Goal: Task Accomplishment & Management: Manage account settings

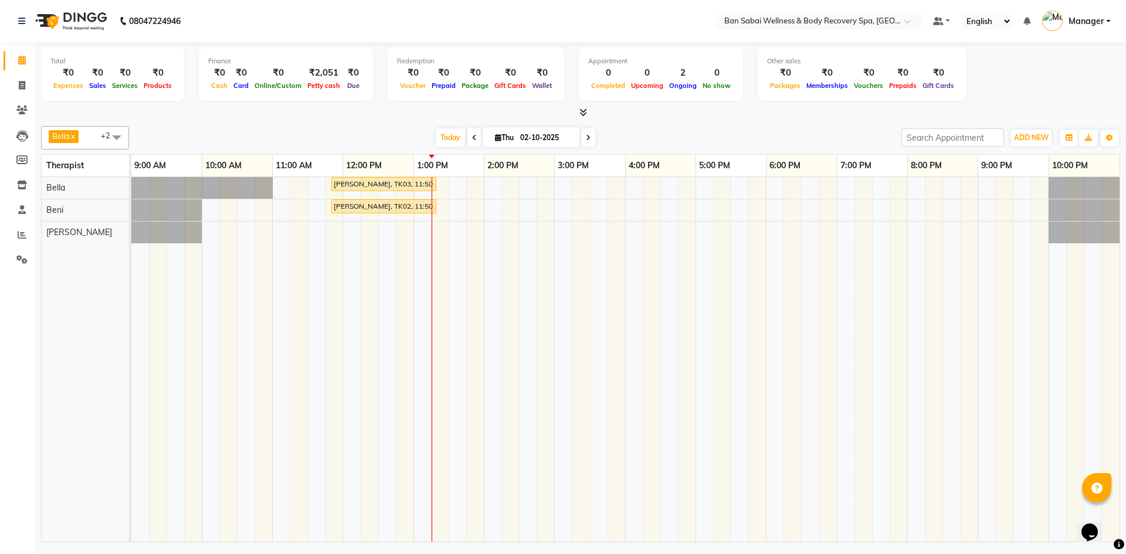
click at [585, 112] on icon at bounding box center [583, 112] width 8 height 9
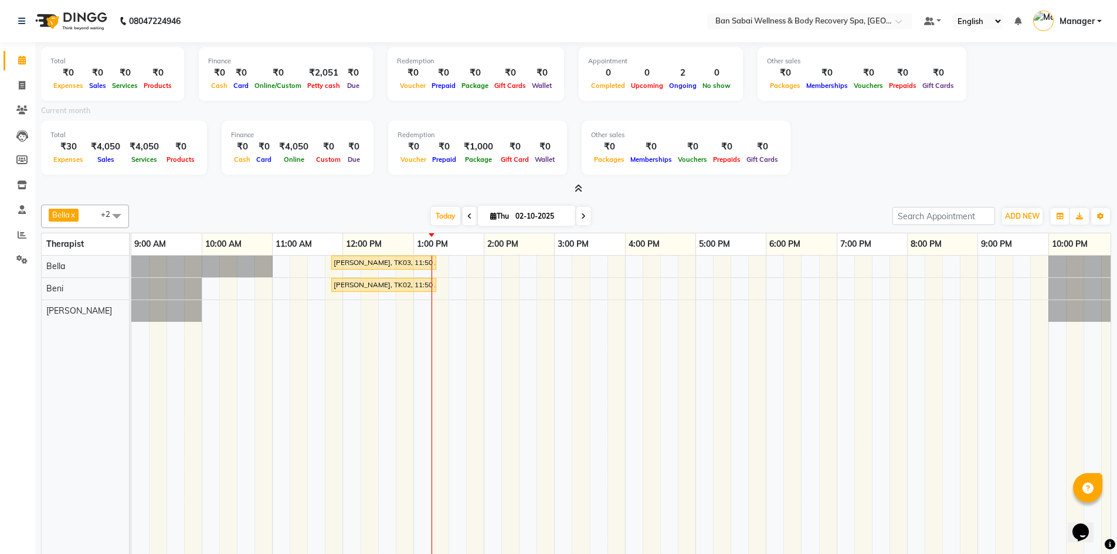
click at [581, 186] on icon at bounding box center [579, 188] width 8 height 9
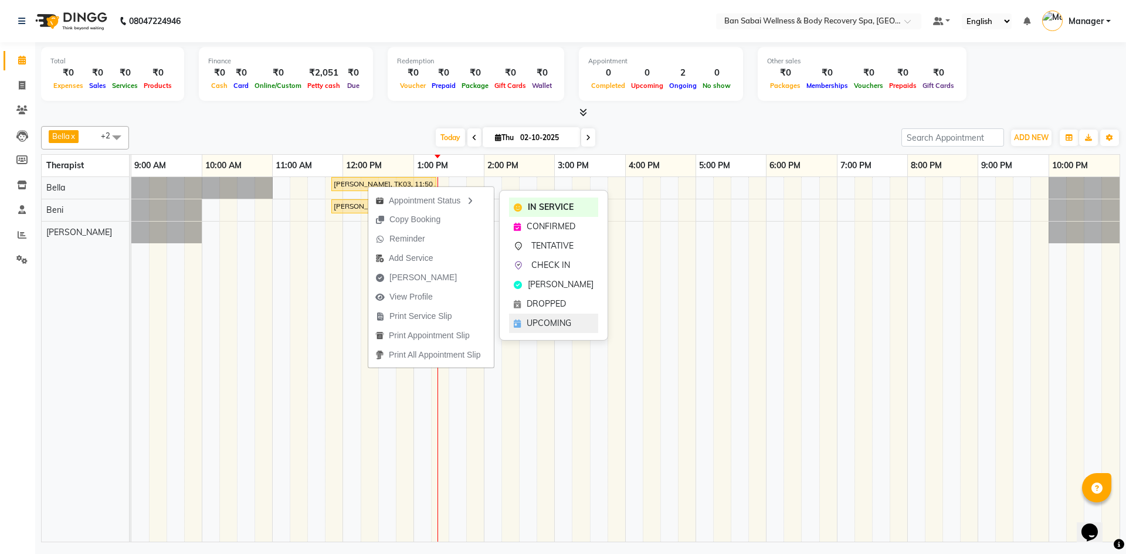
click at [569, 315] on div "UPCOMING" at bounding box center [553, 323] width 89 height 19
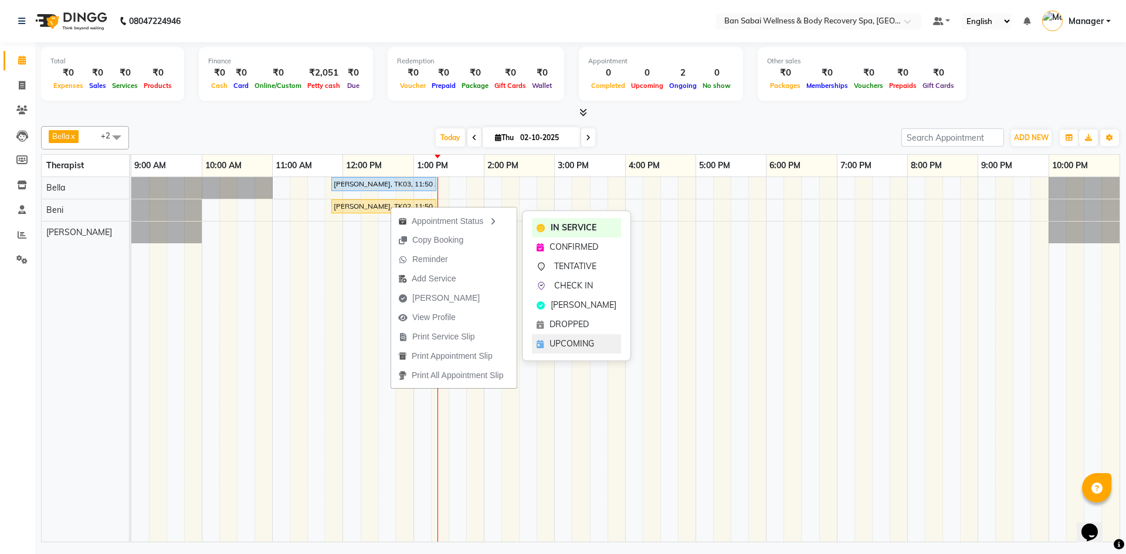
click at [580, 341] on span "UPCOMING" at bounding box center [571, 344] width 45 height 12
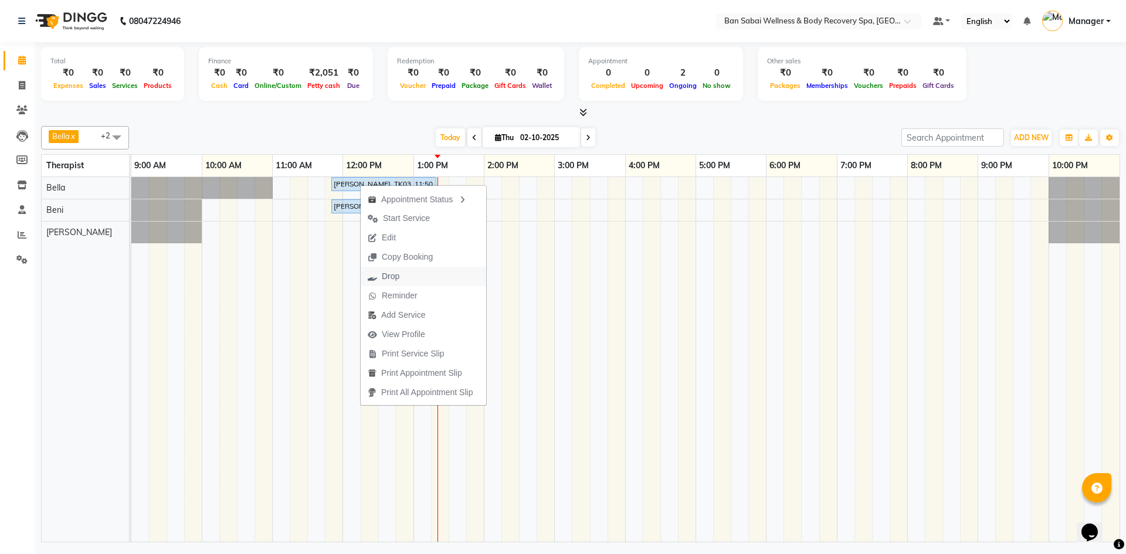
click at [397, 277] on span "Drop" at bounding box center [391, 276] width 18 height 12
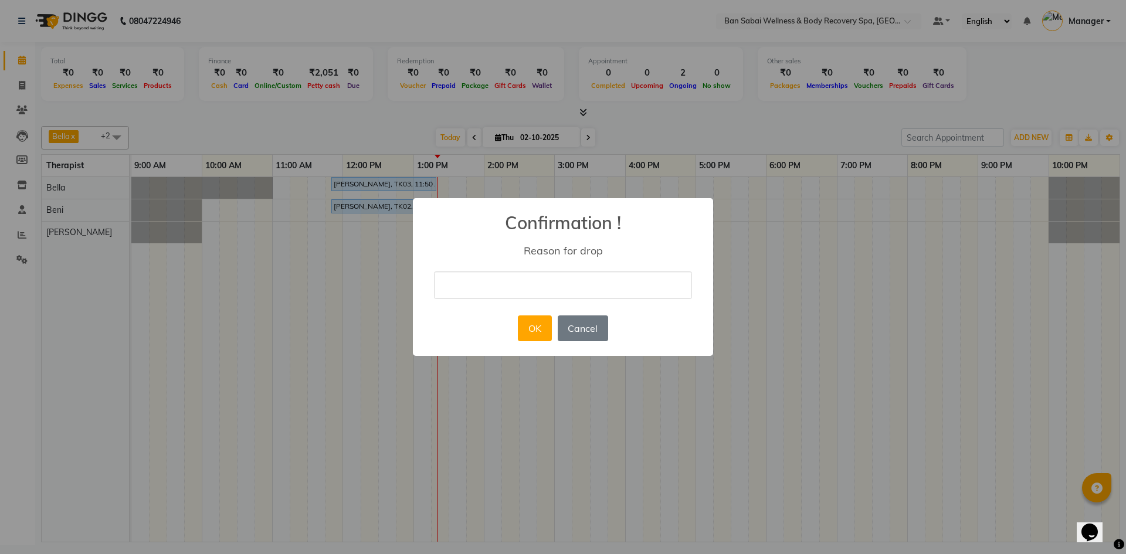
click at [497, 285] on input "text" at bounding box center [563, 286] width 258 height 28
type input "wrong punched"
drag, startPoint x: 530, startPoint y: 319, endPoint x: 509, endPoint y: 319, distance: 21.1
click at [528, 319] on button "OK" at bounding box center [534, 329] width 33 height 26
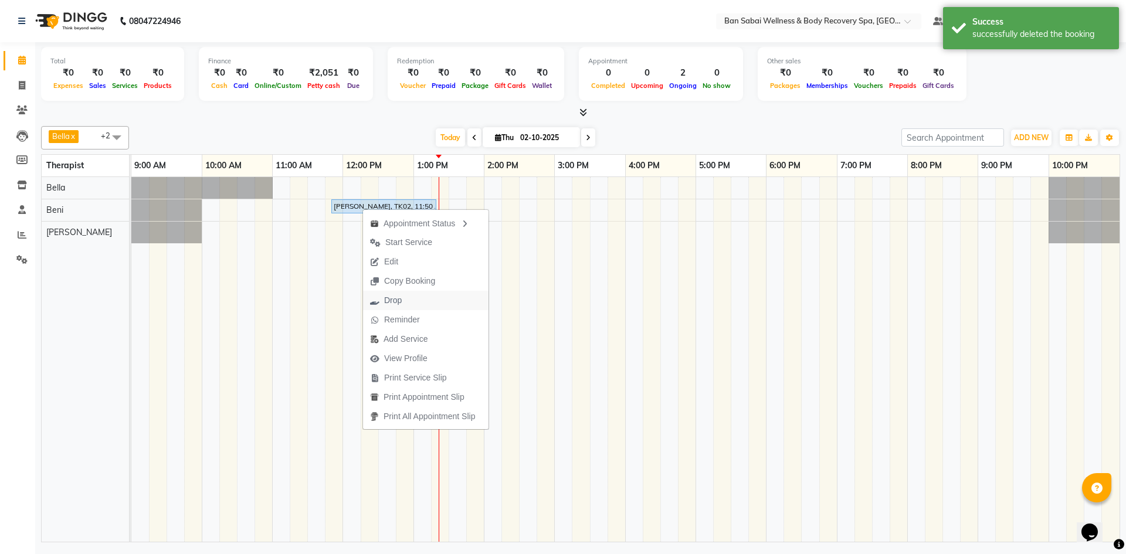
click at [419, 307] on button "Drop" at bounding box center [425, 300] width 125 height 19
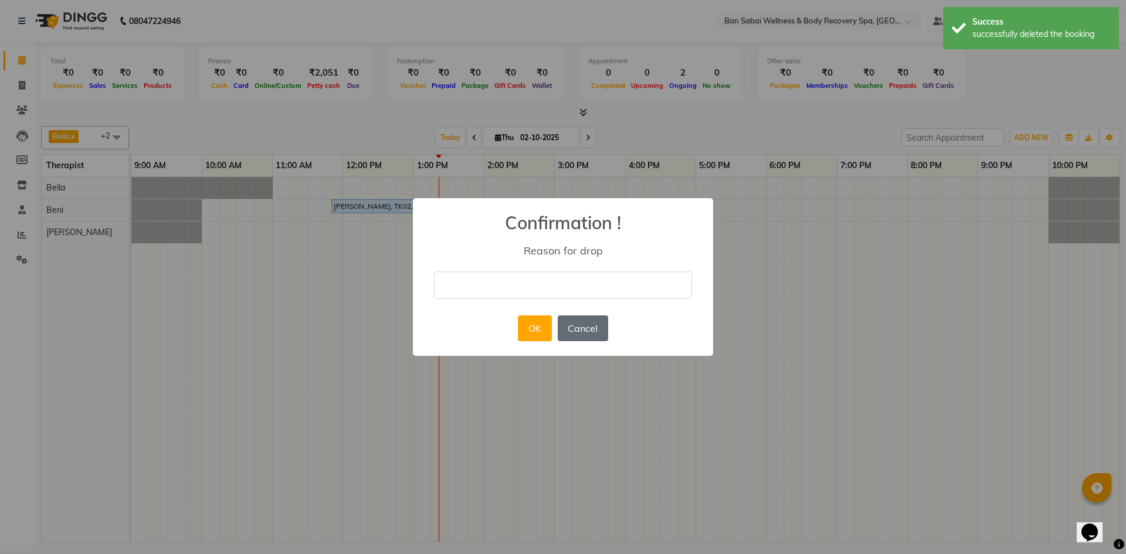
click at [569, 321] on button "Cancel" at bounding box center [583, 329] width 50 height 26
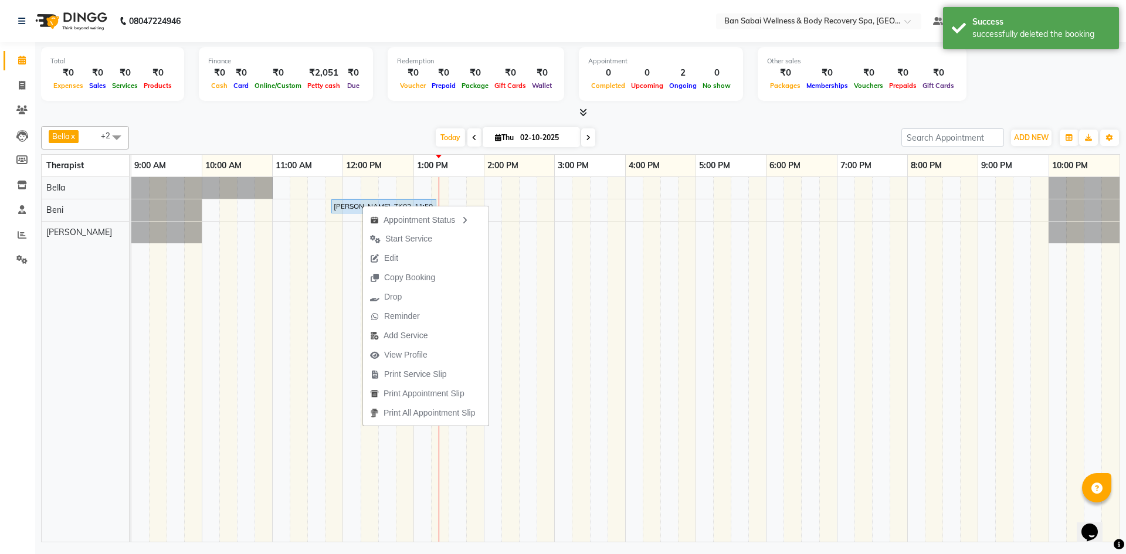
click at [387, 262] on span "Edit" at bounding box center [391, 258] width 14 height 12
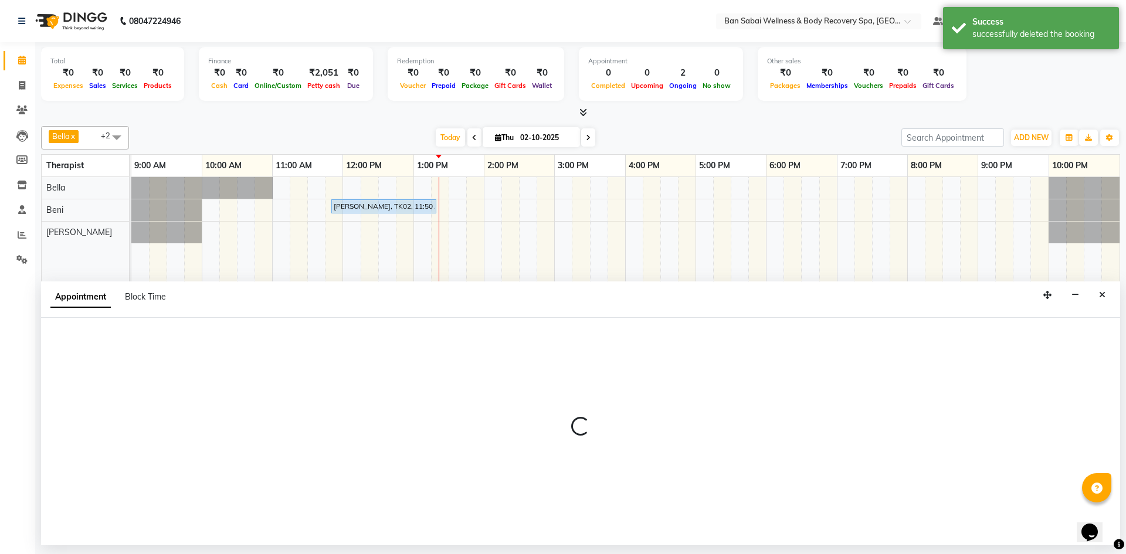
select select "88797"
select select "710"
select select "4395"
select select "upcoming"
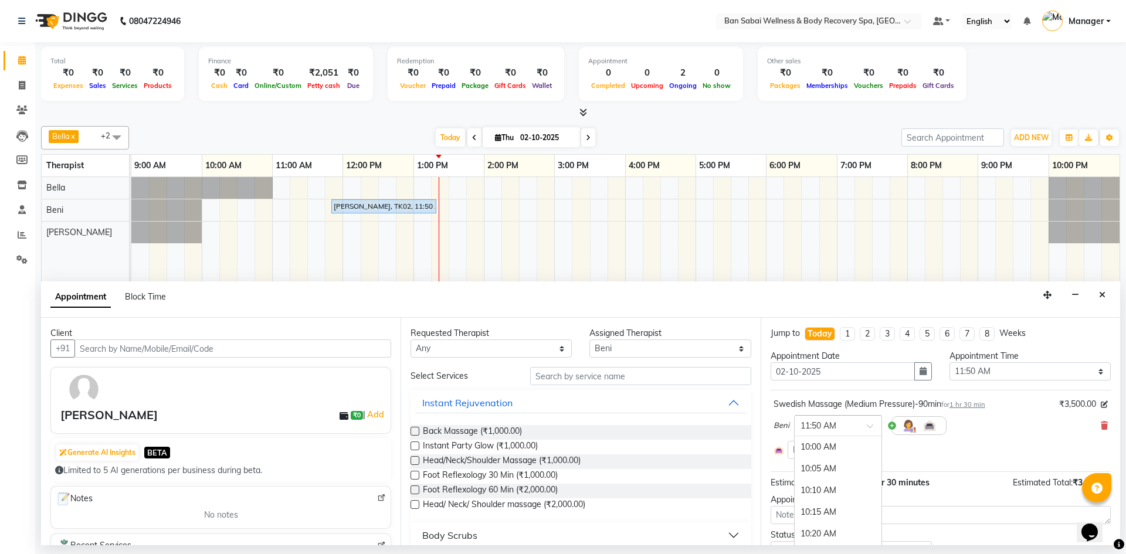
click at [870, 427] on span at bounding box center [874, 429] width 15 height 12
click at [840, 539] on div "11:50 AM" at bounding box center [838, 541] width 87 height 22
drag, startPoint x: 635, startPoint y: 345, endPoint x: 633, endPoint y: 357, distance: 12.0
click at [636, 345] on select "Select [PERSON_NAME] [PERSON_NAME] Rin [PERSON_NAME]" at bounding box center [669, 349] width 161 height 18
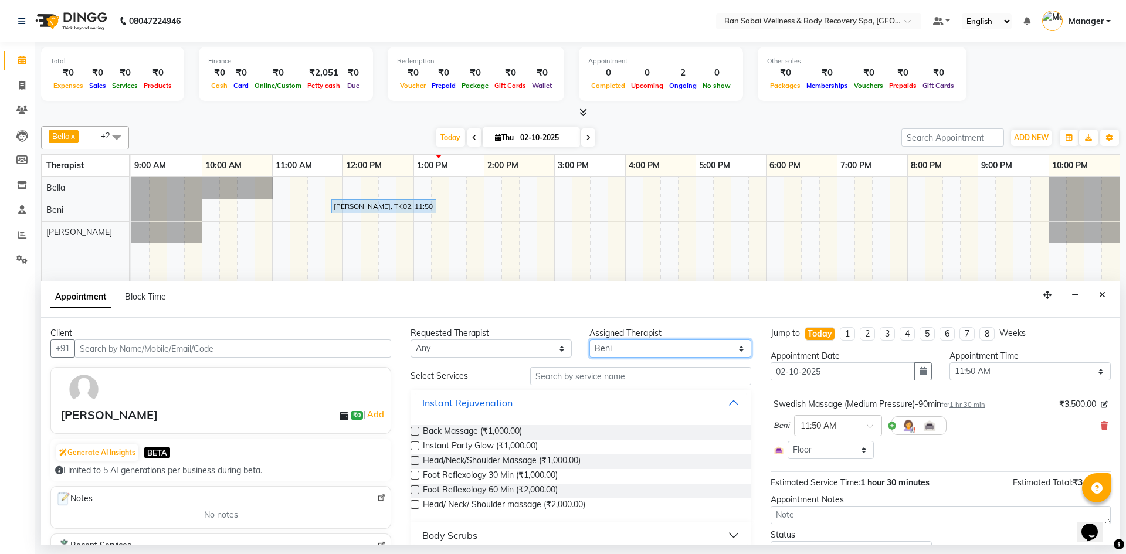
select select "88795"
click at [589, 340] on select "Select [PERSON_NAME] [PERSON_NAME] Rin [PERSON_NAME]" at bounding box center [669, 349] width 161 height 18
click at [599, 379] on input "text" at bounding box center [640, 376] width 221 height 18
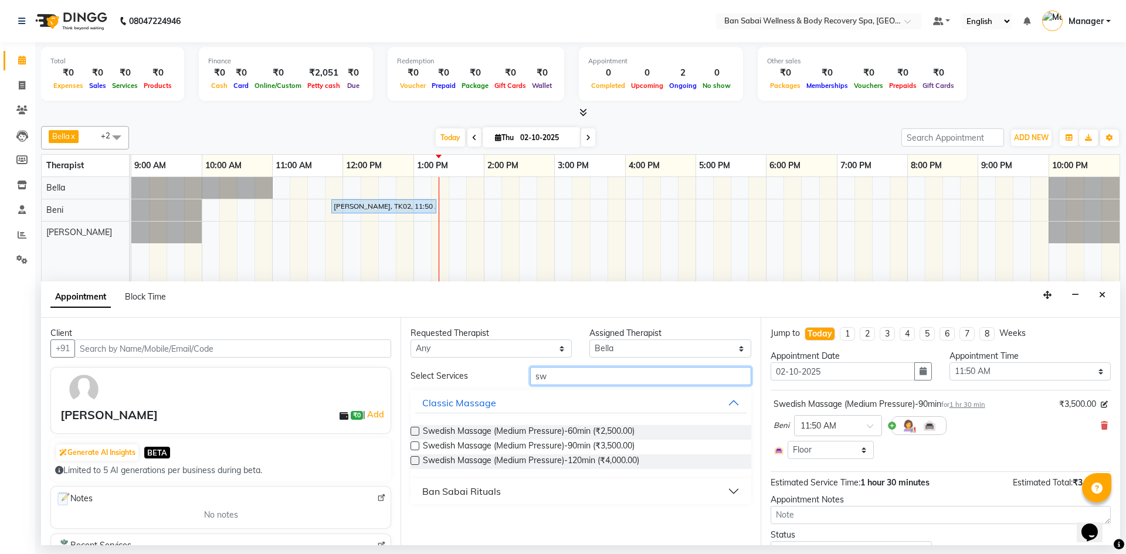
type input "sw"
click at [414, 444] on label at bounding box center [415, 446] width 9 height 9
click at [414, 444] on input "checkbox" at bounding box center [415, 447] width 8 height 8
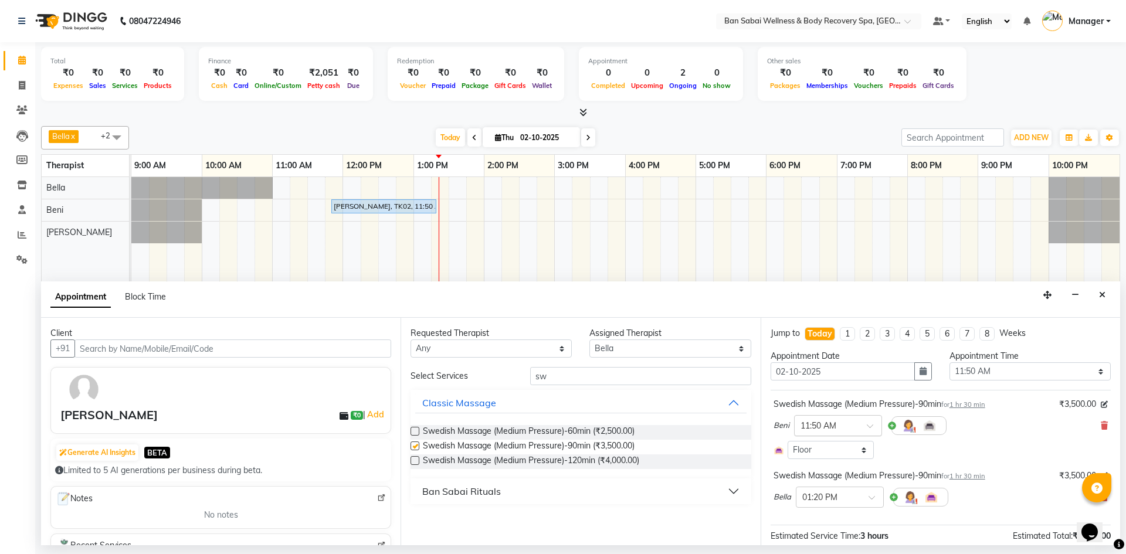
checkbox input "false"
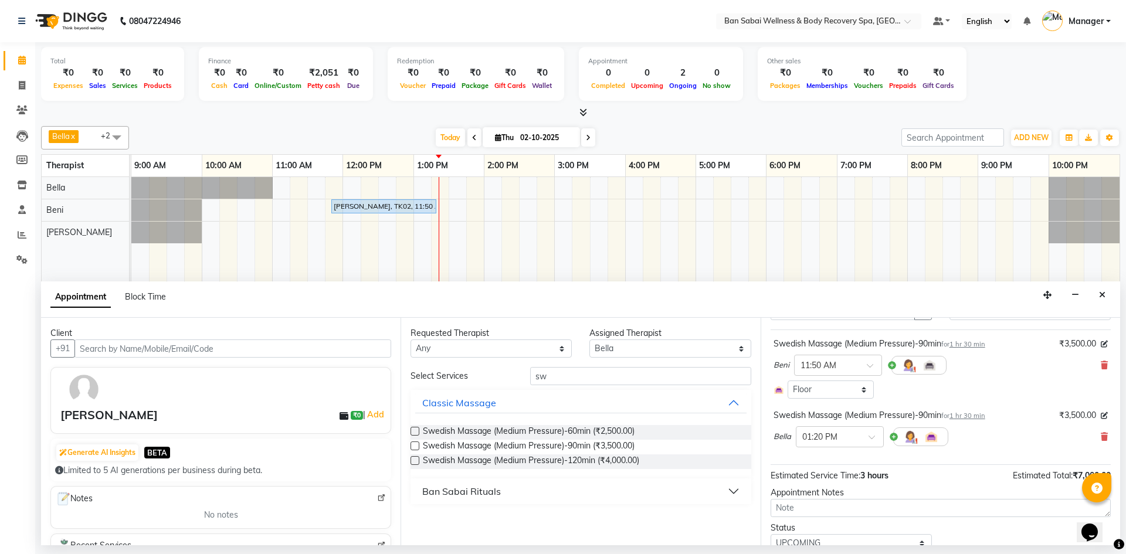
scroll to position [107, 0]
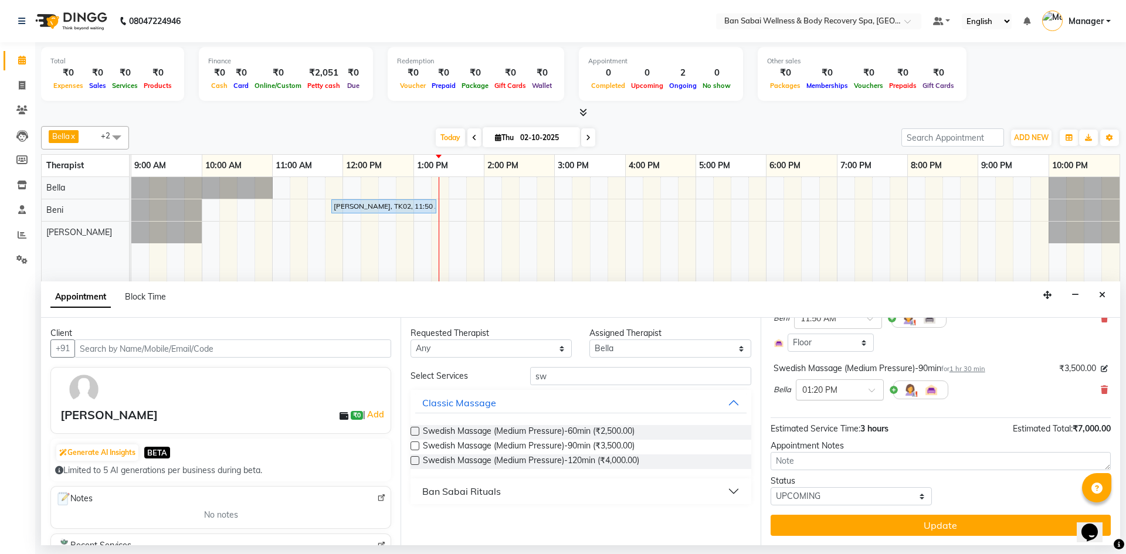
click at [831, 392] on input "text" at bounding box center [828, 389] width 52 height 12
click at [823, 483] on div "11:50 AM" at bounding box center [839, 490] width 87 height 22
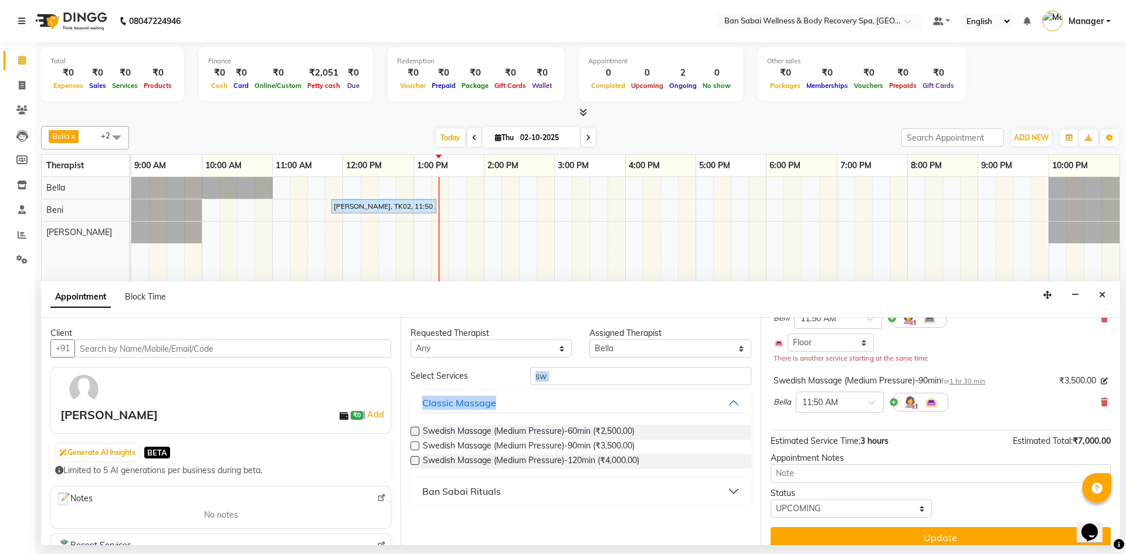
drag, startPoint x: 575, startPoint y: 388, endPoint x: 570, endPoint y: 382, distance: 7.9
click at [570, 382] on div "Select Services sw Classic Massage Swedish Massage (Medium Pressure)-60min (₹2,…" at bounding box center [581, 435] width 340 height 137
drag, startPoint x: 541, startPoint y: 385, endPoint x: 554, endPoint y: 385, distance: 13.5
click at [541, 386] on div "Select Services sw Classic Massage Swedish Massage (Medium Pressure)-60min (₹2,…" at bounding box center [581, 435] width 340 height 137
drag, startPoint x: 553, startPoint y: 381, endPoint x: 506, endPoint y: 385, distance: 47.0
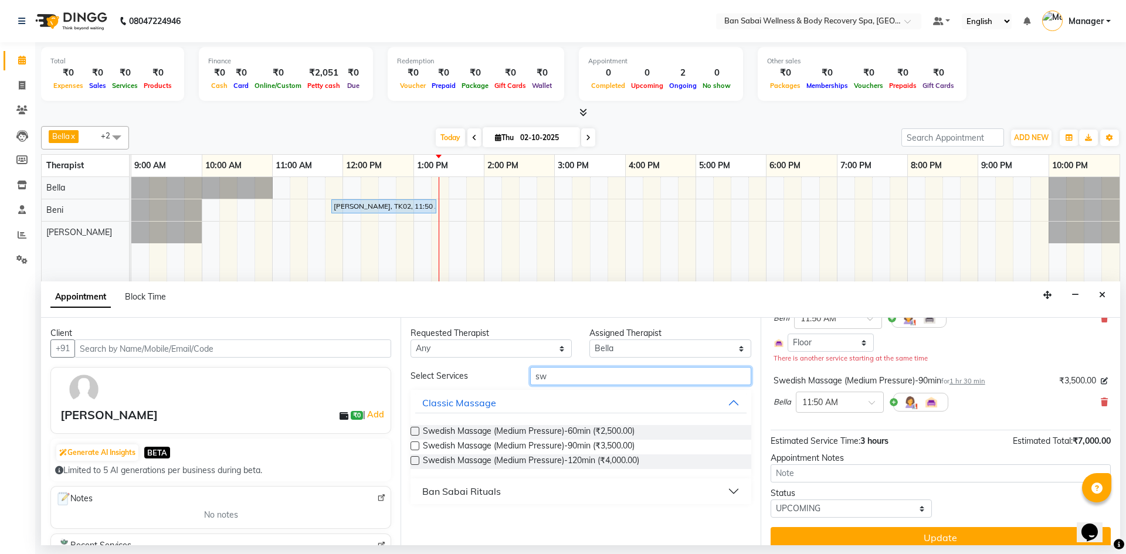
click at [502, 383] on div "Select Services sw" at bounding box center [581, 376] width 358 height 18
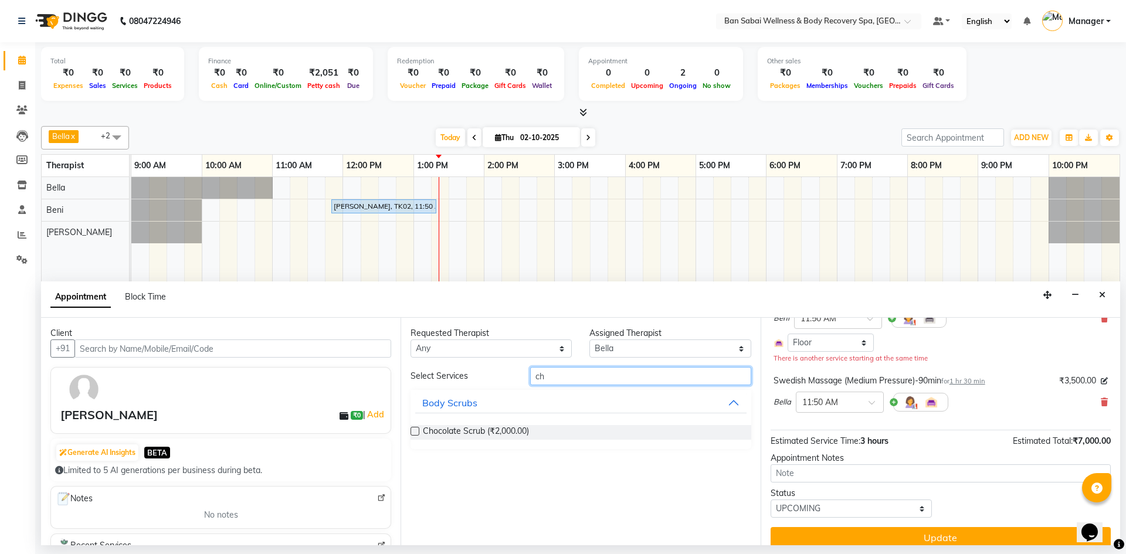
type input "c"
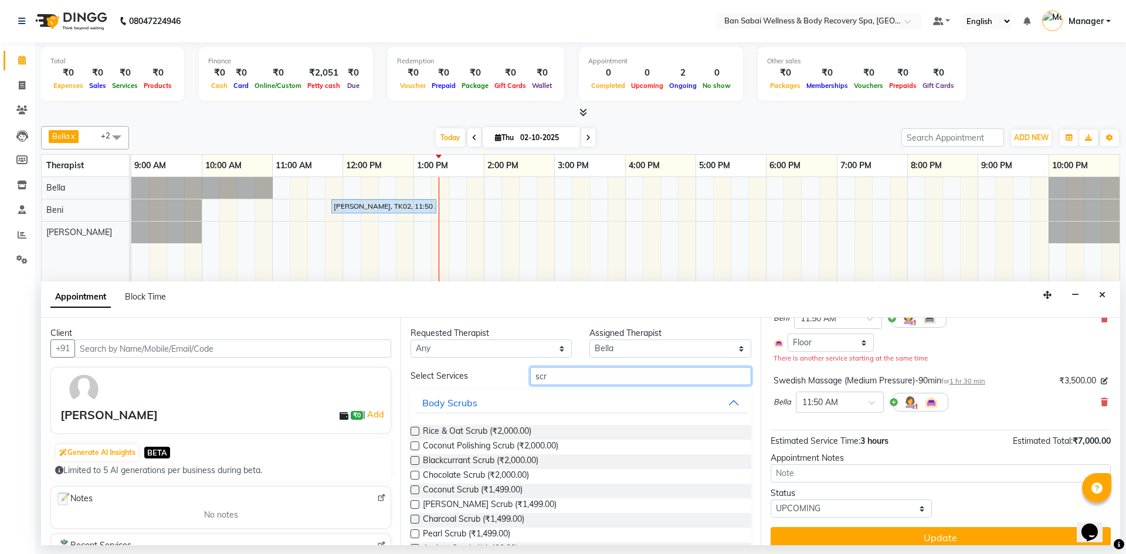
type input "scr"
click at [413, 489] on label at bounding box center [415, 490] width 9 height 9
click at [413, 489] on input "checkbox" at bounding box center [415, 491] width 8 height 8
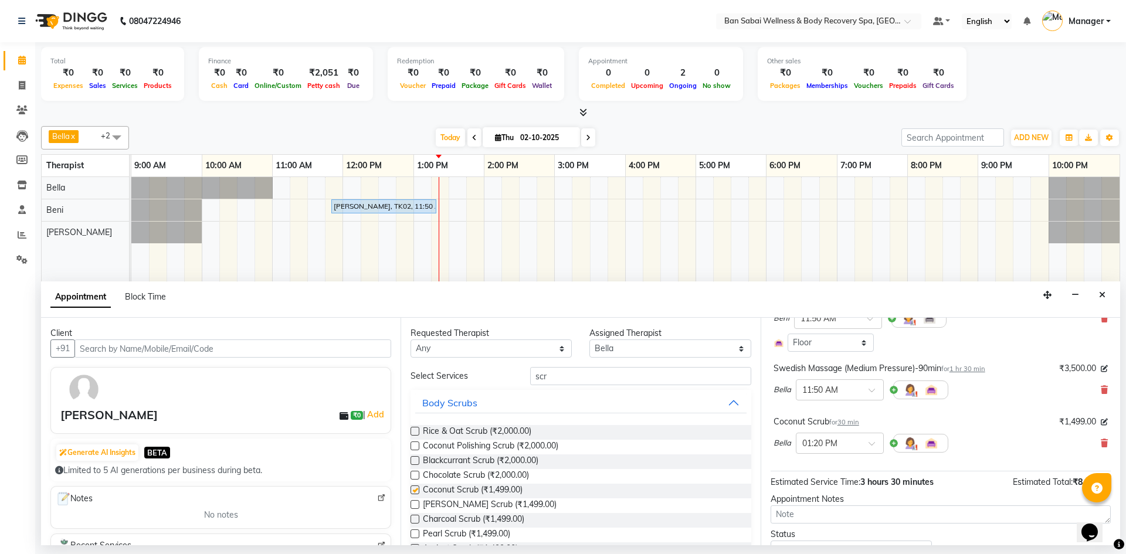
checkbox input "false"
click at [623, 335] on div "Assigned Therapist" at bounding box center [669, 333] width 161 height 12
click at [623, 344] on select "Select [PERSON_NAME] [PERSON_NAME] Rin [PERSON_NAME]" at bounding box center [669, 349] width 161 height 18
select select "88797"
click at [589, 340] on select "Select [PERSON_NAME] [PERSON_NAME] Rin [PERSON_NAME]" at bounding box center [669, 349] width 161 height 18
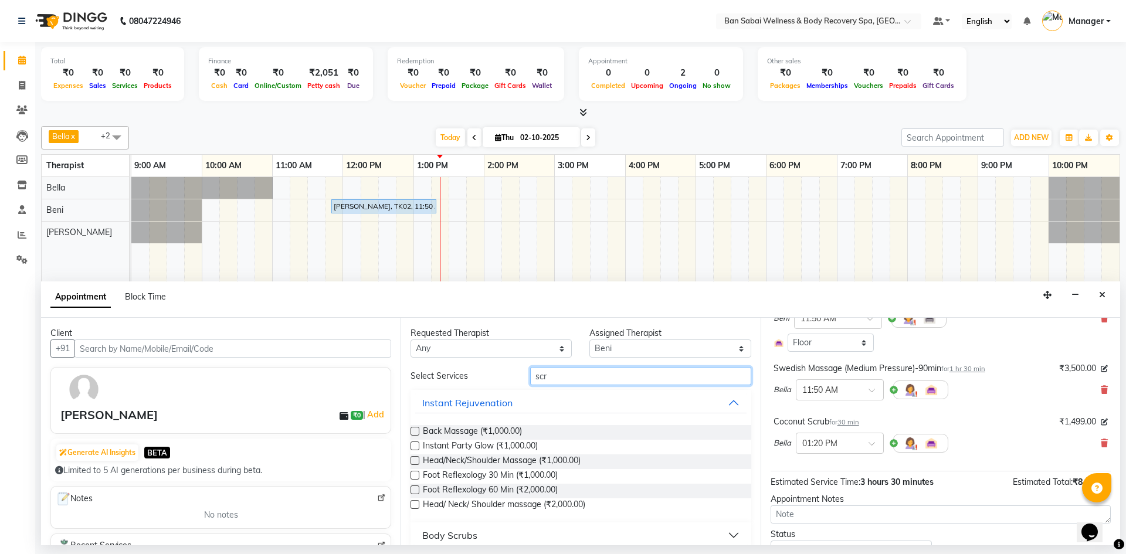
click at [572, 377] on input "scr" at bounding box center [640, 376] width 221 height 18
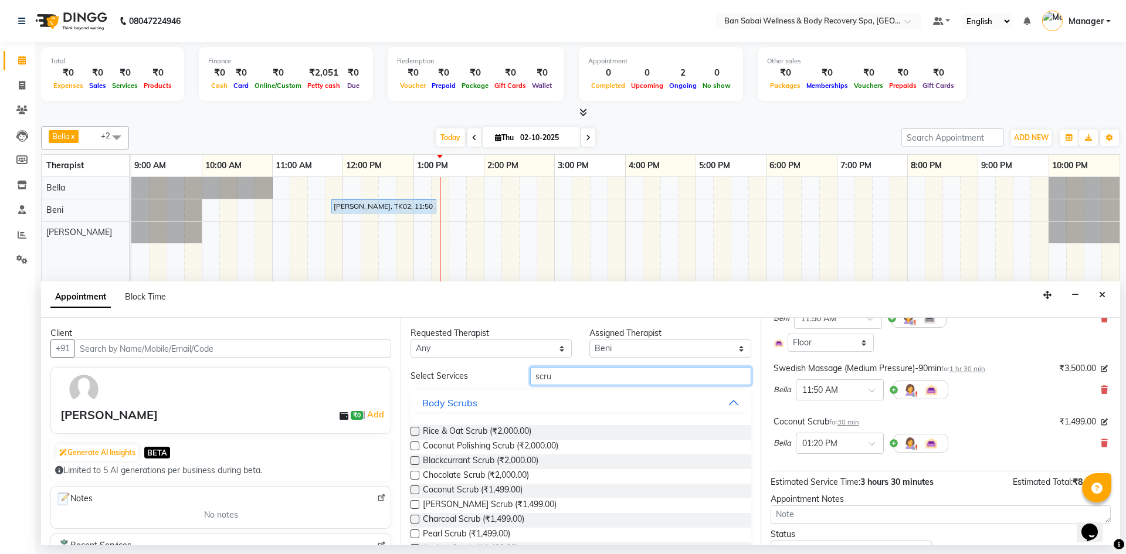
type input "scru"
click at [412, 489] on label at bounding box center [415, 490] width 9 height 9
click at [412, 489] on input "checkbox" at bounding box center [415, 491] width 8 height 8
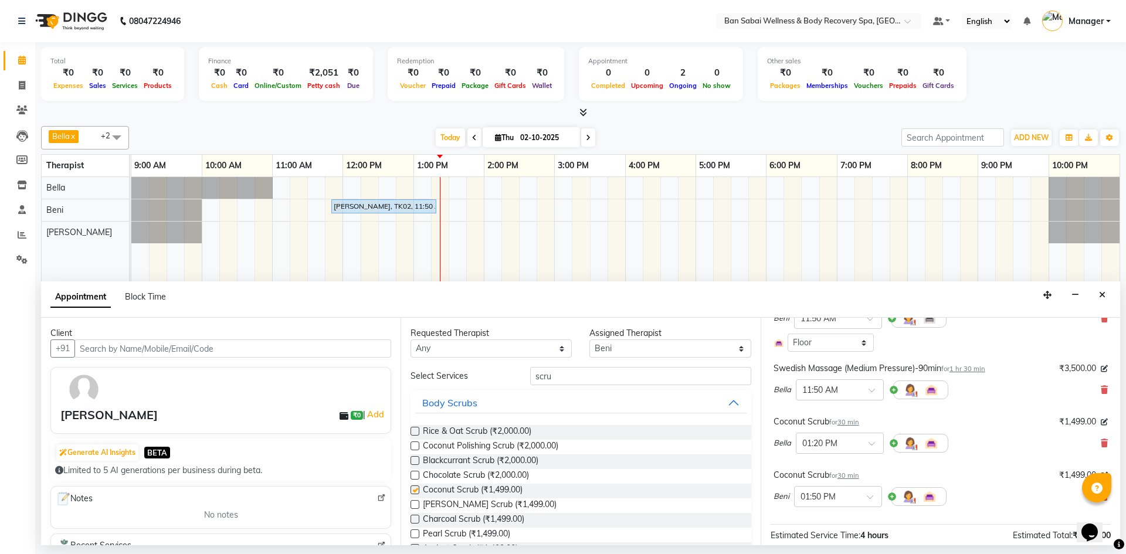
checkbox input "false"
click at [860, 497] on div at bounding box center [838, 496] width 87 height 12
click at [832, 526] on div "01:25 PM" at bounding box center [838, 527] width 87 height 22
click at [853, 446] on input "text" at bounding box center [828, 442] width 52 height 12
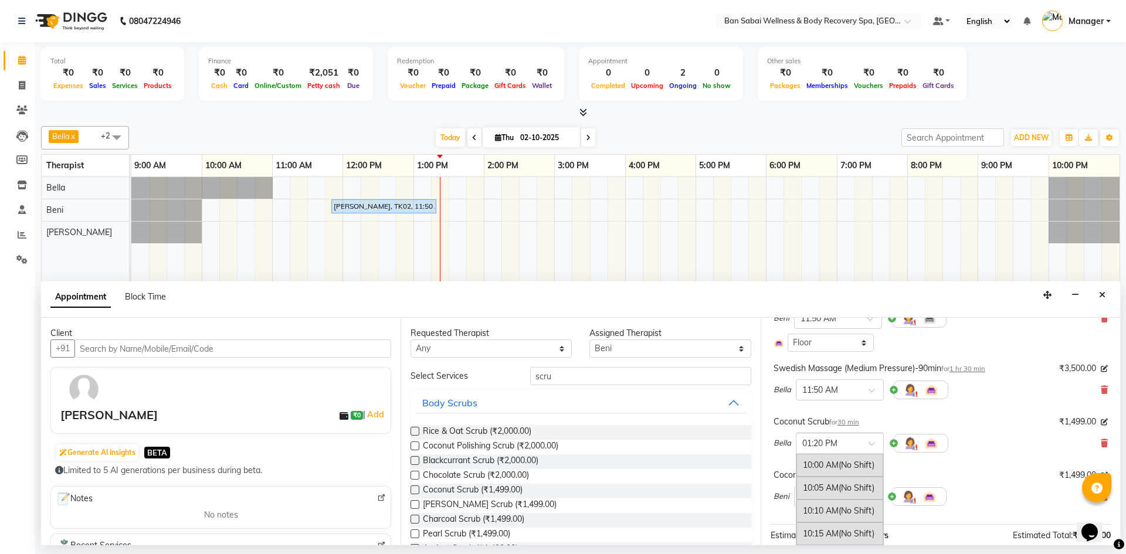
scroll to position [882, 0]
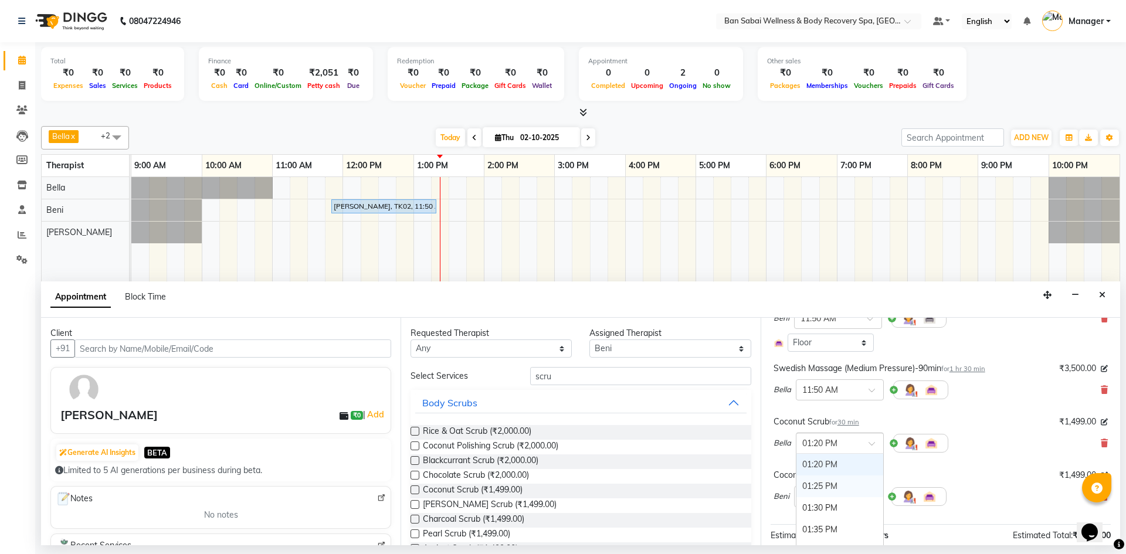
drag, startPoint x: 835, startPoint y: 489, endPoint x: 856, endPoint y: 476, distance: 24.9
click at [835, 486] on div "01:25 PM" at bounding box center [839, 487] width 87 height 22
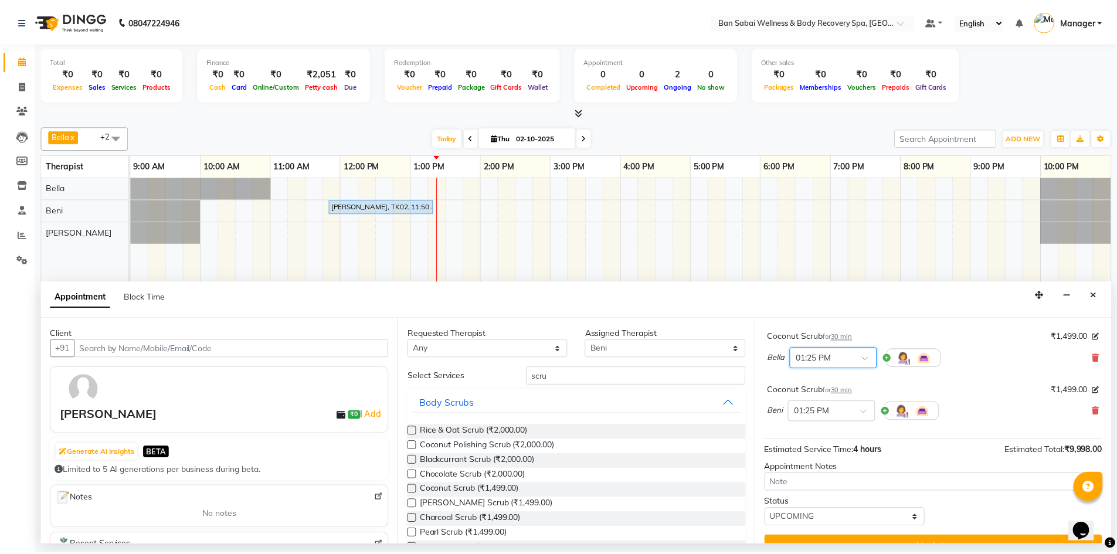
scroll to position [226, 0]
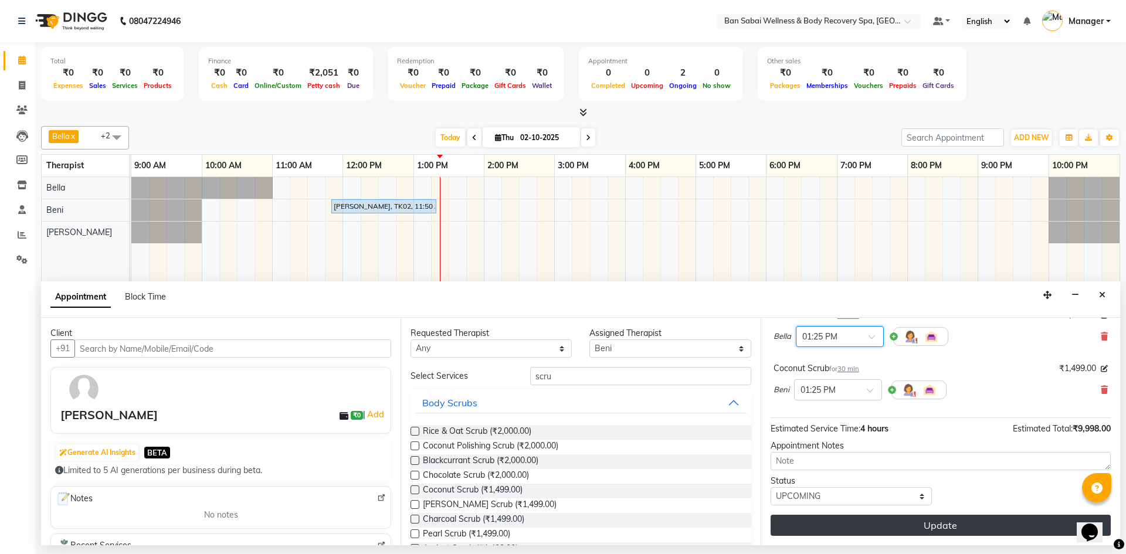
click at [930, 525] on button "Update" at bounding box center [941, 525] width 340 height 21
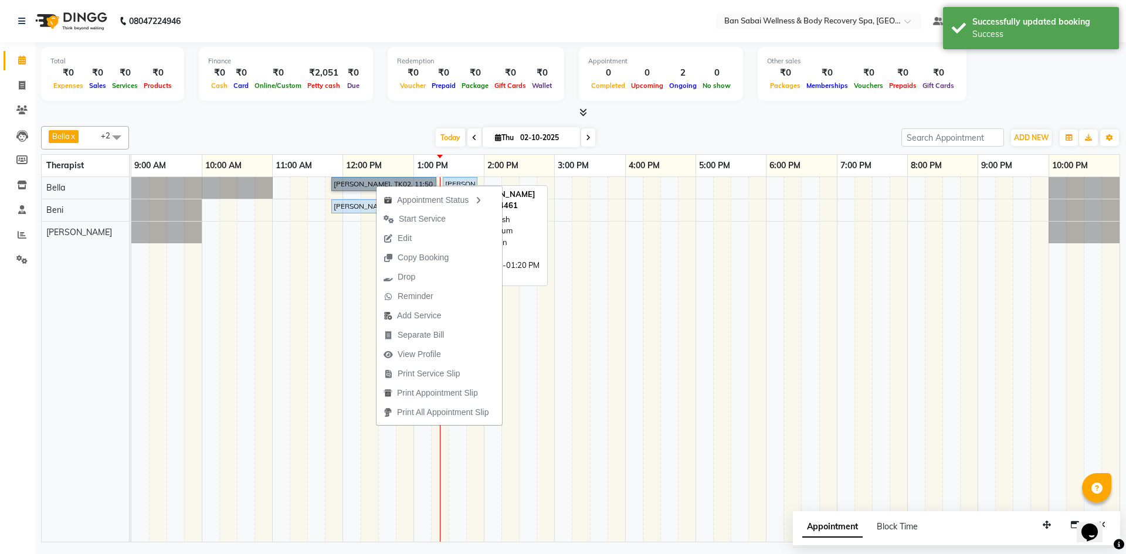
click at [357, 187] on link "[PERSON_NAME], TK02, 11:50 AM-01:20 PM, Swedish Massage (Medium Pressure)-90min" at bounding box center [383, 184] width 105 height 14
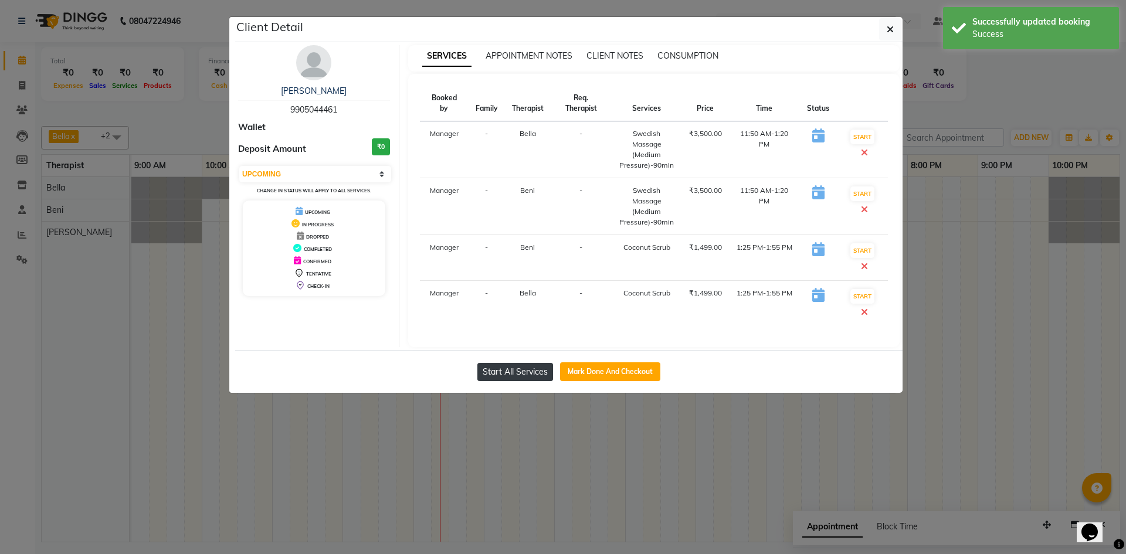
click at [537, 371] on button "Start All Services" at bounding box center [515, 372] width 76 height 18
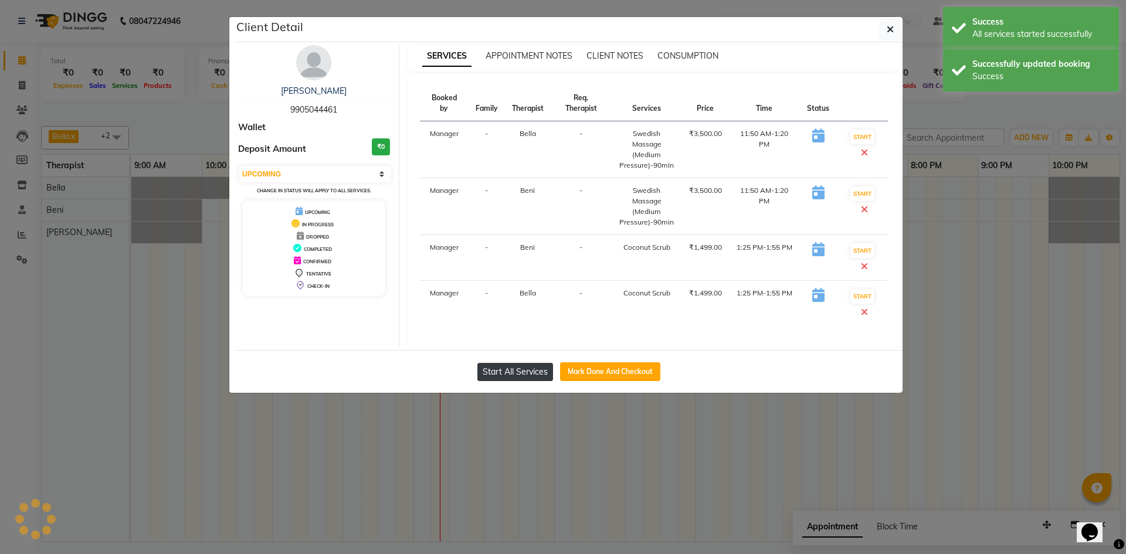
select select "1"
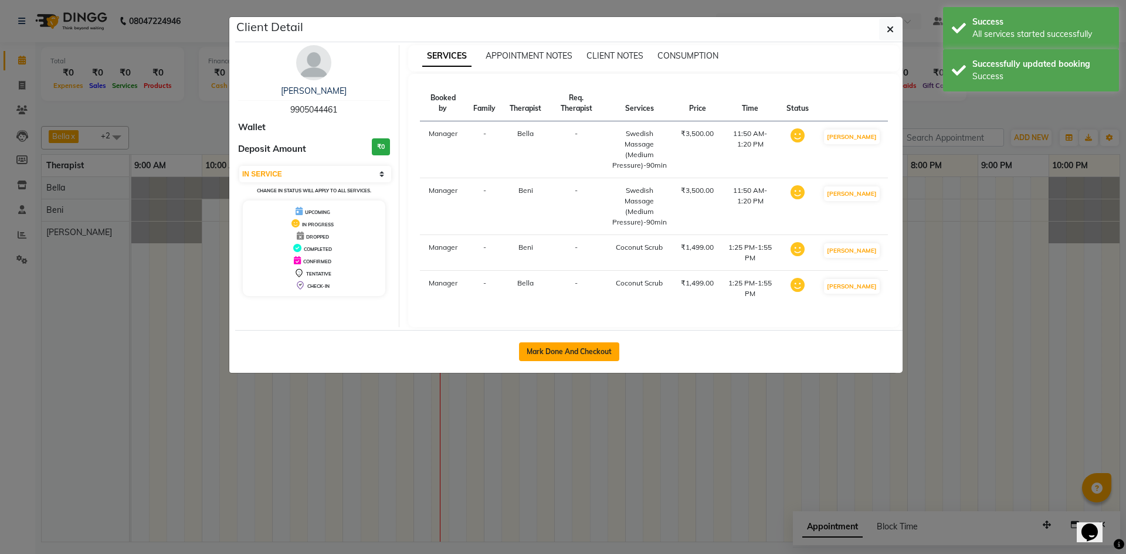
click at [577, 359] on button "Mark Done And Checkout" at bounding box center [569, 351] width 100 height 19
select select "service"
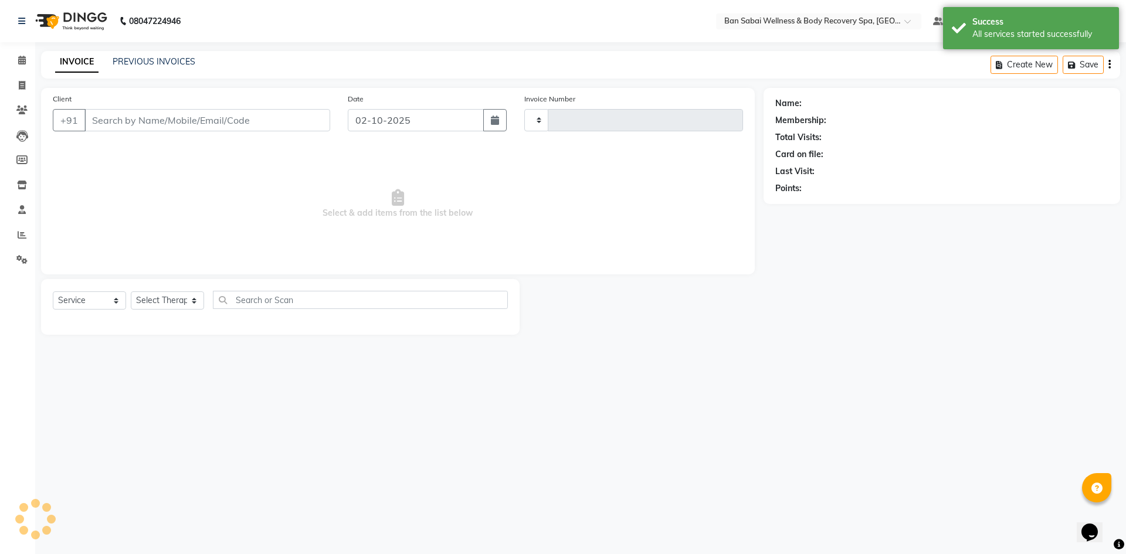
type input "0149"
select select "8743"
type input "9905044461"
select select "88797"
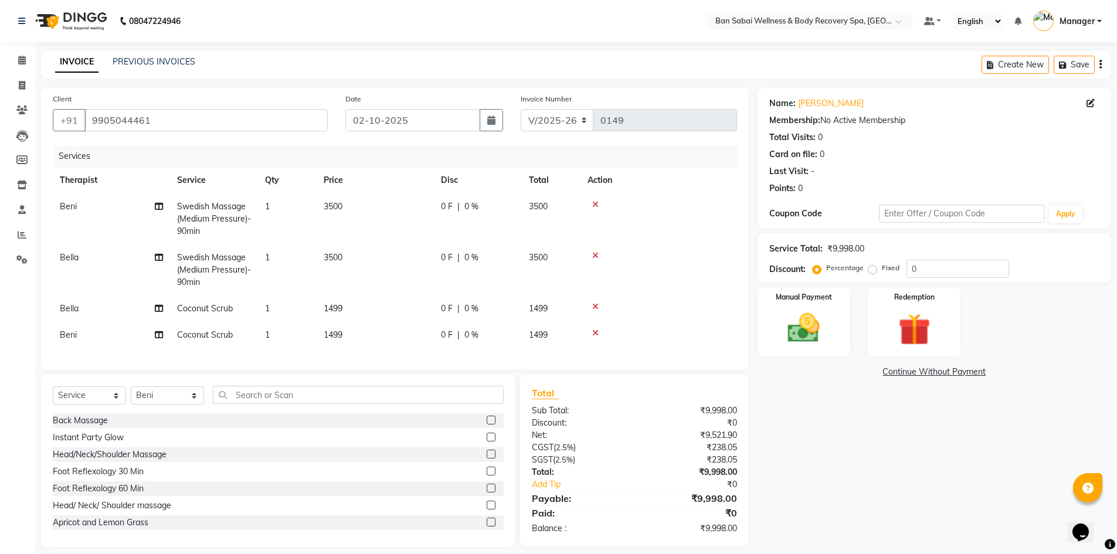
drag, startPoint x: 871, startPoint y: 269, endPoint x: 886, endPoint y: 273, distance: 15.2
click at [882, 269] on label "Fixed" at bounding box center [891, 268] width 18 height 11
click at [871, 269] on input "Fixed" at bounding box center [875, 268] width 8 height 8
radio input "true"
click at [826, 273] on label "Percentage" at bounding box center [845, 268] width 38 height 11
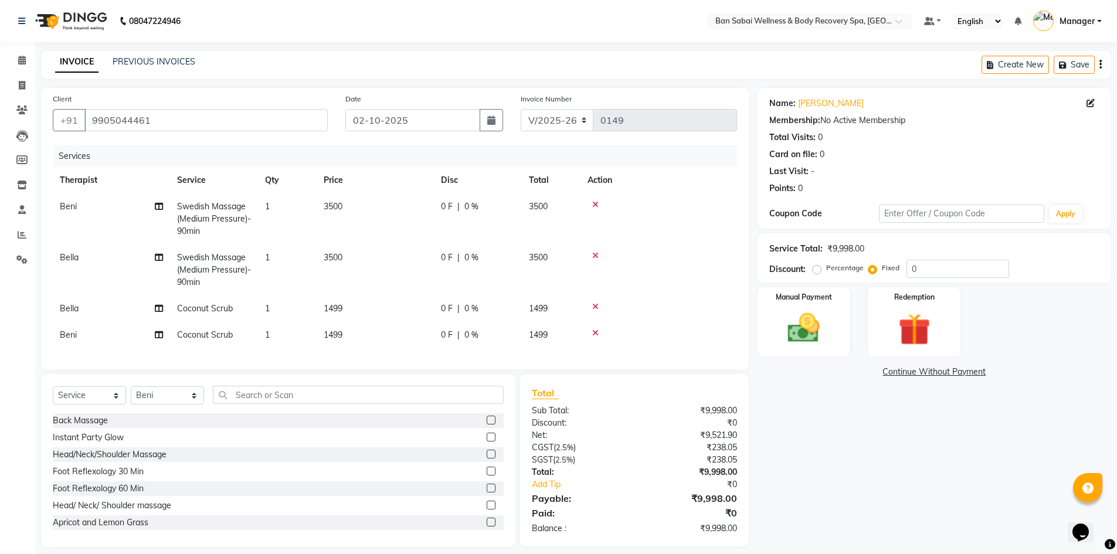
click at [820, 272] on input "Percentage" at bounding box center [819, 268] width 8 height 8
radio input "true"
click at [911, 267] on input "0" at bounding box center [958, 269] width 103 height 18
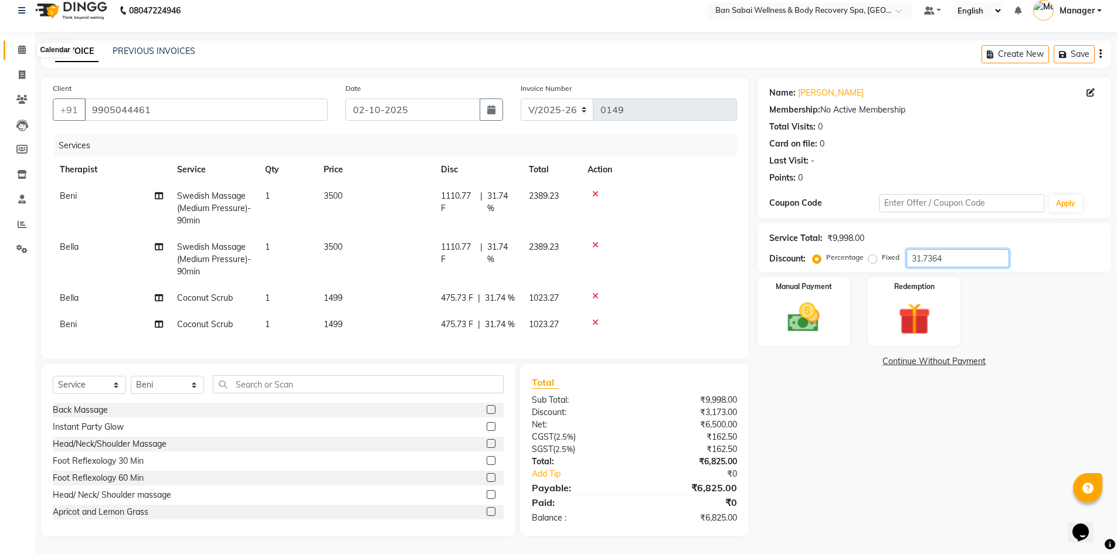
type input "31.7364"
drag, startPoint x: 23, startPoint y: 17, endPoint x: 664, endPoint y: 87, distance: 644.2
click at [23, 45] on icon at bounding box center [22, 49] width 8 height 9
click at [22, 43] on span at bounding box center [22, 49] width 21 height 13
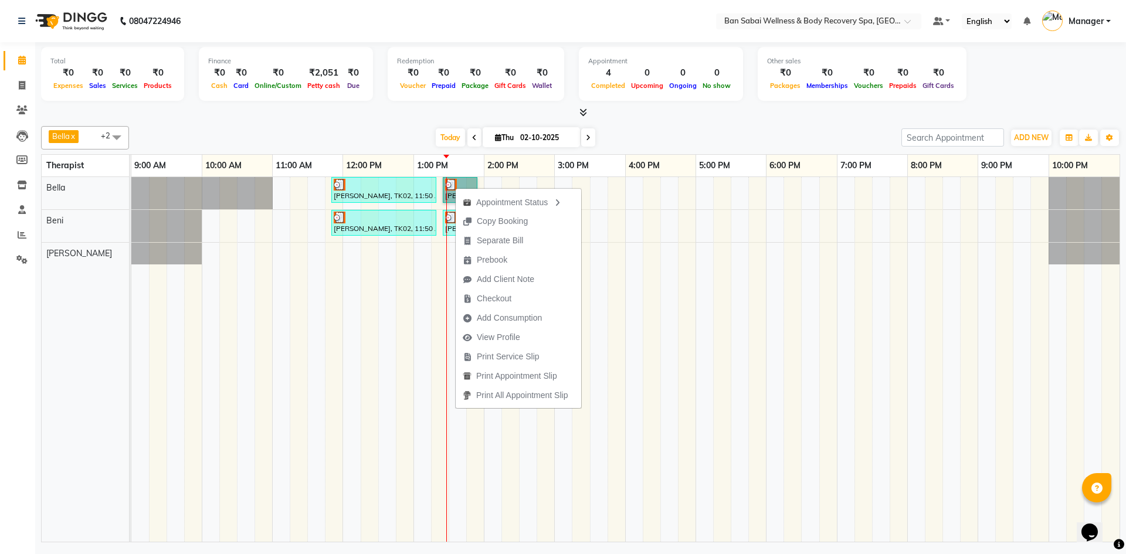
click at [392, 293] on td at bounding box center [387, 359] width 18 height 365
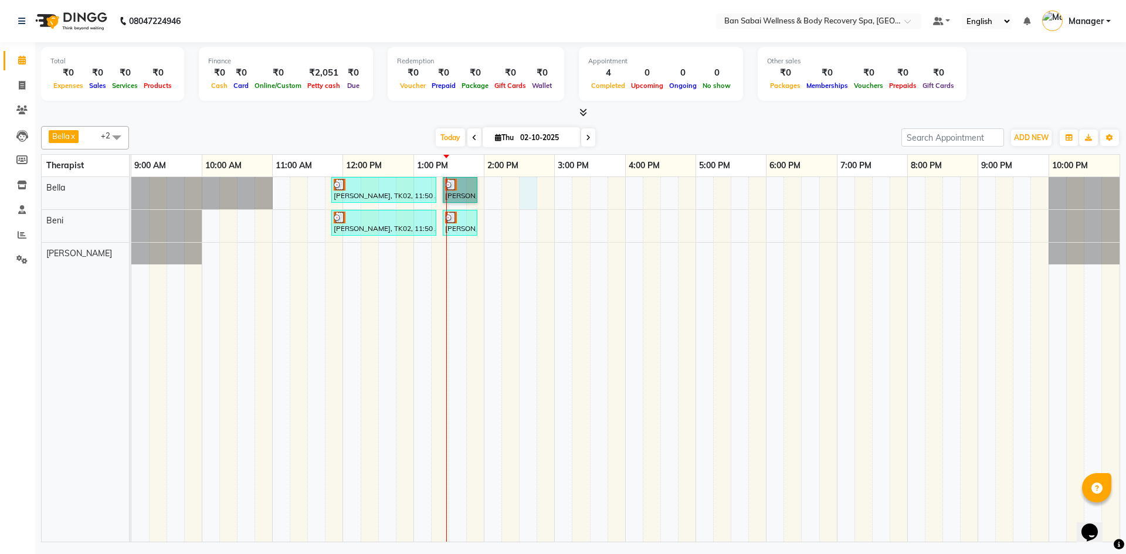
click at [521, 209] on td at bounding box center [529, 359] width 18 height 365
select select "88795"
select select "tentative"
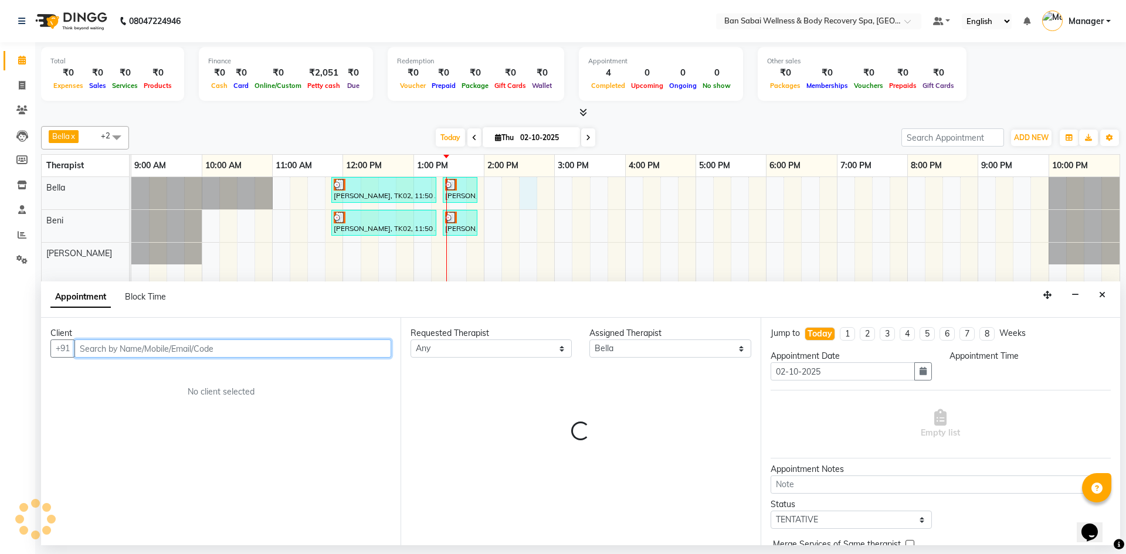
select select "870"
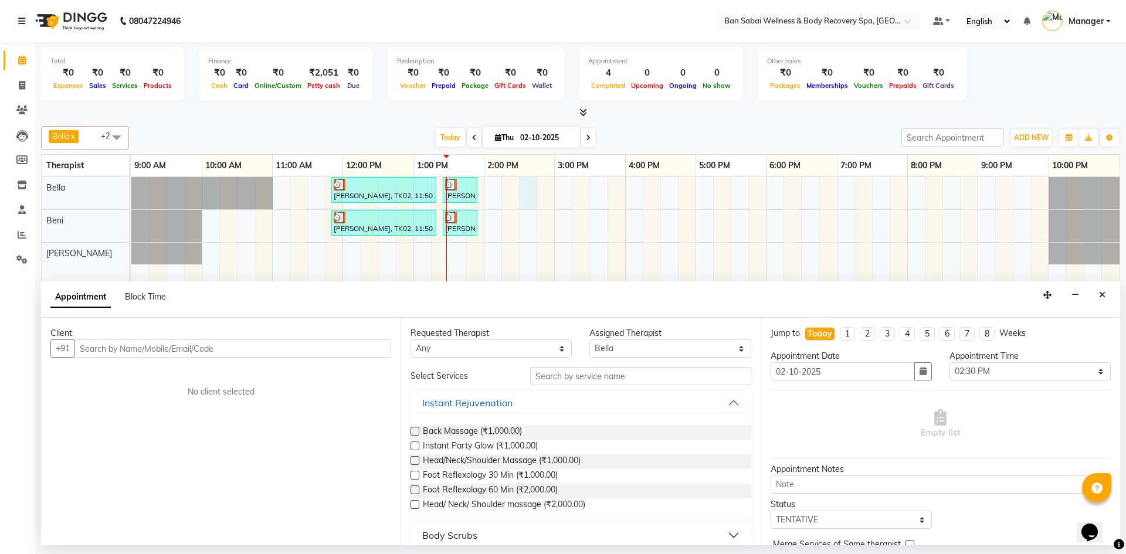
click at [1105, 297] on icon "Close" at bounding box center [1102, 295] width 6 height 8
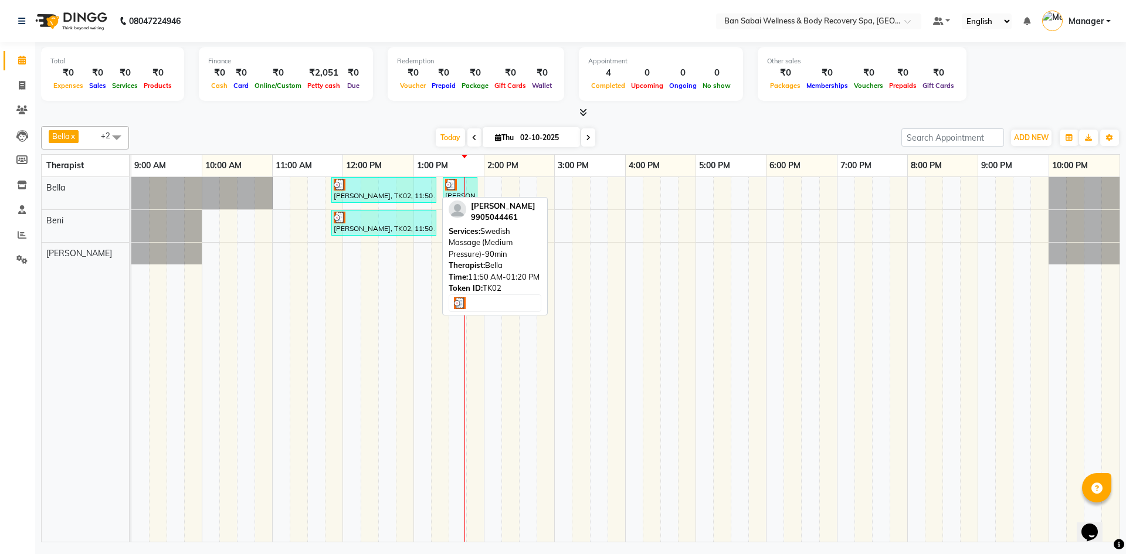
click at [372, 180] on div at bounding box center [384, 185] width 100 height 12
select select "3"
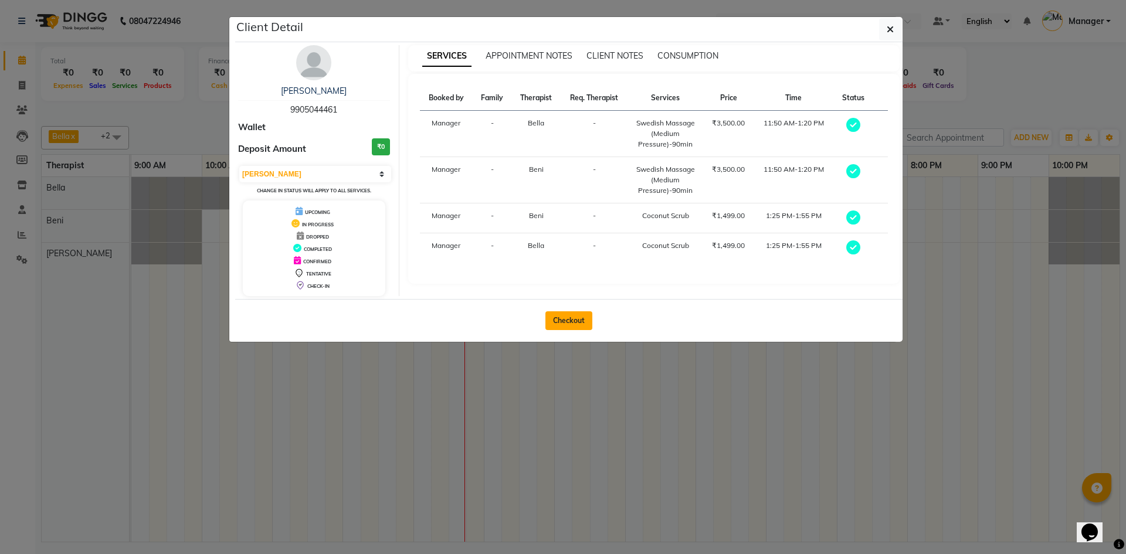
click at [576, 320] on button "Checkout" at bounding box center [568, 320] width 47 height 19
select select "service"
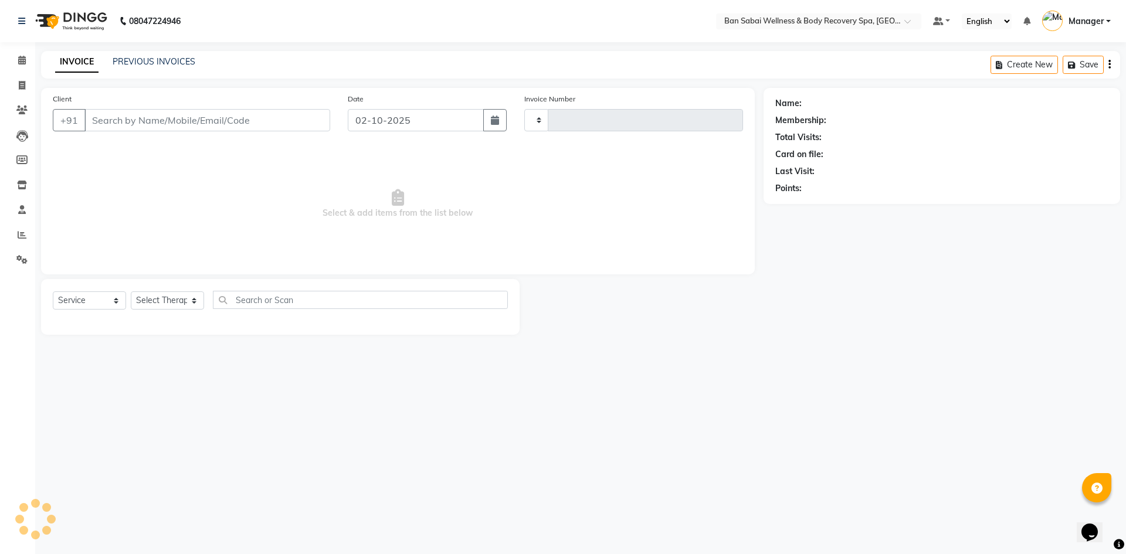
type input "0149"
select select "8743"
type input "9905044461"
select select "88797"
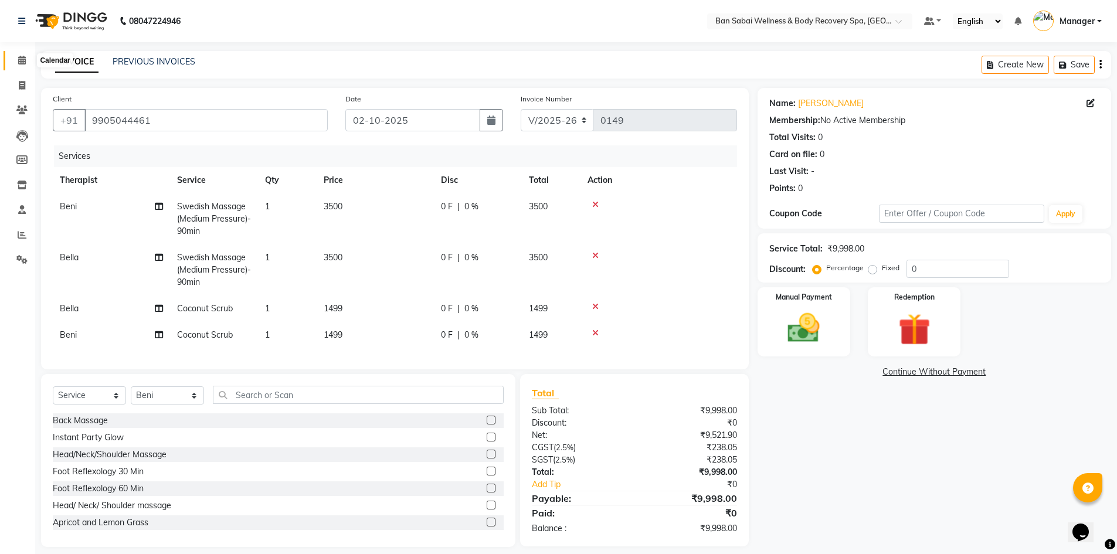
click at [22, 64] on icon at bounding box center [22, 60] width 8 height 9
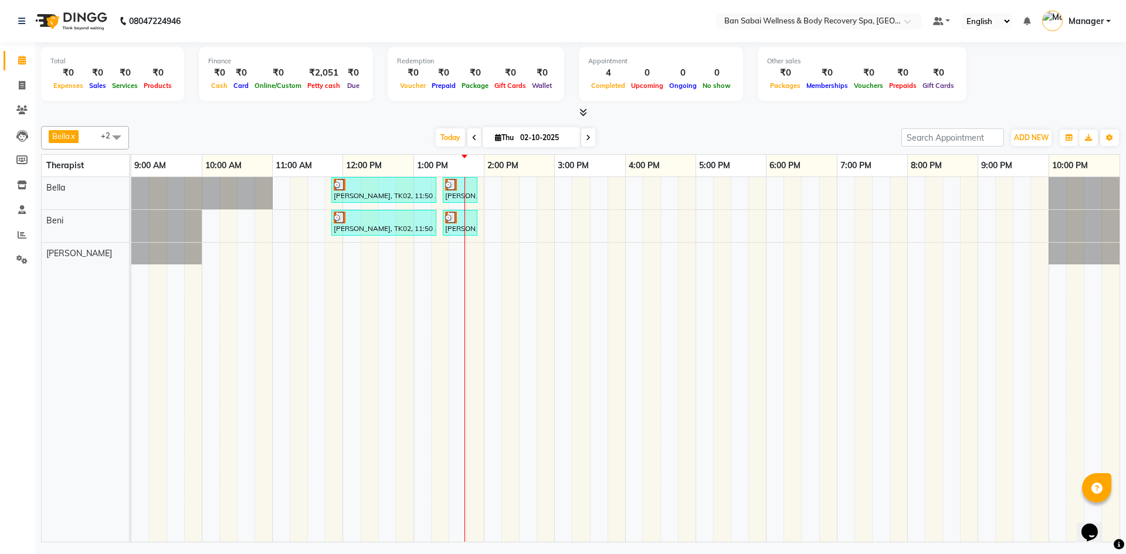
click at [582, 106] on div "Total ₹0 Expenses ₹0 Sales ₹0 Services ₹0 Products Finance ₹0 Cash ₹0 Card ₹0 O…" at bounding box center [580, 80] width 1079 height 77
click at [582, 111] on icon at bounding box center [583, 112] width 8 height 9
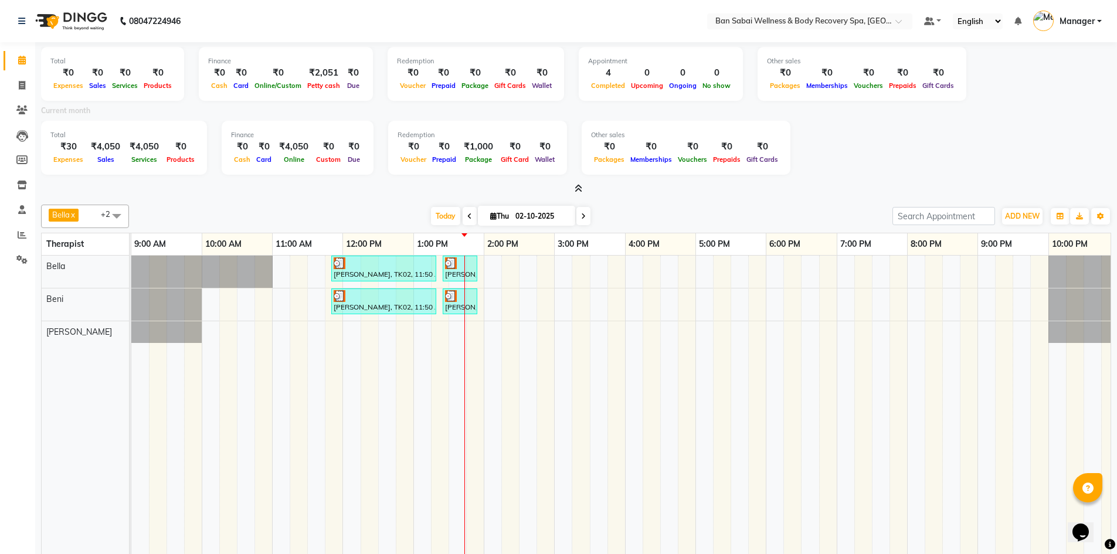
click at [580, 190] on icon at bounding box center [579, 188] width 8 height 9
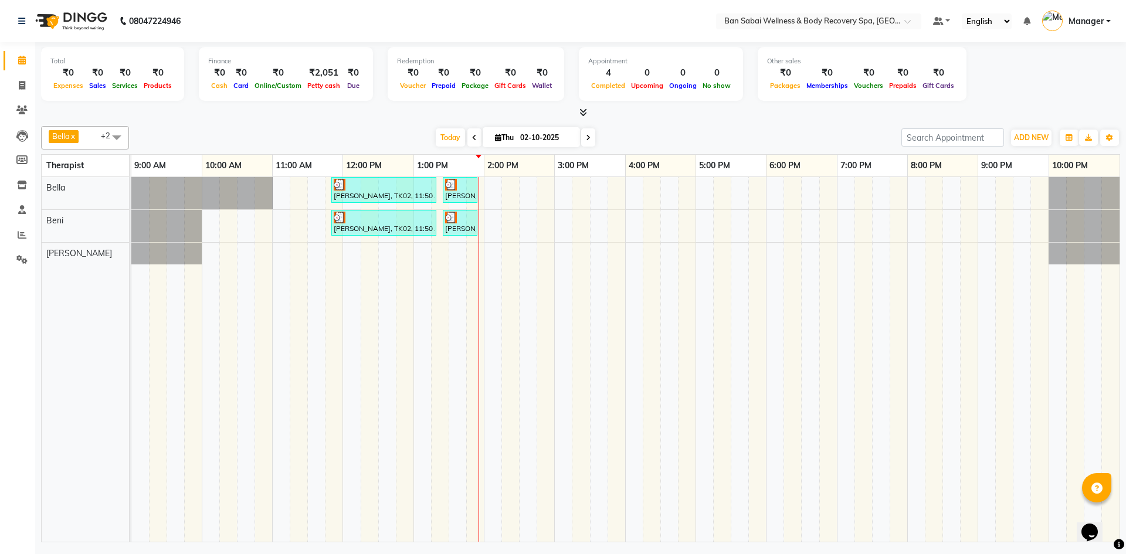
click at [586, 109] on icon at bounding box center [583, 112] width 8 height 9
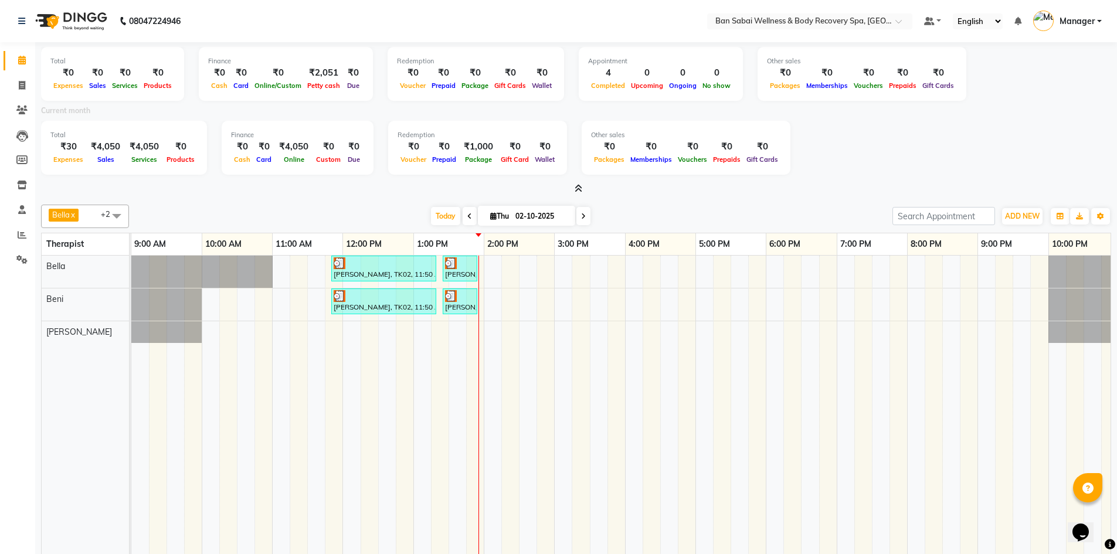
click at [582, 189] on icon at bounding box center [579, 188] width 8 height 9
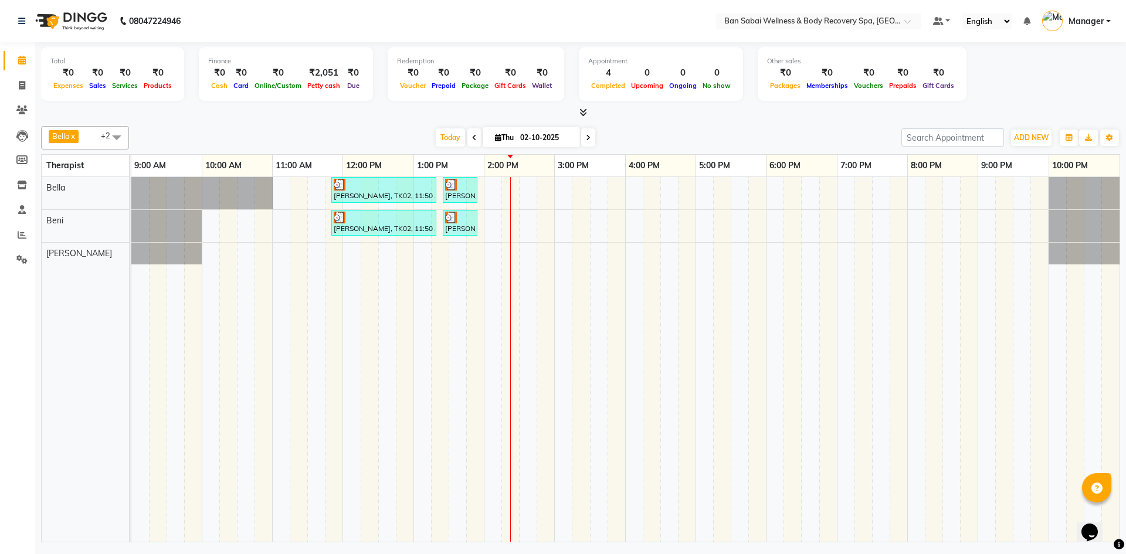
click at [517, 239] on div "[PERSON_NAME], TK02, 11:50 AM-01:20 PM, Swedish Massage (Medium Pressure)-90min…" at bounding box center [625, 359] width 988 height 365
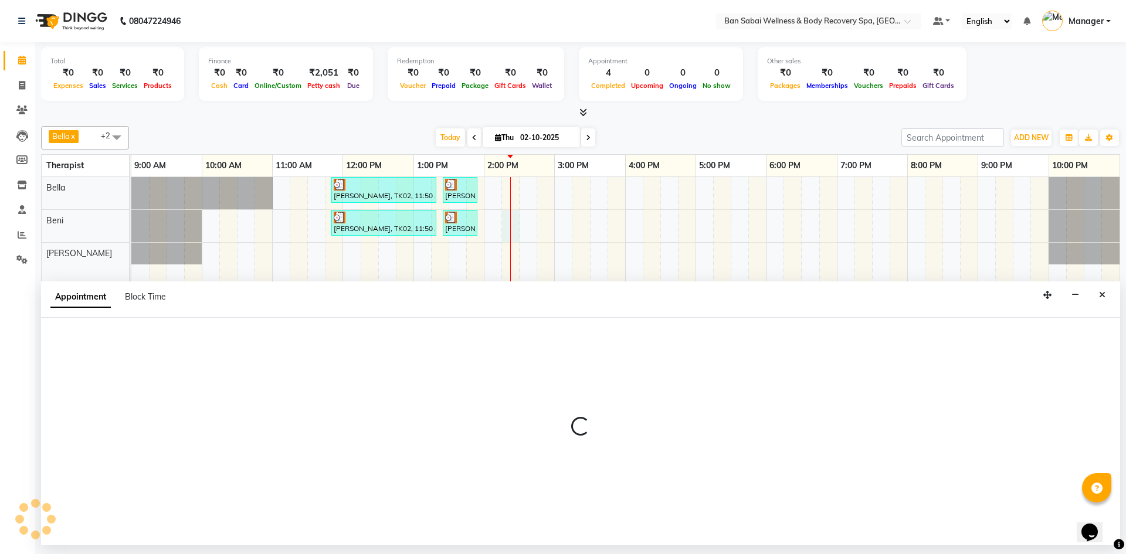
select select "88797"
select select "855"
select select "tentative"
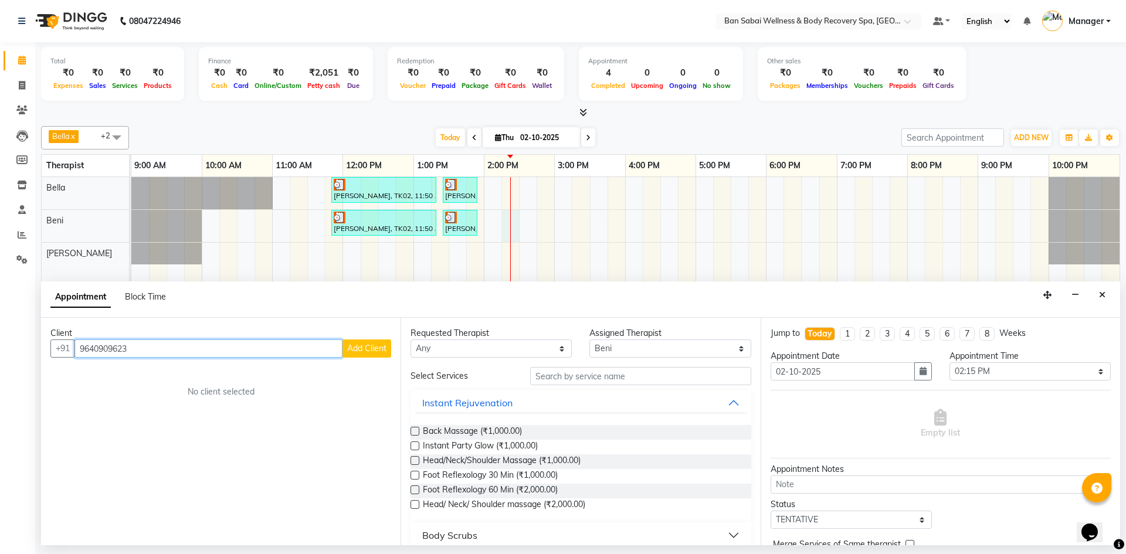
type input "9640909623"
click at [379, 347] on span "Add Client" at bounding box center [366, 348] width 39 height 11
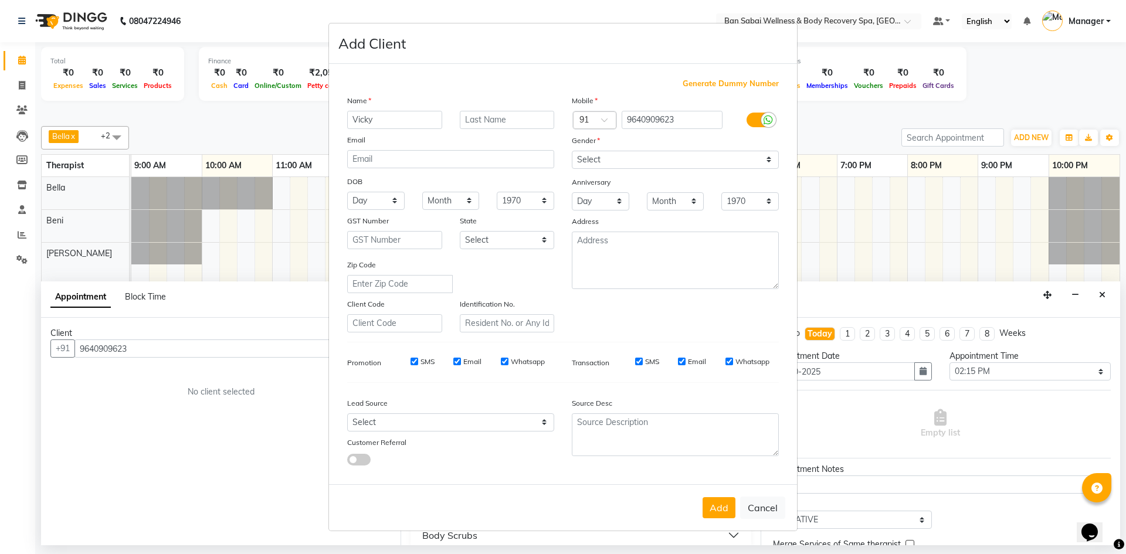
type input "Vicky"
click at [502, 120] on input "text" at bounding box center [507, 120] width 95 height 18
type input "[PERSON_NAME]"
click at [413, 363] on input "SMS" at bounding box center [415, 362] width 8 height 8
checkbox input "false"
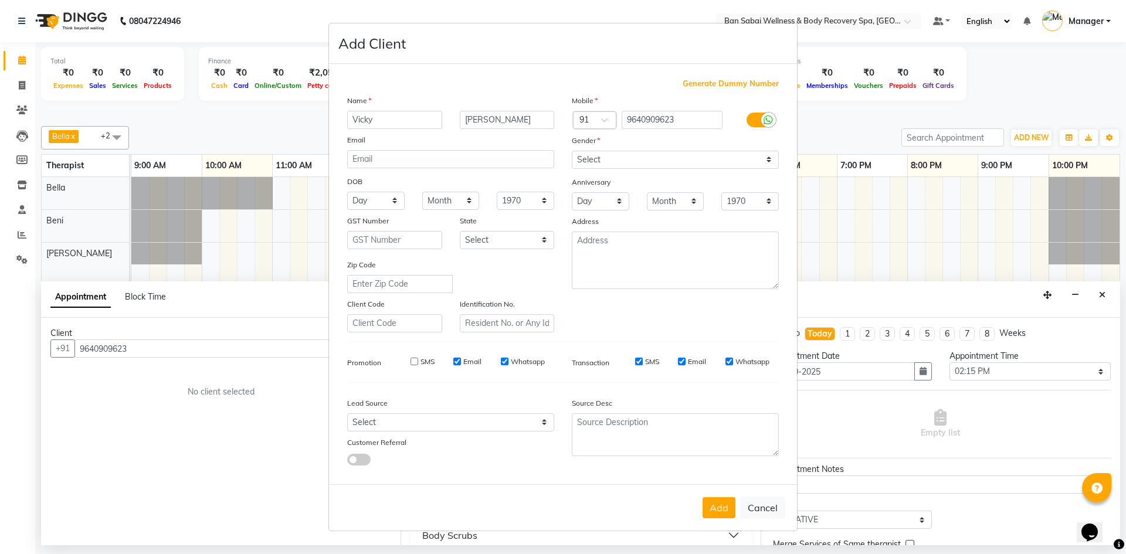
click at [457, 366] on div "Email" at bounding box center [467, 362] width 28 height 11
click at [460, 361] on input "Email" at bounding box center [457, 362] width 8 height 8
checkbox input "false"
drag, startPoint x: 506, startPoint y: 359, endPoint x: 528, endPoint y: 376, distance: 28.5
click at [505, 359] on input "Whatsapp" at bounding box center [505, 362] width 8 height 8
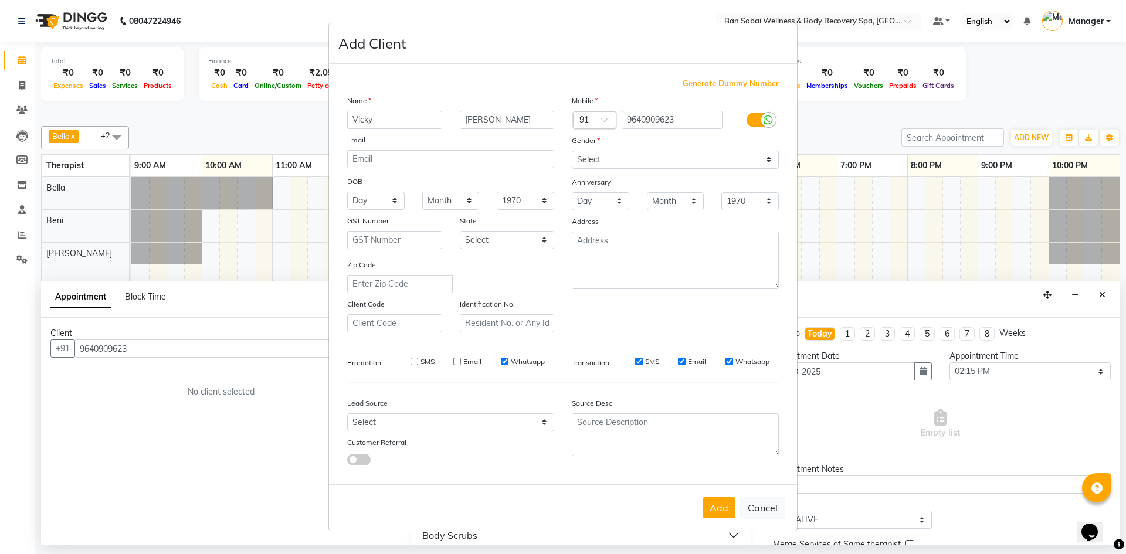
checkbox input "false"
click at [545, 419] on select "Select Walk-in Referral Internet Friend Word of Mouth Advertisement Facebook Ju…" at bounding box center [450, 422] width 207 height 18
select select "56638"
click at [347, 413] on select "Select Walk-in Referral Internet Friend Word of Mouth Advertisement Facebook Ju…" at bounding box center [450, 422] width 207 height 18
click at [769, 160] on select "Select [DEMOGRAPHIC_DATA] [DEMOGRAPHIC_DATA] Other Prefer Not To Say" at bounding box center [675, 160] width 207 height 18
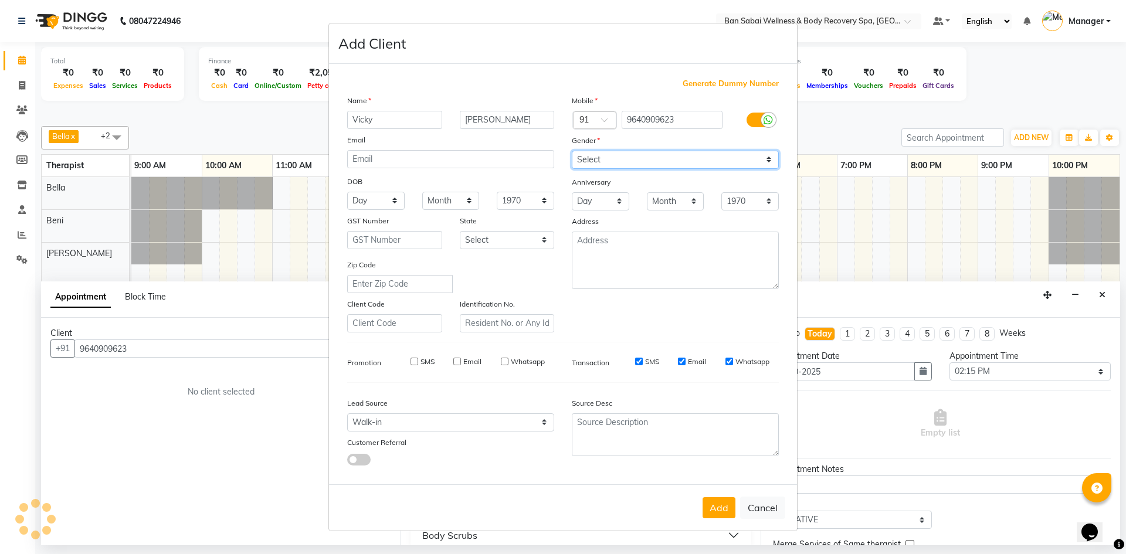
select select "[DEMOGRAPHIC_DATA]"
click at [572, 151] on select "Select [DEMOGRAPHIC_DATA] [DEMOGRAPHIC_DATA] Other Prefer Not To Say" at bounding box center [675, 160] width 207 height 18
click at [723, 512] on button "Add" at bounding box center [719, 507] width 33 height 21
select select
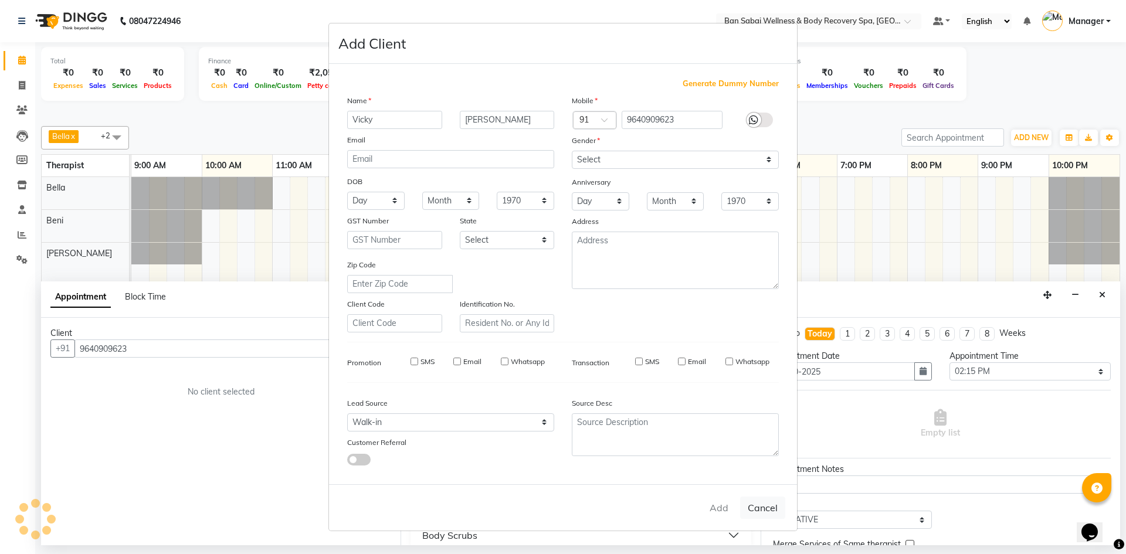
select select
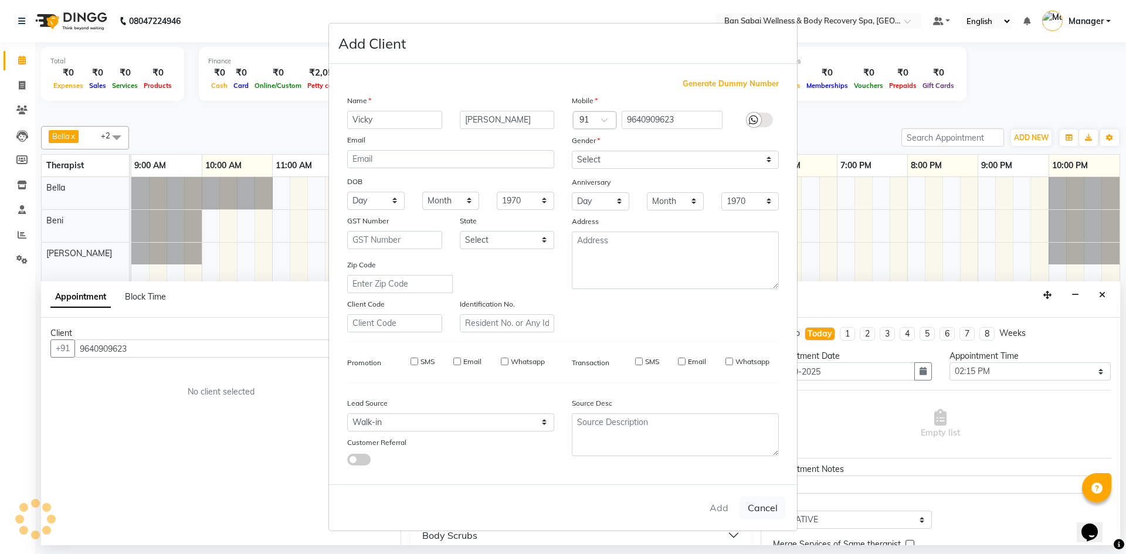
checkbox input "false"
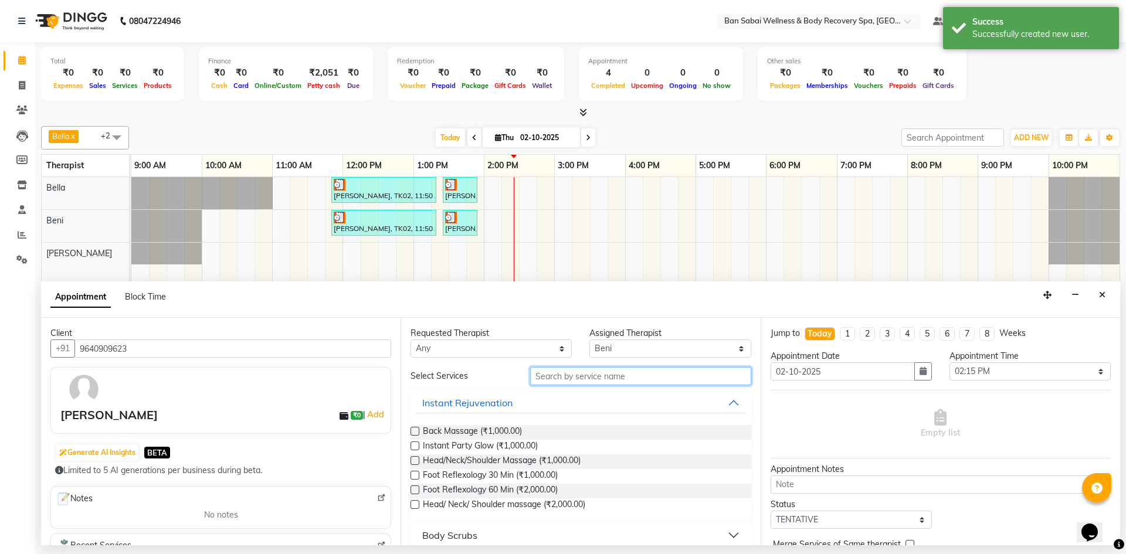
click at [640, 376] on input "text" at bounding box center [640, 376] width 221 height 18
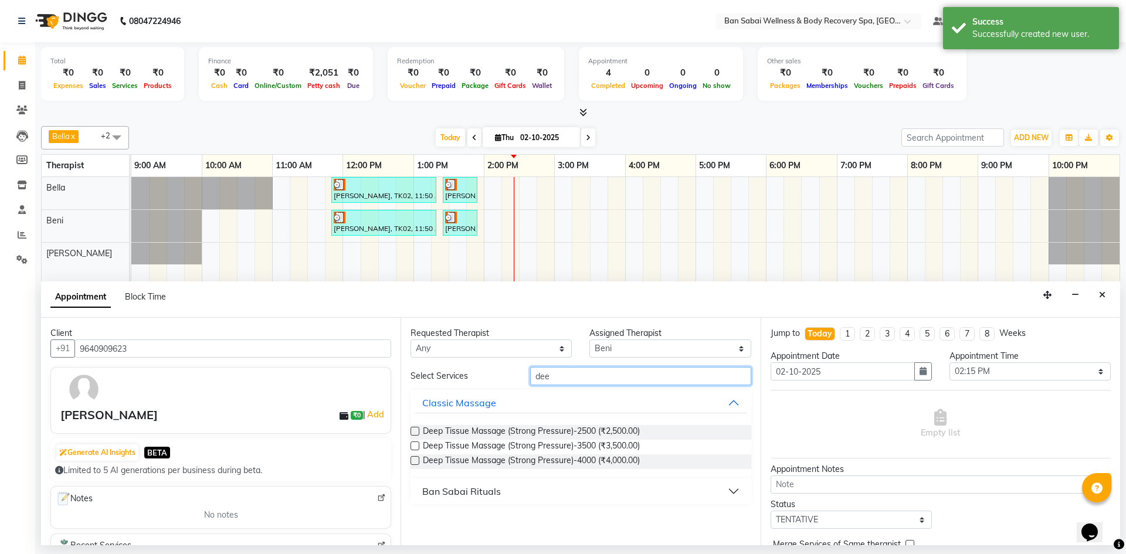
type input "dee"
click at [413, 431] on label at bounding box center [415, 431] width 9 height 9
click at [413, 431] on input "checkbox" at bounding box center [415, 433] width 8 height 8
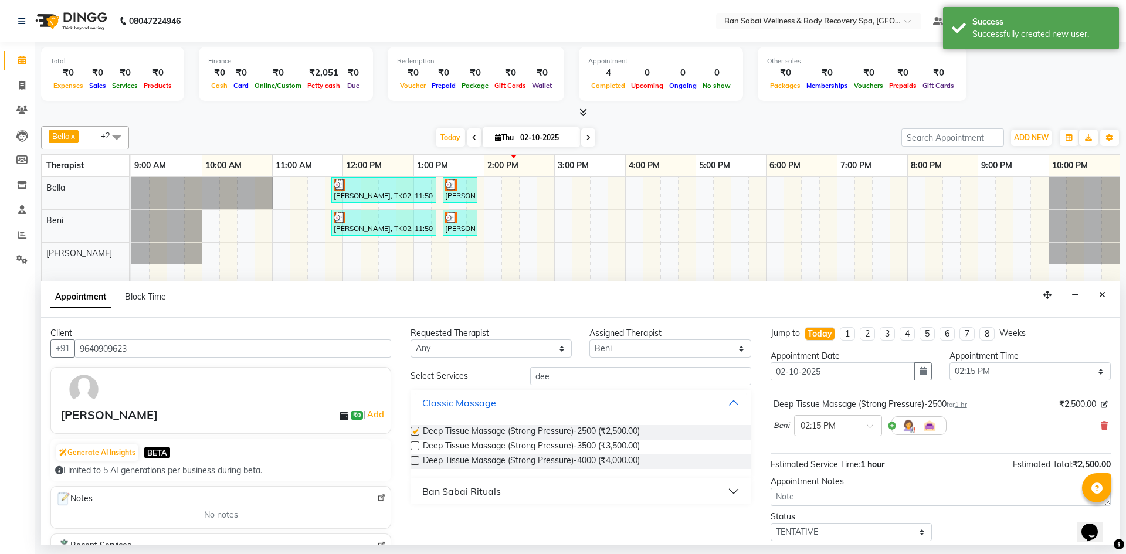
checkbox input "false"
click at [1087, 376] on select "Select 10:00 AM 10:05 AM 10:10 AM 10:15 AM 10:20 AM 10:25 AM 10:30 AM 10:35 AM …" at bounding box center [1029, 371] width 161 height 18
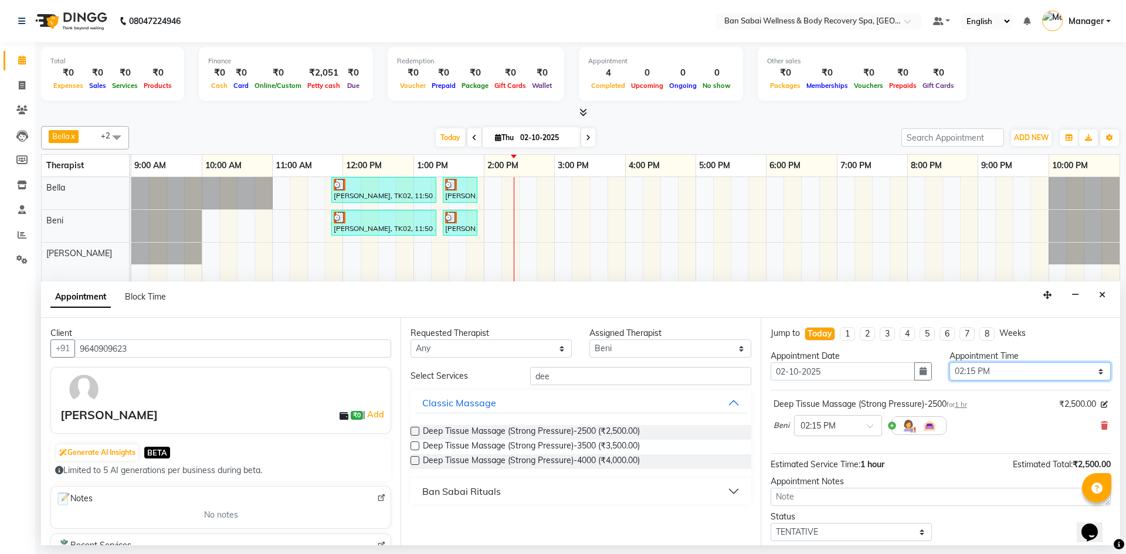
select select "865"
click at [949, 362] on select "Select 10:00 AM 10:05 AM 10:10 AM 10:15 AM 10:20 AM 10:25 AM 10:30 AM 10:35 AM …" at bounding box center [1029, 371] width 161 height 18
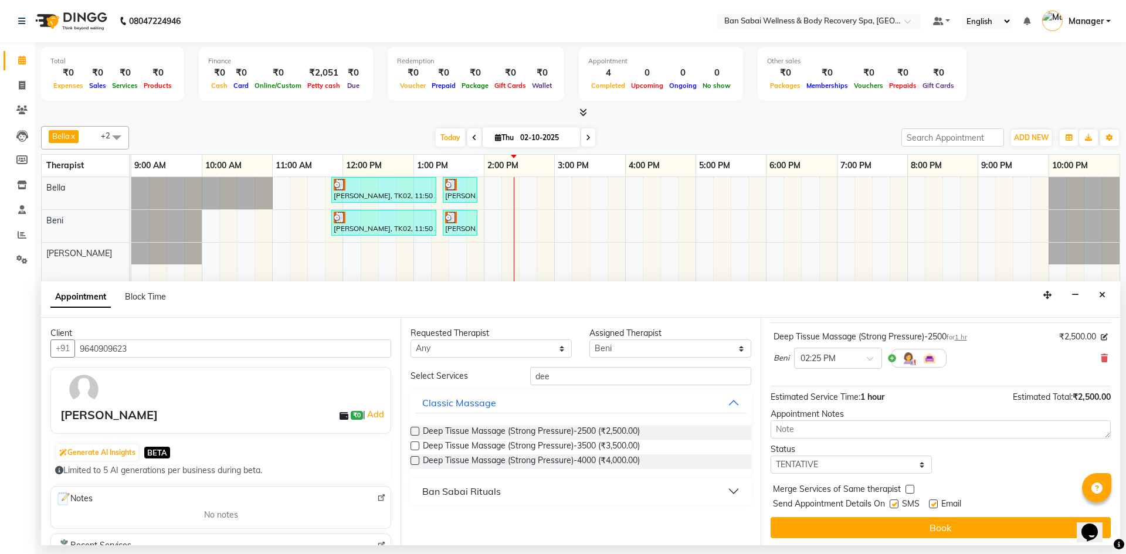
scroll to position [70, 0]
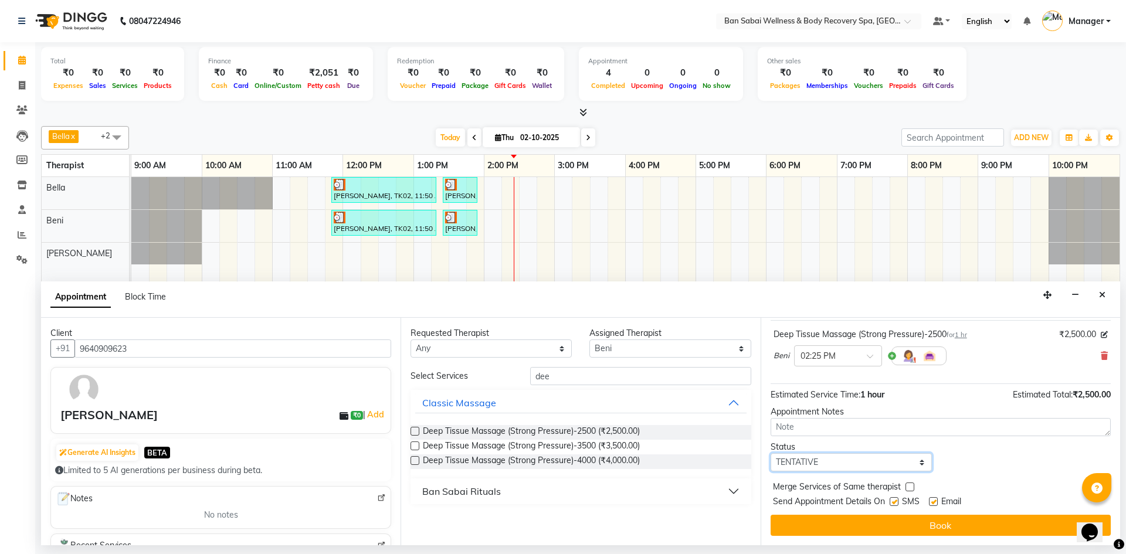
click at [915, 462] on select "Select TENTATIVE CONFIRM CHECK-IN UPCOMING" at bounding box center [851, 462] width 161 height 18
select select "check-in"
click at [771, 453] on select "Select TENTATIVE CONFIRM CHECK-IN UPCOMING" at bounding box center [851, 462] width 161 height 18
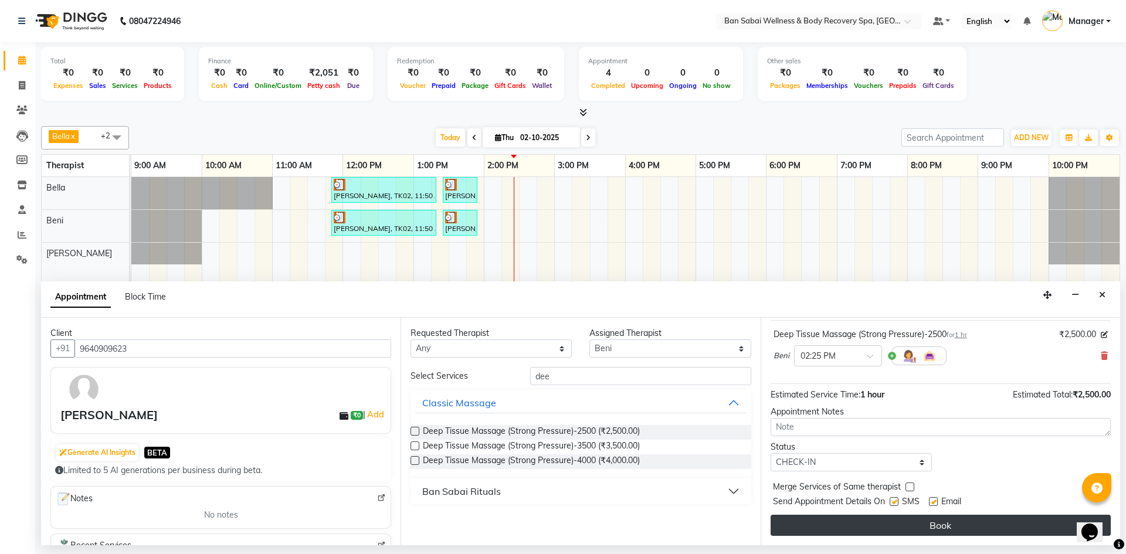
click at [900, 524] on button "Book" at bounding box center [941, 525] width 340 height 21
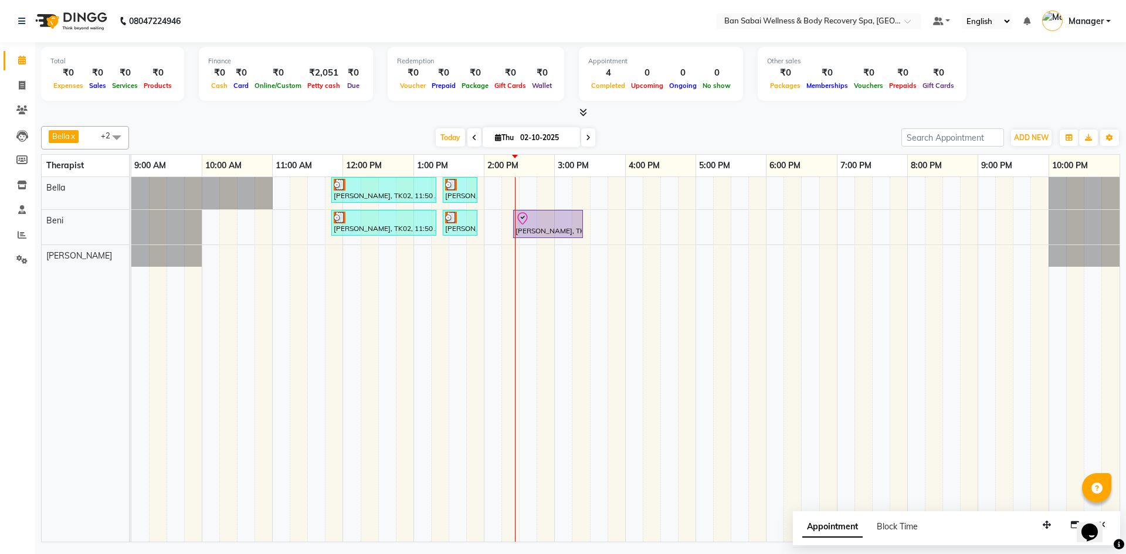
click at [583, 113] on icon at bounding box center [583, 112] width 8 height 9
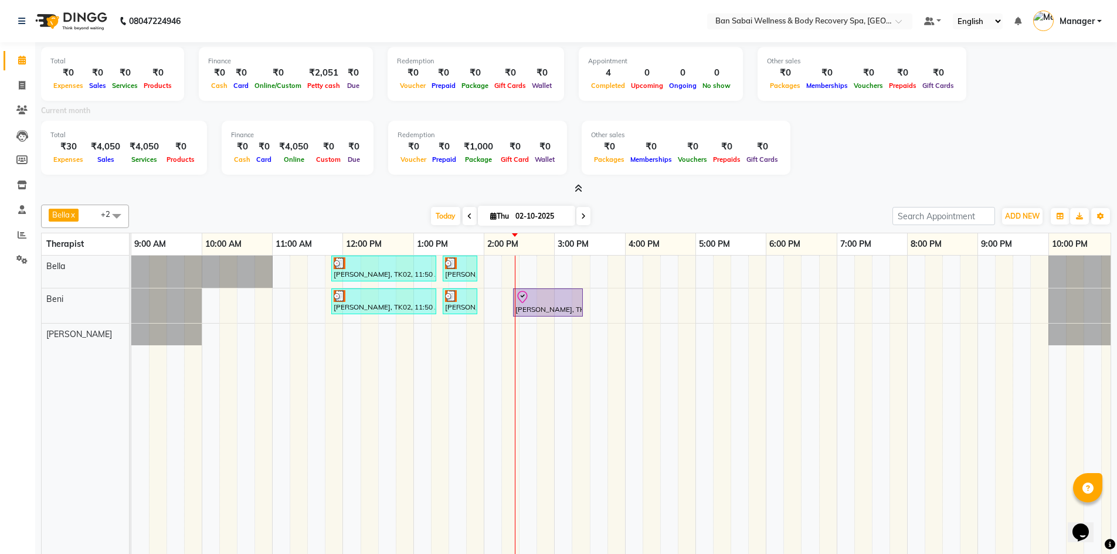
click at [577, 188] on icon at bounding box center [579, 188] width 8 height 9
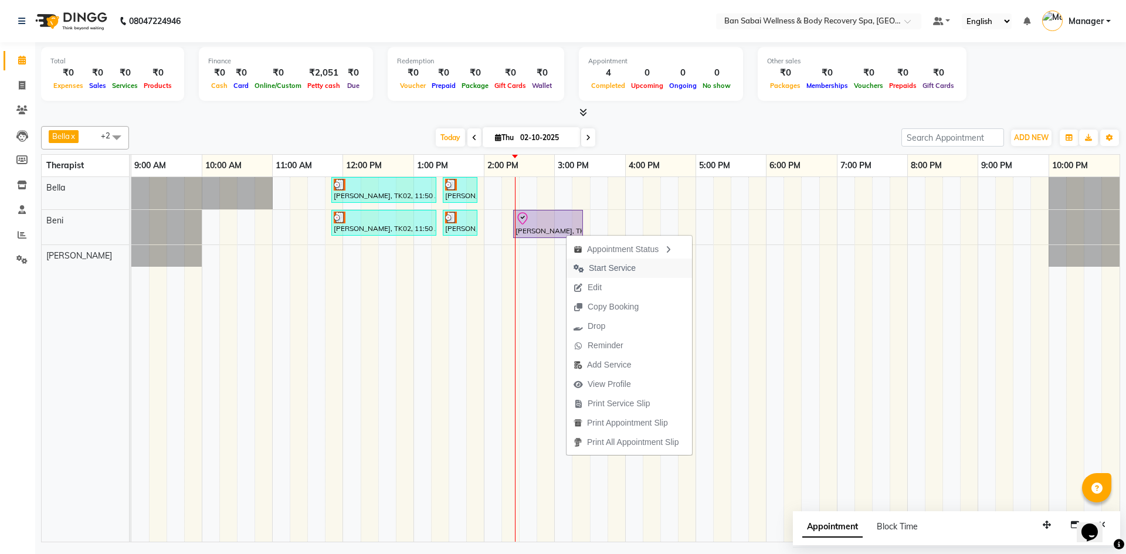
click at [615, 266] on span "Start Service" at bounding box center [612, 268] width 47 height 12
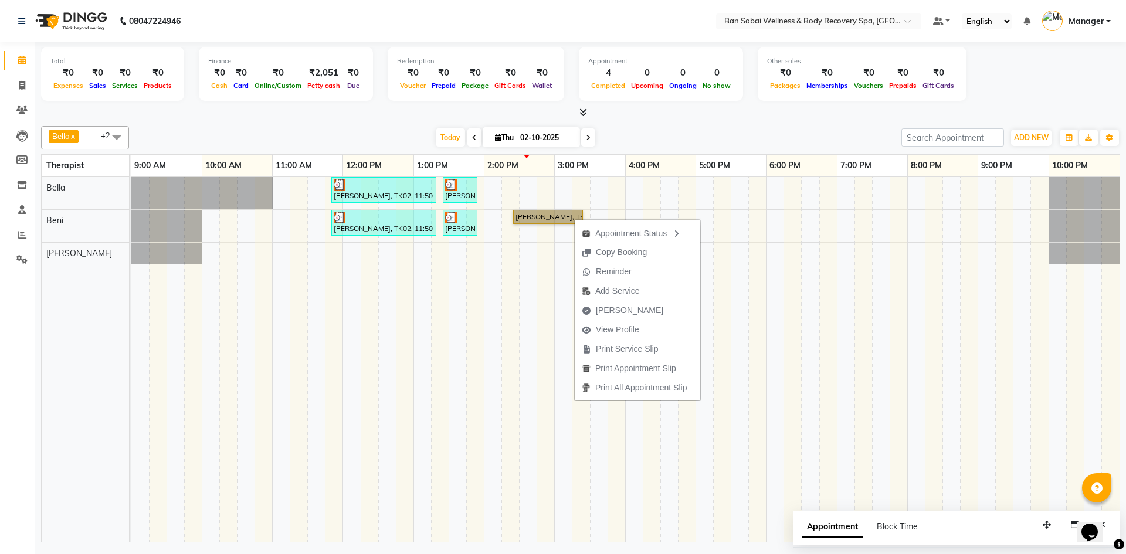
click at [868, 292] on td at bounding box center [863, 359] width 18 height 365
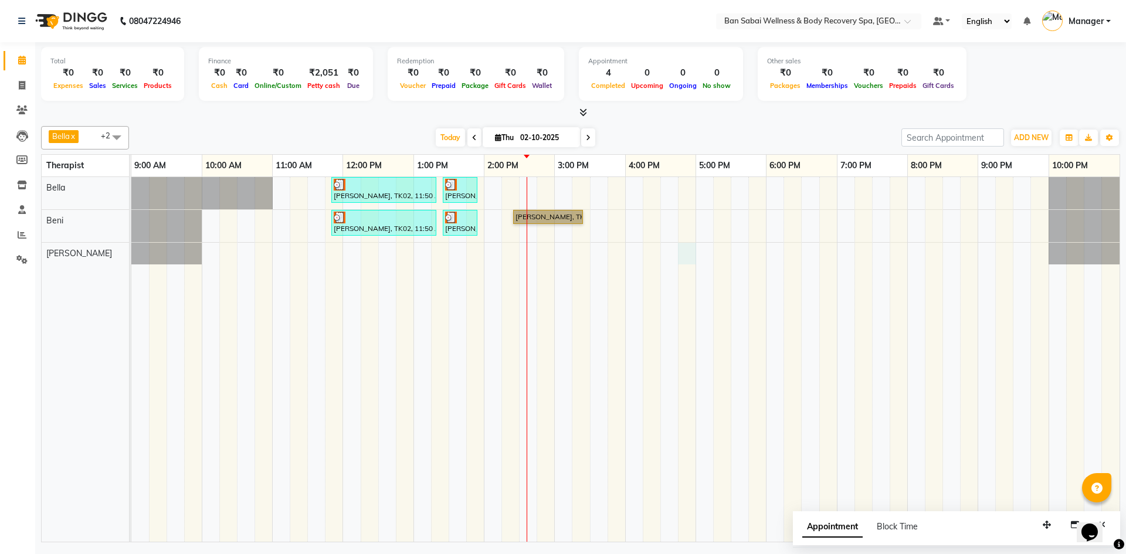
click at [691, 253] on div "[PERSON_NAME], TK02, 11:50 AM-01:20 PM, Swedish Massage (Medium Pressure)-90min…" at bounding box center [625, 359] width 988 height 365
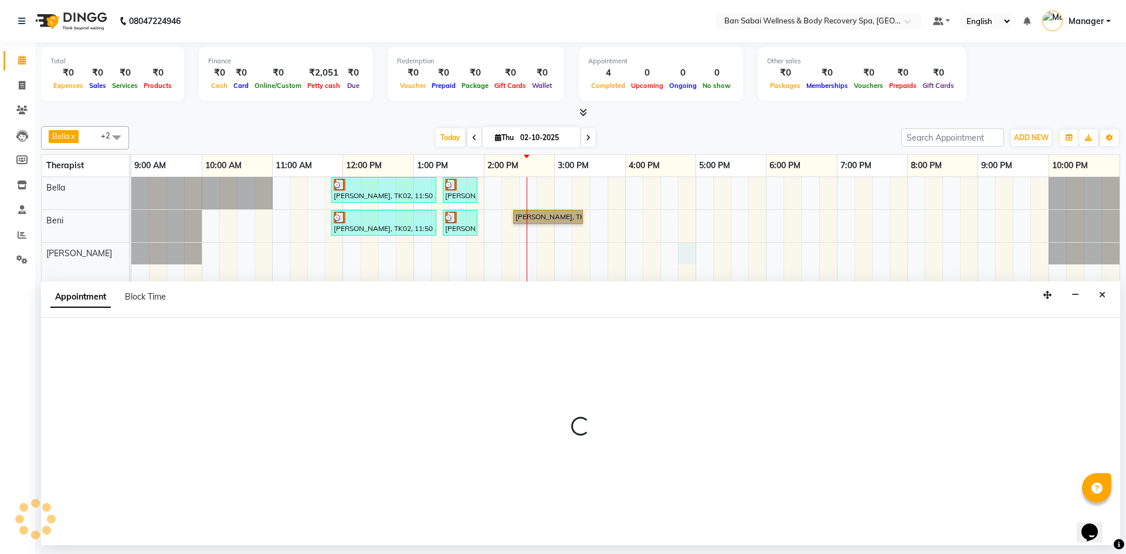
select select "92688"
select select "tentative"
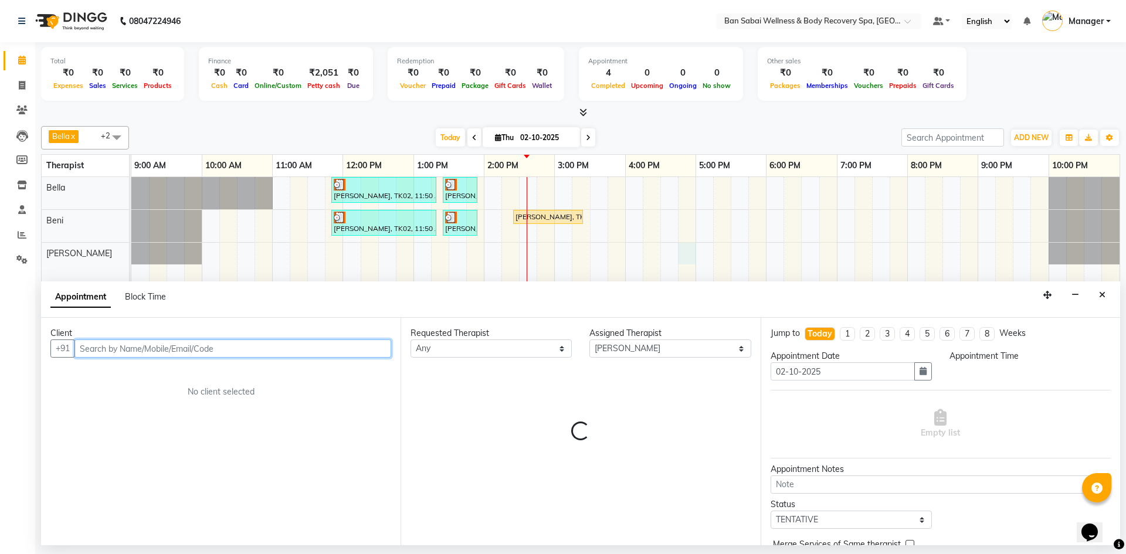
select select "1005"
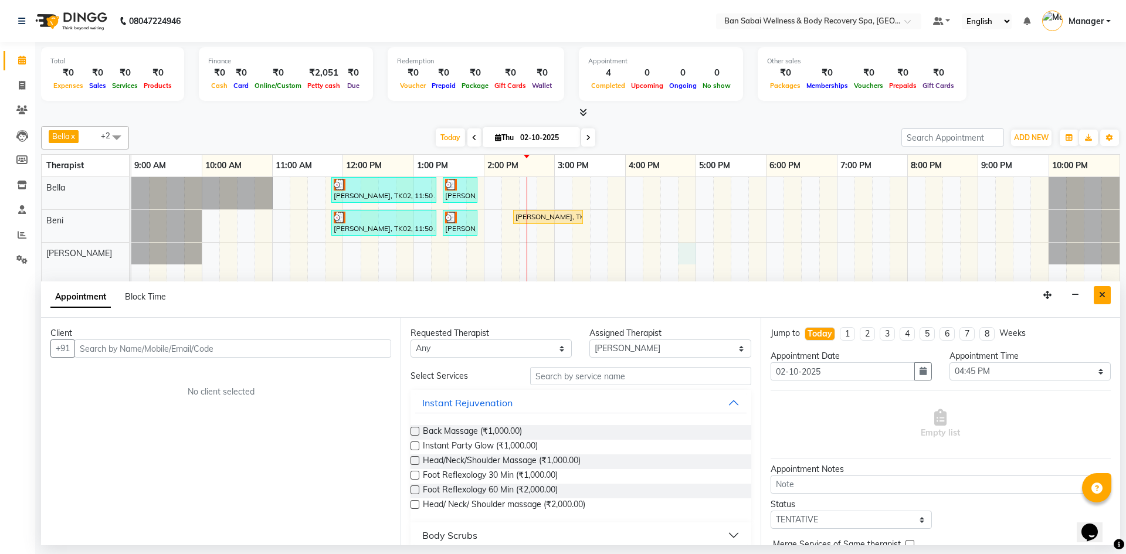
click at [1105, 297] on icon "Close" at bounding box center [1102, 295] width 6 height 8
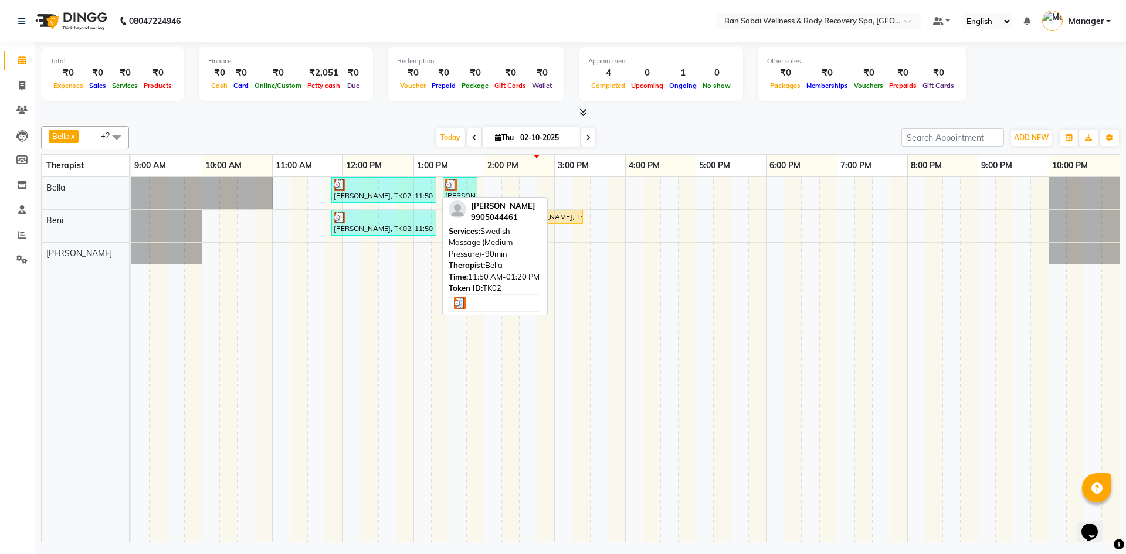
click at [398, 199] on div "[PERSON_NAME], TK02, 11:50 AM-01:20 PM, Swedish Massage (Medium Pressure)-90min" at bounding box center [384, 190] width 103 height 22
select select "3"
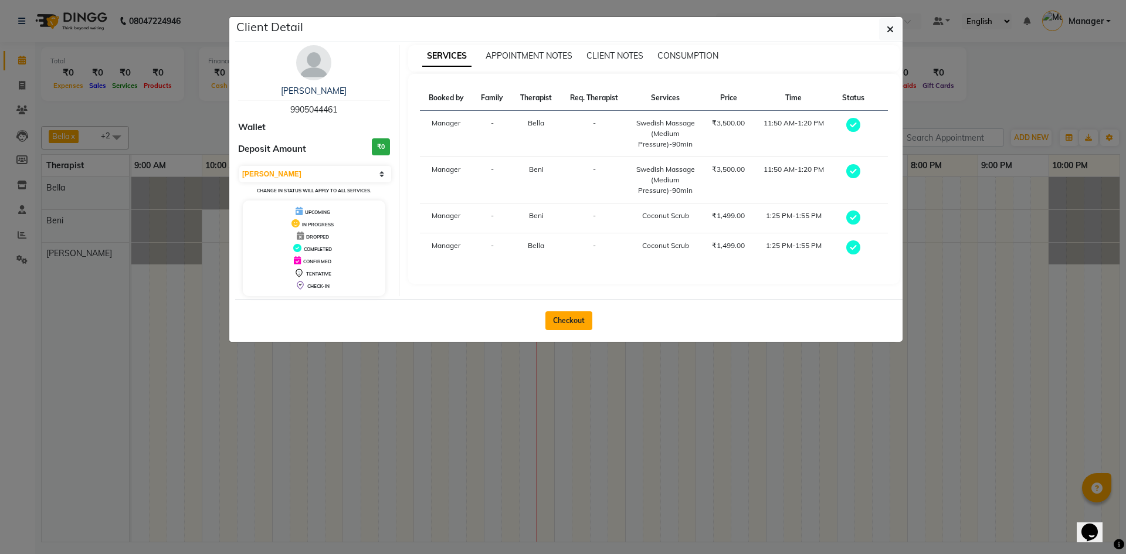
click at [567, 315] on button "Checkout" at bounding box center [568, 320] width 47 height 19
select select "8743"
select select "service"
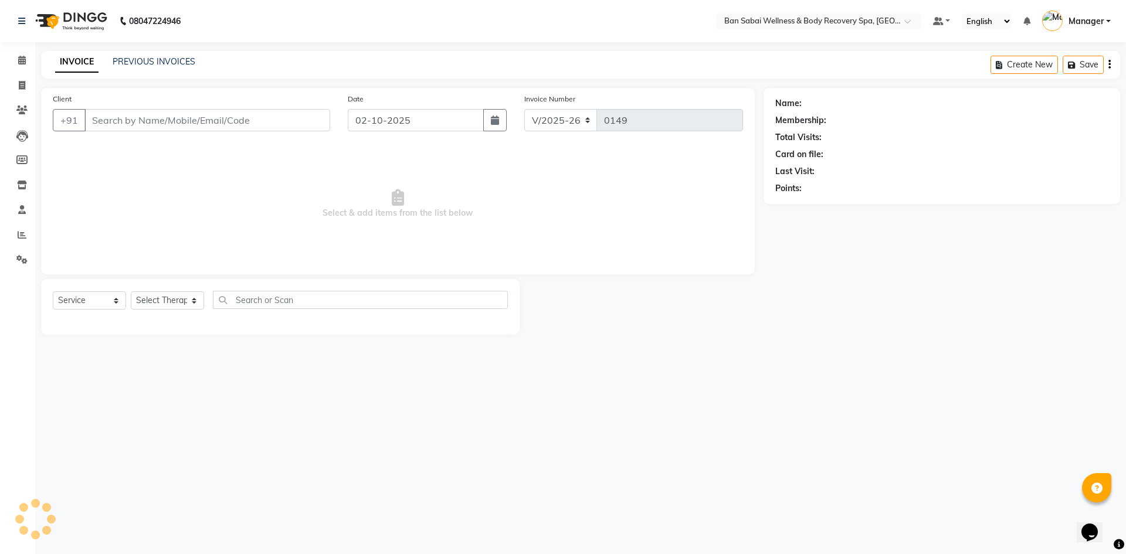
type input "9905044461"
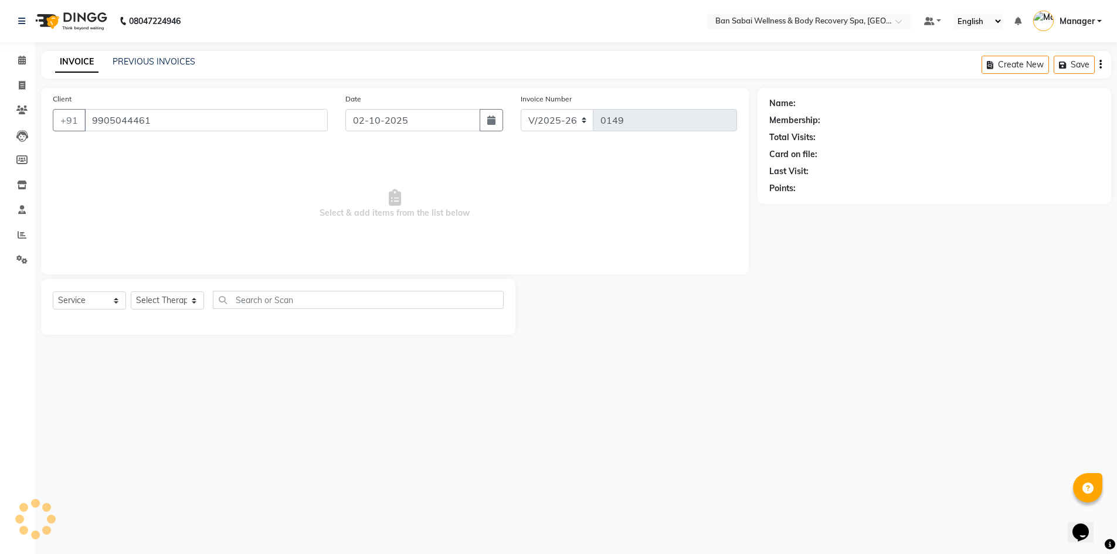
select select "88797"
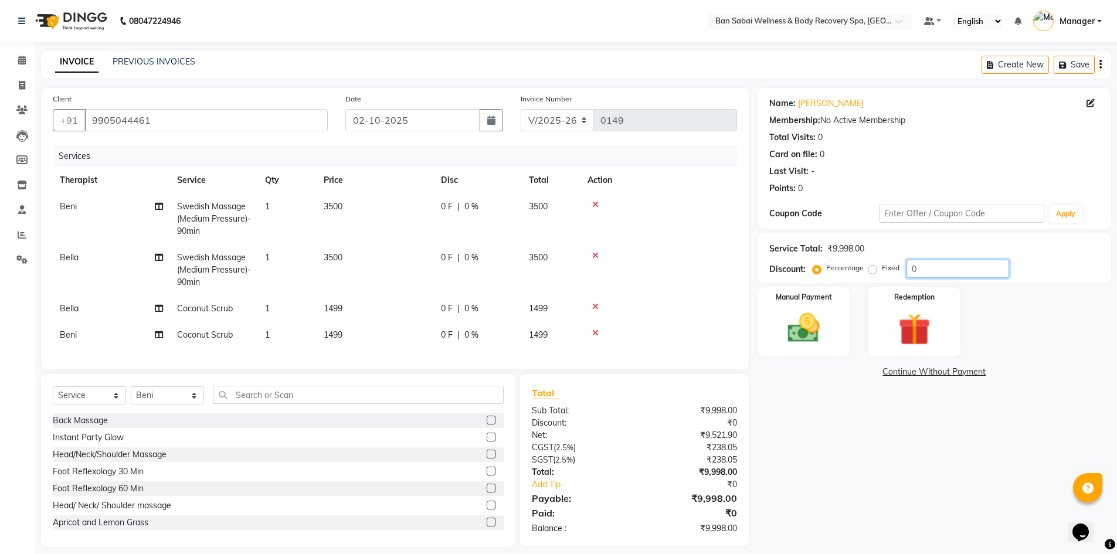
drag, startPoint x: 981, startPoint y: 274, endPoint x: 978, endPoint y: 261, distance: 13.7
click at [981, 274] on input "0" at bounding box center [958, 269] width 103 height 18
click at [945, 267] on input "number" at bounding box center [958, 269] width 103 height 18
type input "1"
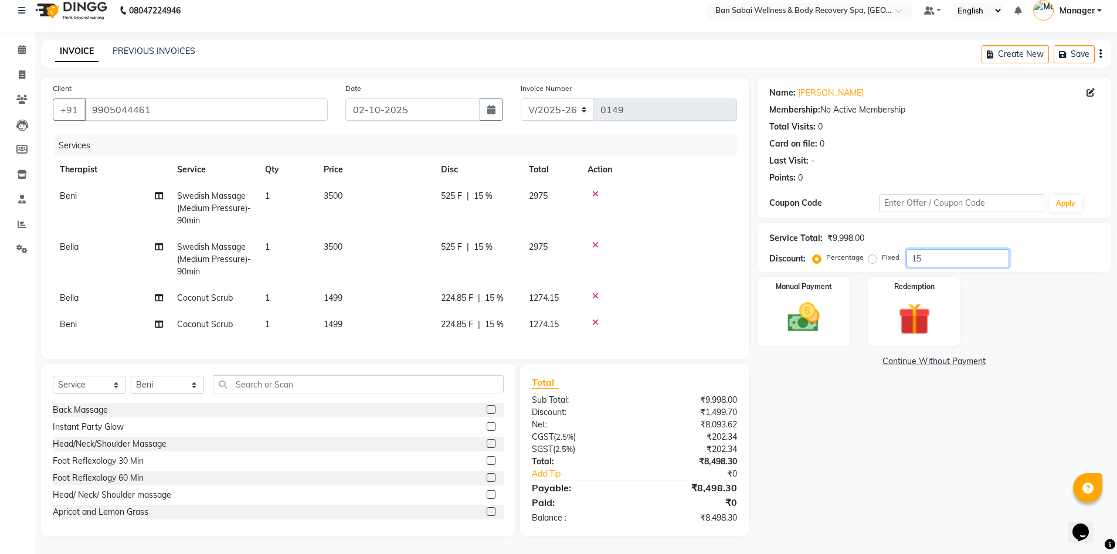
scroll to position [19, 0]
type input "1"
type input "2"
type input "3"
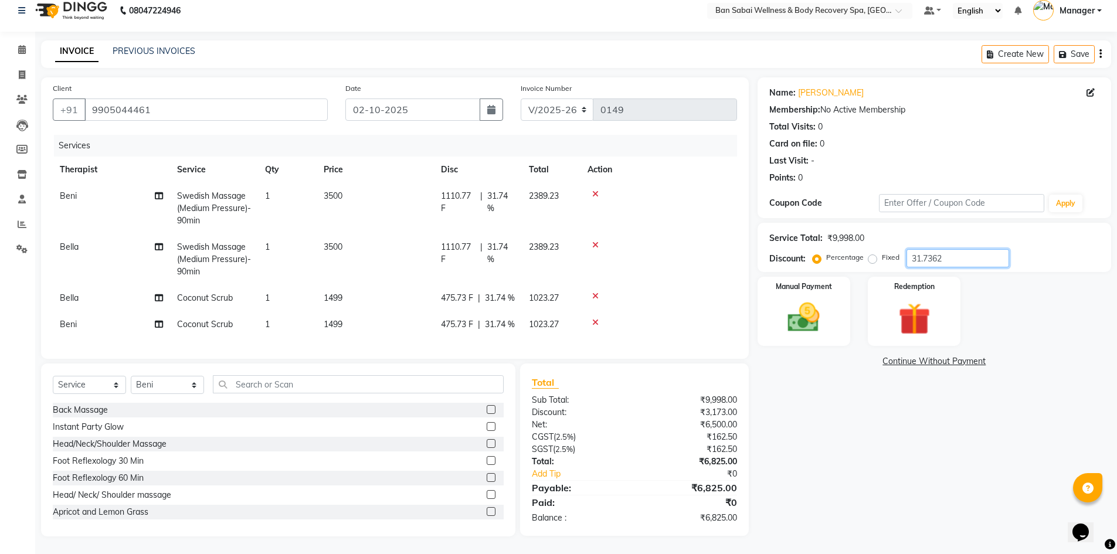
scroll to position [44, 0]
type input "31.7362"
click at [814, 298] on img at bounding box center [804, 317] width 54 height 38
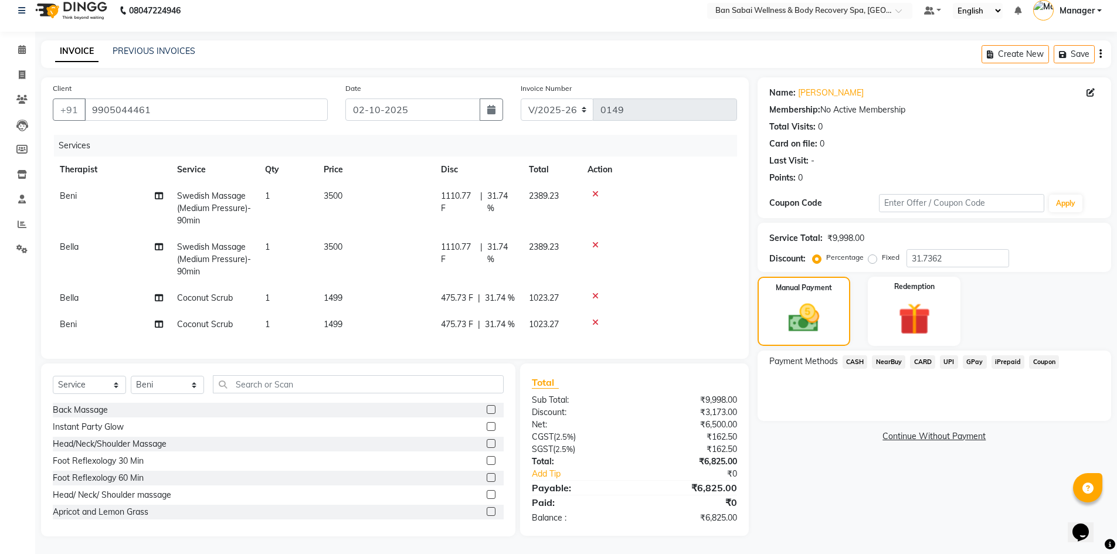
click at [970, 355] on span "GPay" at bounding box center [975, 361] width 24 height 13
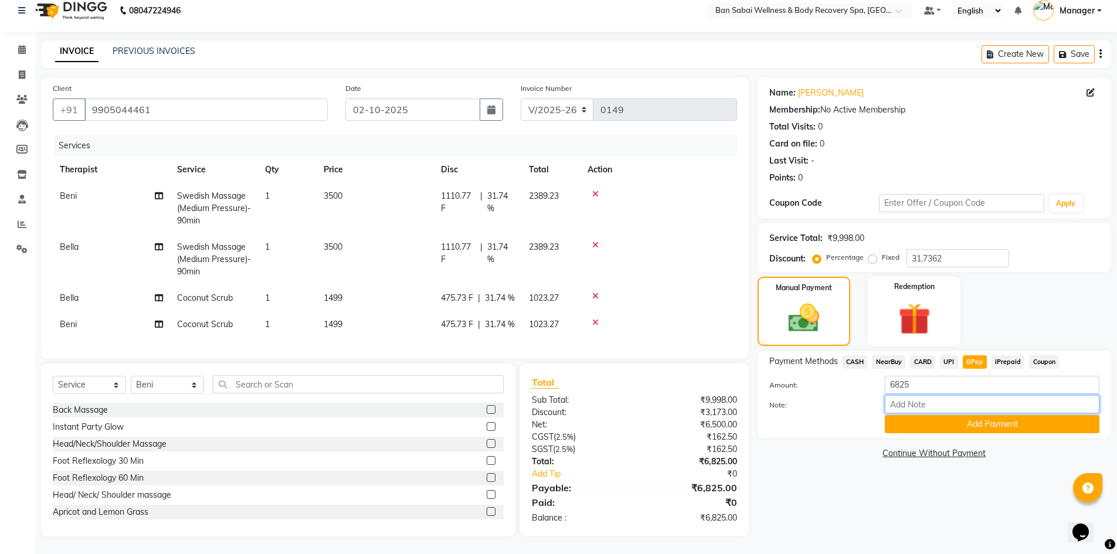
click at [965, 395] on input "Note:" at bounding box center [992, 404] width 215 height 18
type input "kalyani nagar scanner"
click at [970, 415] on button "Add Payment" at bounding box center [992, 424] width 215 height 18
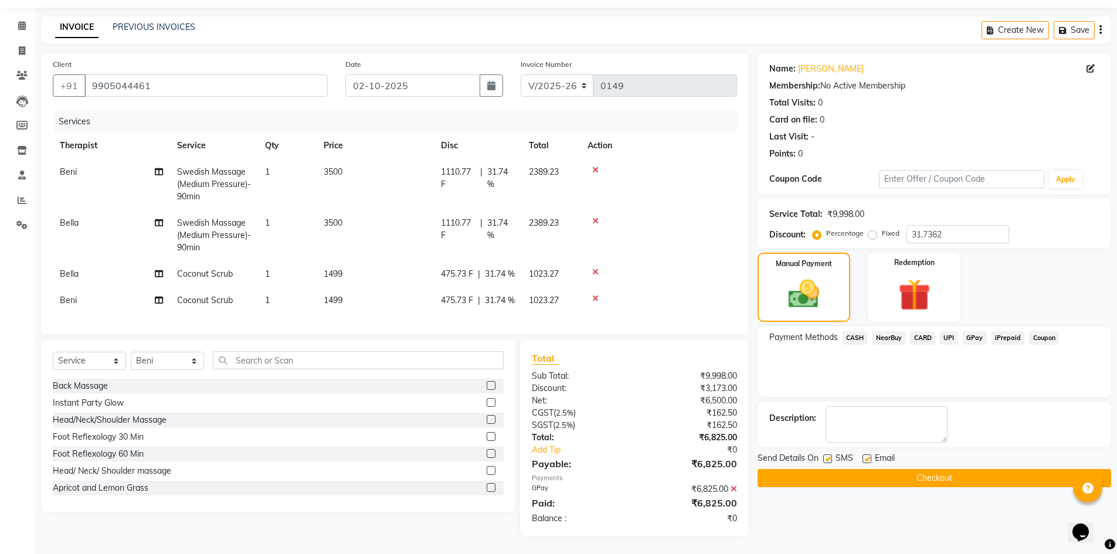
click at [948, 469] on button "Checkout" at bounding box center [935, 478] width 354 height 18
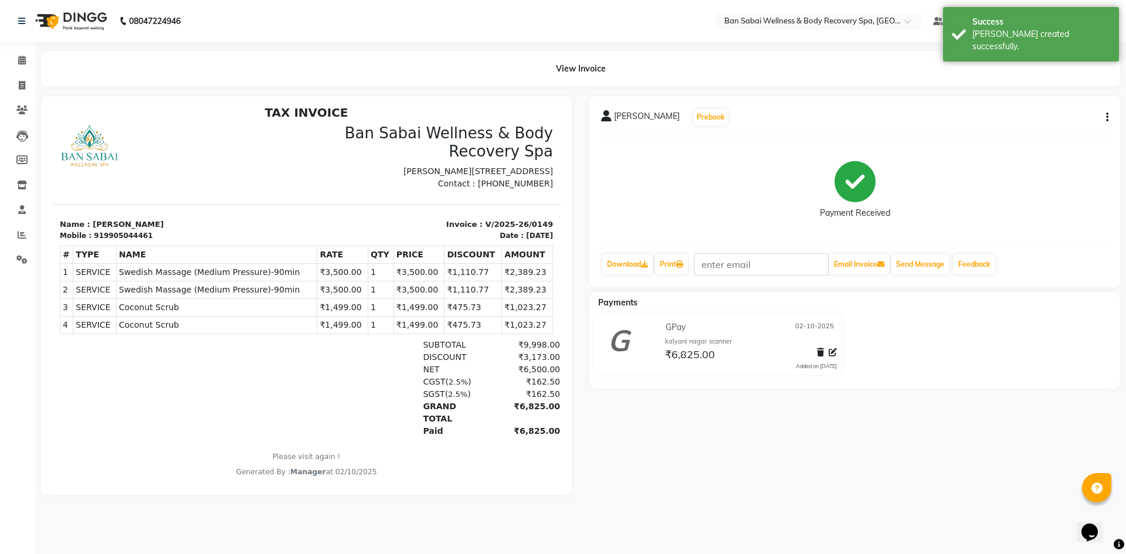
scroll to position [9, 0]
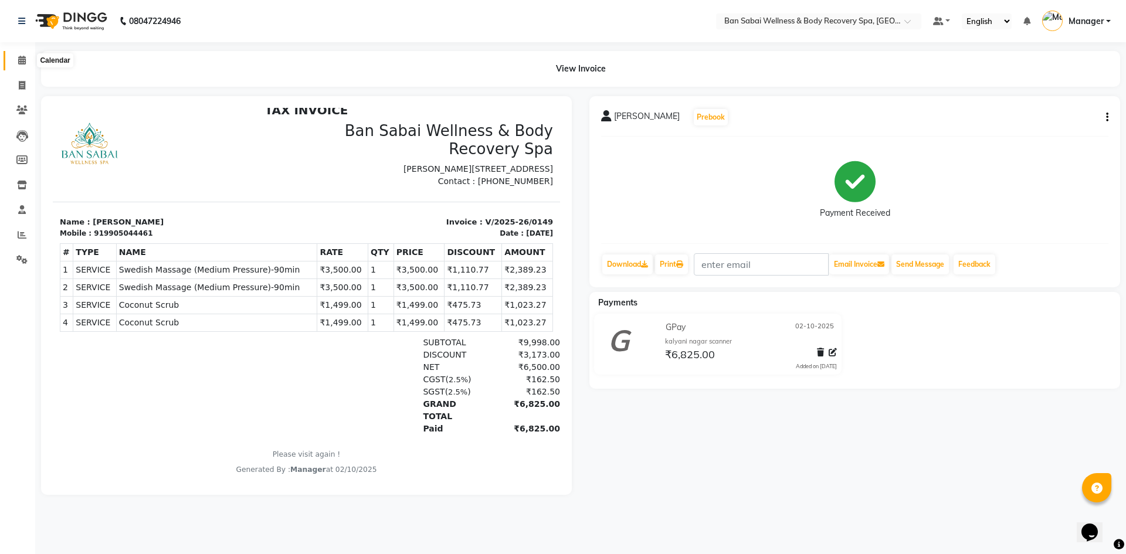
click at [21, 55] on span at bounding box center [22, 60] width 21 height 13
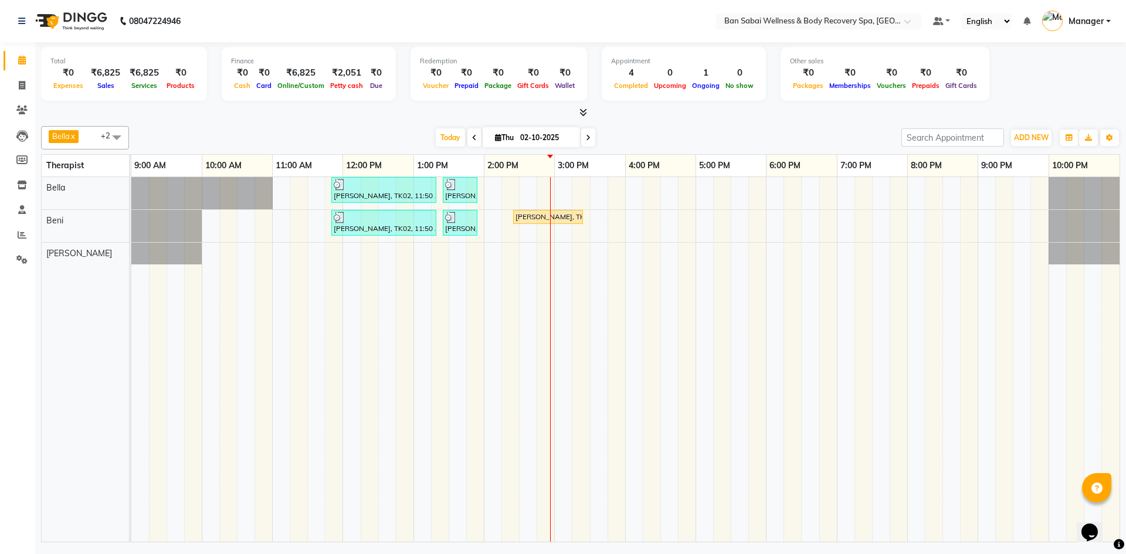
click at [582, 110] on icon at bounding box center [583, 112] width 8 height 9
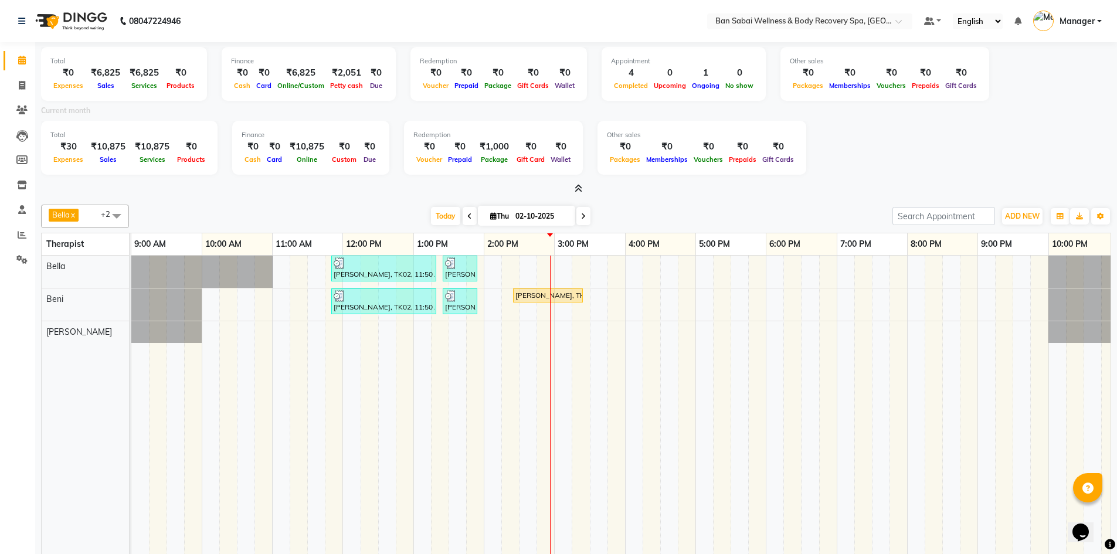
click at [579, 192] on icon at bounding box center [579, 188] width 8 height 9
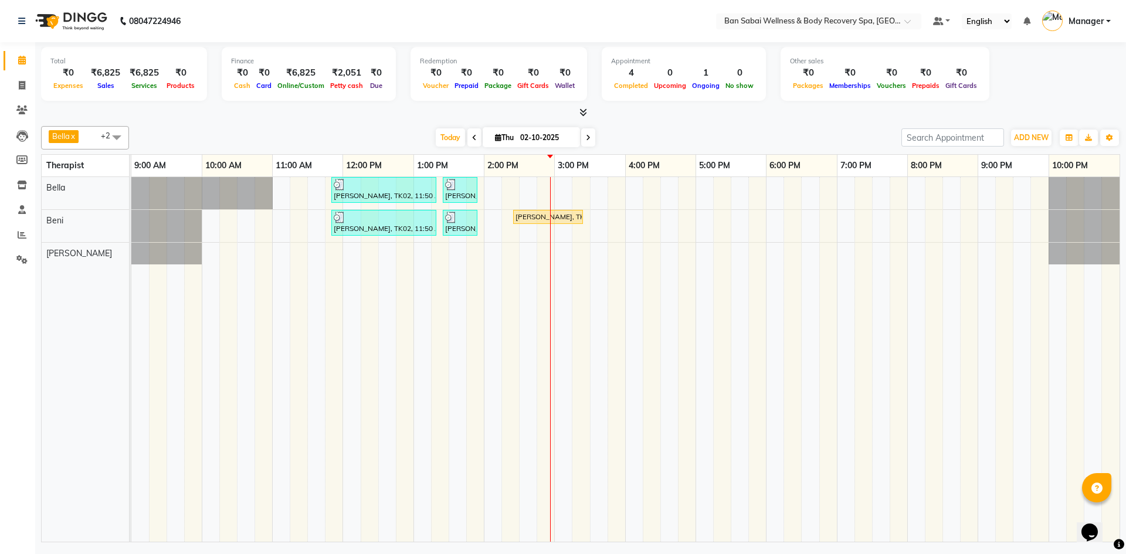
click at [583, 115] on icon at bounding box center [583, 112] width 8 height 9
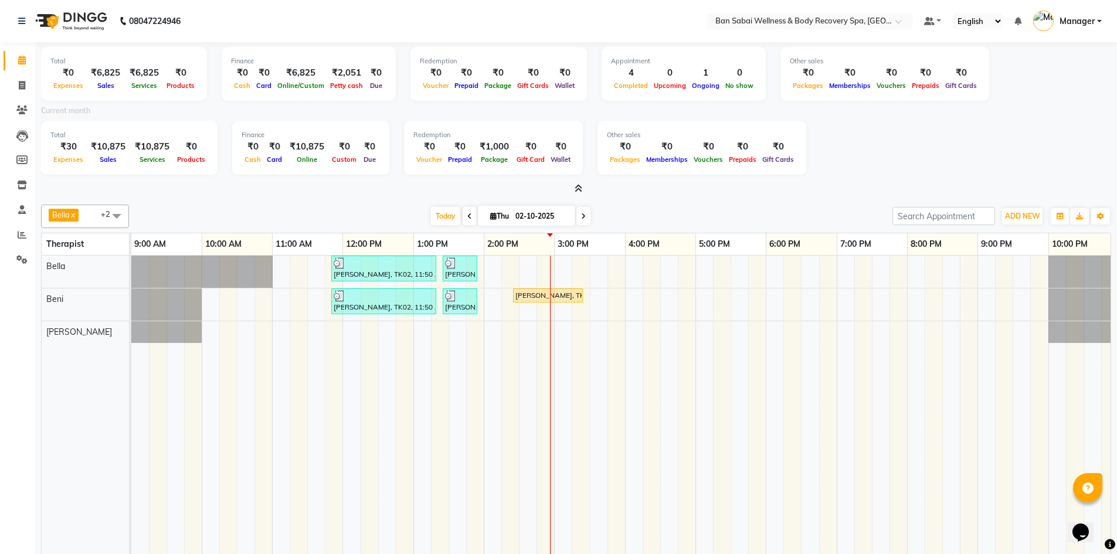
click at [581, 183] on span at bounding box center [576, 189] width 12 height 12
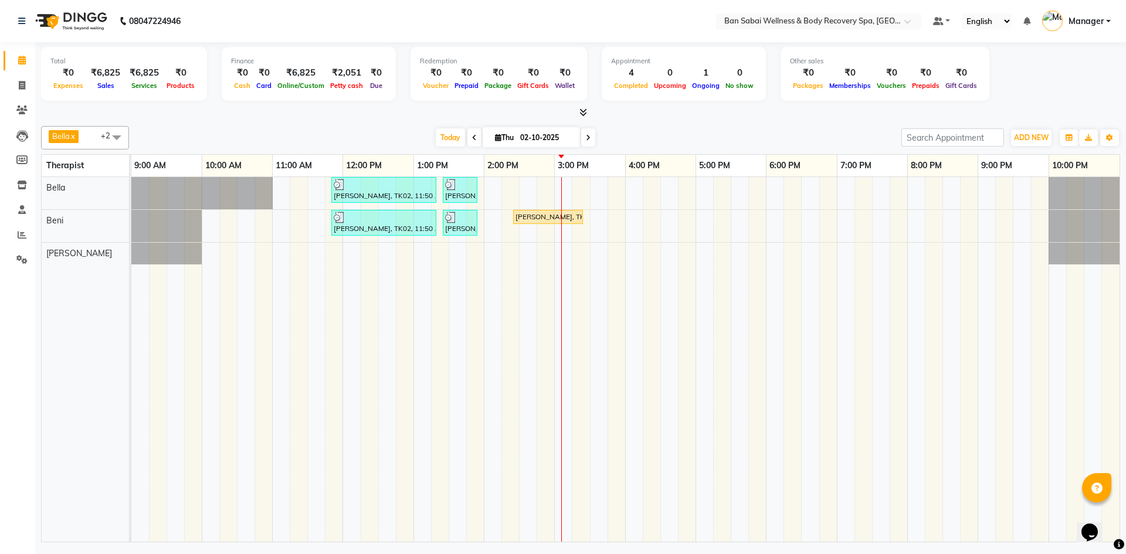
click at [484, 284] on tr at bounding box center [625, 359] width 988 height 365
click at [579, 111] on icon at bounding box center [583, 112] width 8 height 9
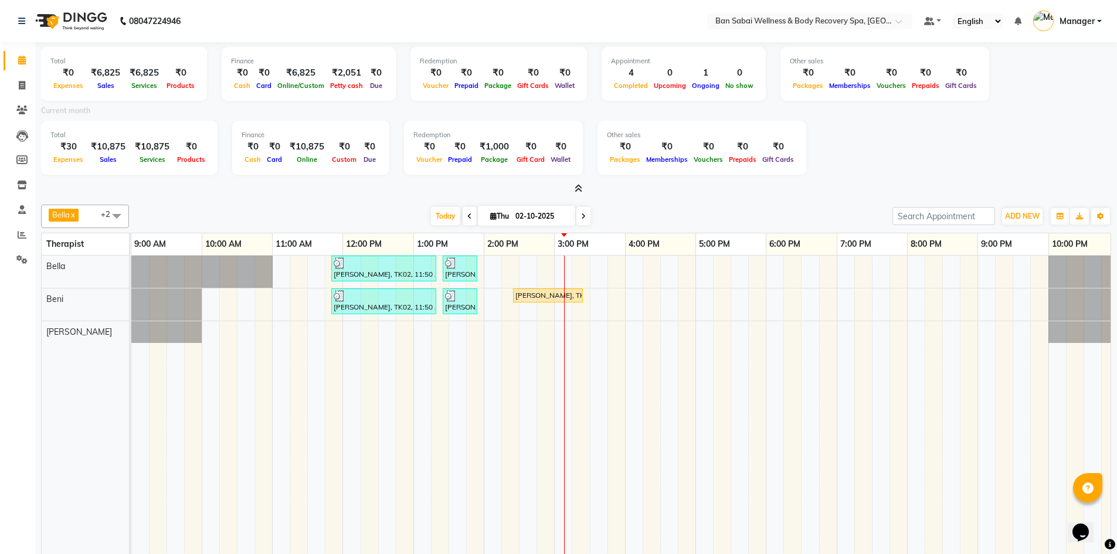
click at [579, 184] on icon at bounding box center [579, 188] width 8 height 9
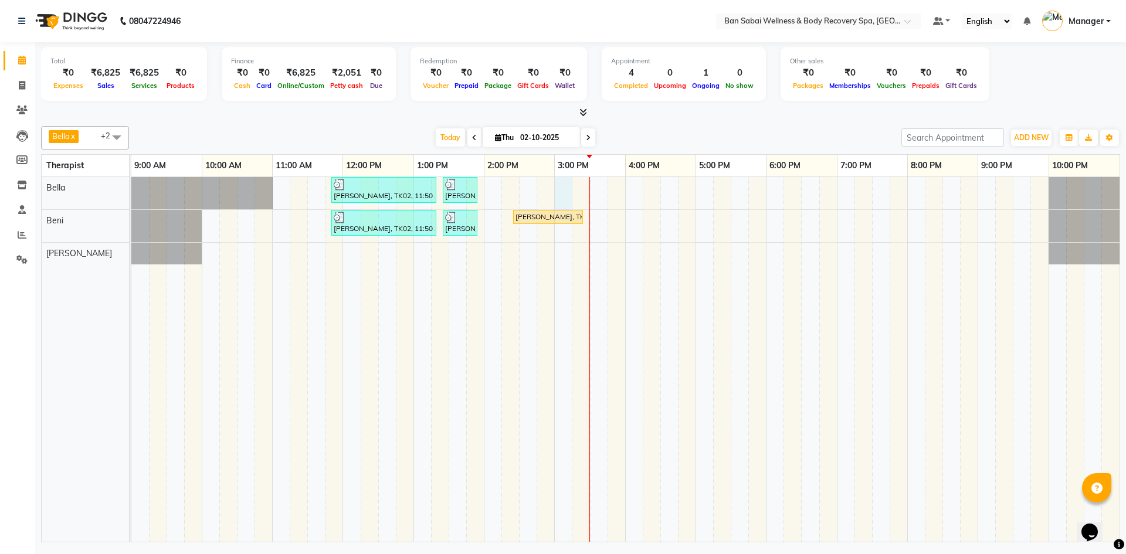
click at [561, 209] on div "[PERSON_NAME], TK02, 11:50 AM-01:20 PM, Swedish Massage (Medium Pressure)-90min…" at bounding box center [625, 359] width 988 height 365
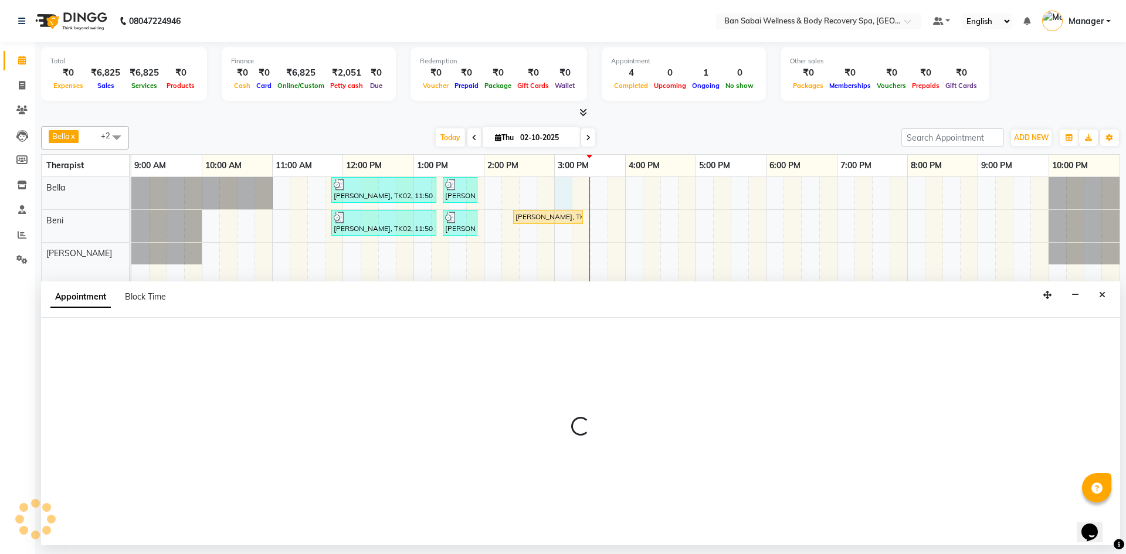
select select "88795"
select select "tentative"
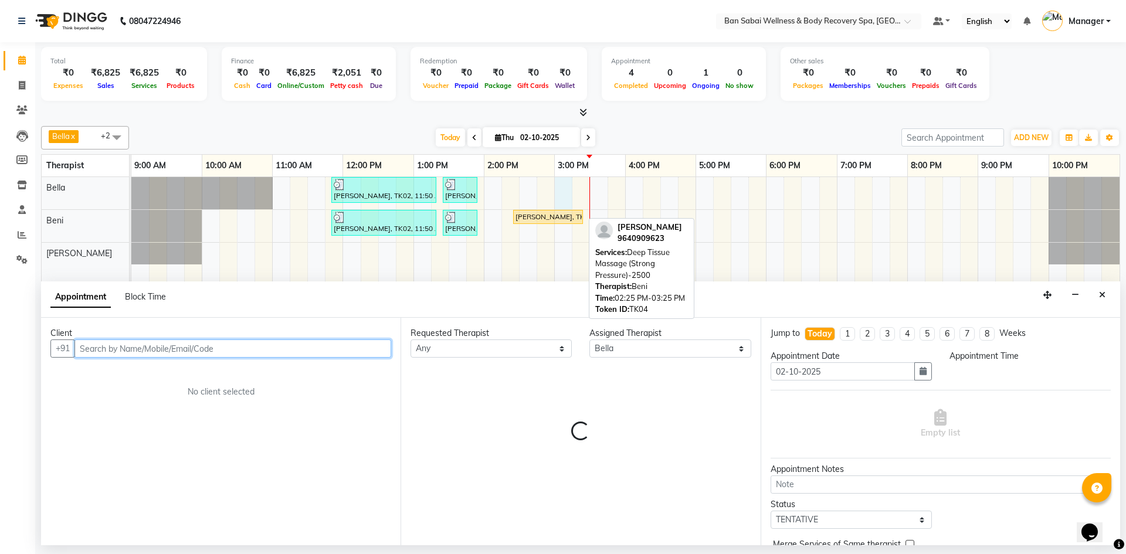
select select "900"
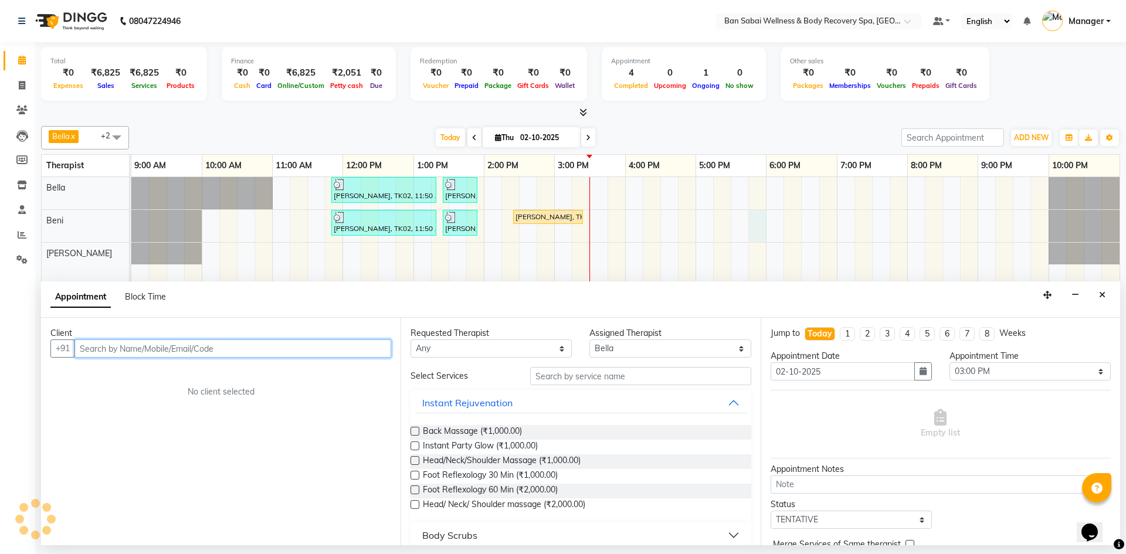
click at [755, 216] on div "[PERSON_NAME], TK02, 11:50 AM-01:20 PM, Swedish Massage (Medium Pressure)-90min…" at bounding box center [625, 359] width 988 height 365
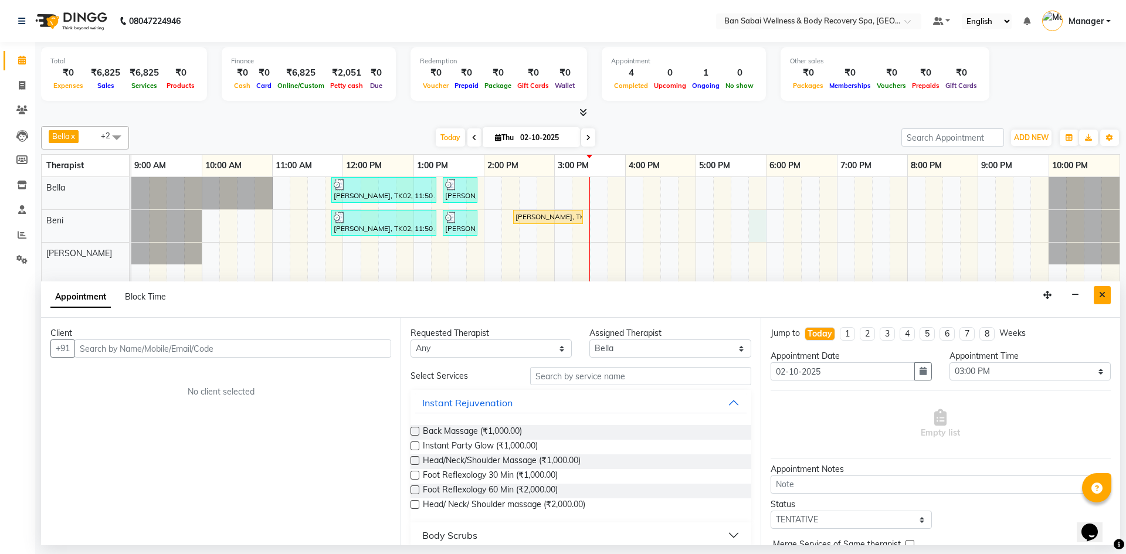
click at [1104, 294] on icon "Close" at bounding box center [1102, 295] width 6 height 8
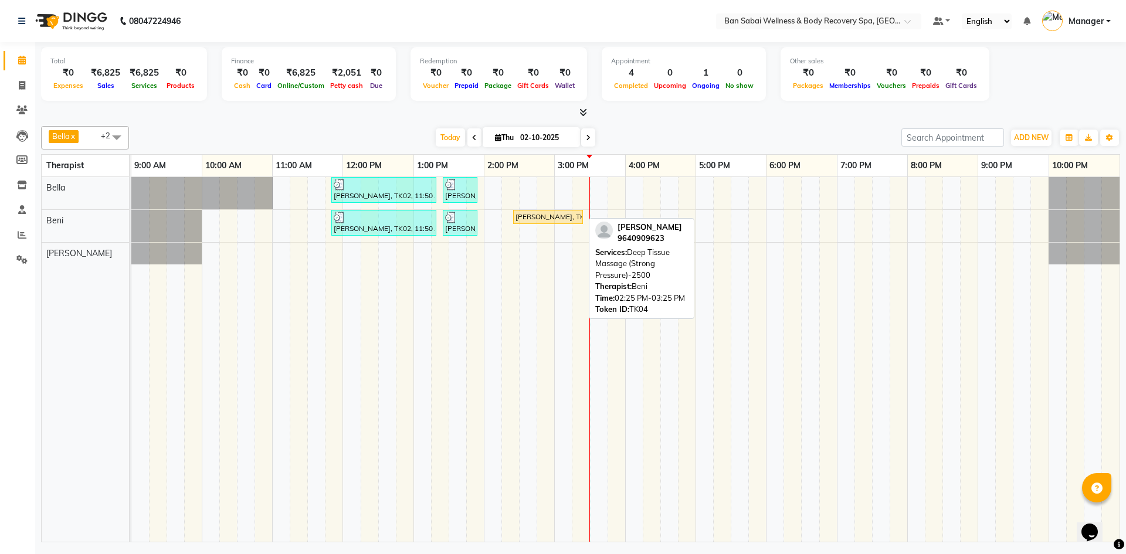
click at [552, 220] on div "[PERSON_NAME], TK04, 02:25 PM-03:25 PM, Deep Tissue Massage (Strong Pressure)-2…" at bounding box center [547, 217] width 67 height 11
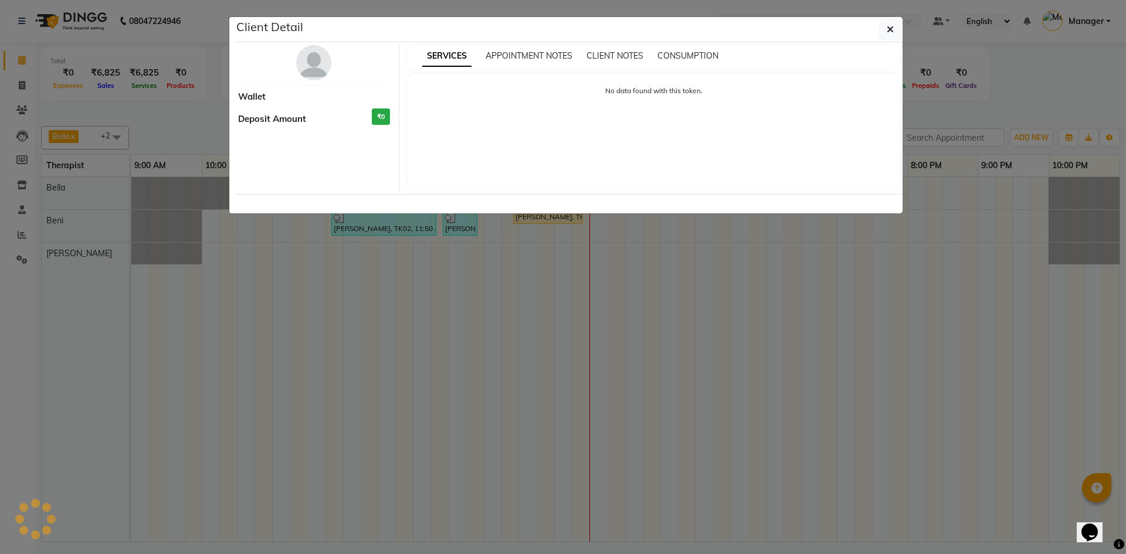
select select "1"
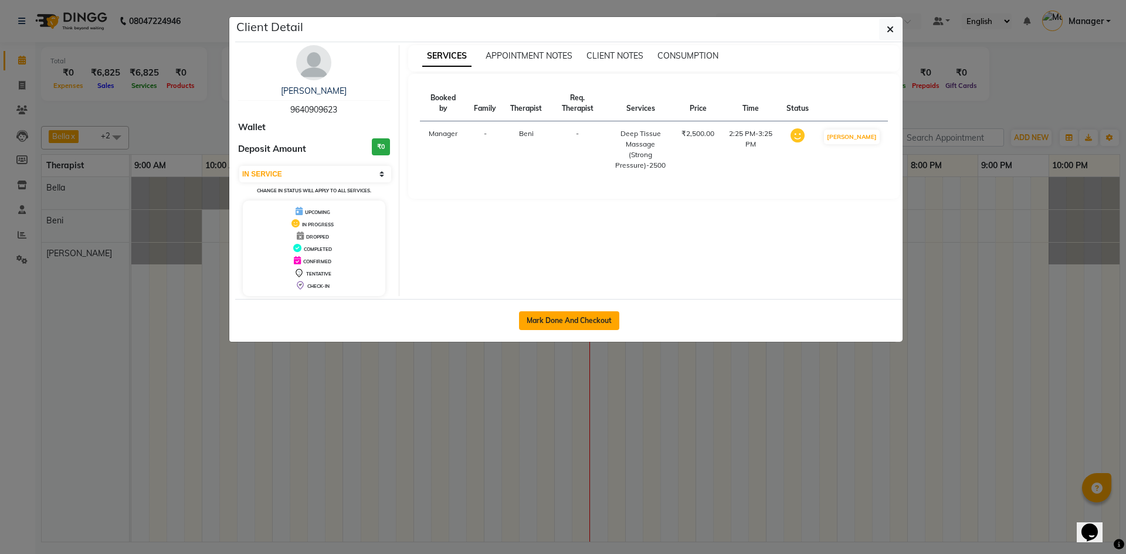
click at [591, 315] on button "Mark Done And Checkout" at bounding box center [569, 320] width 100 height 19
select select "service"
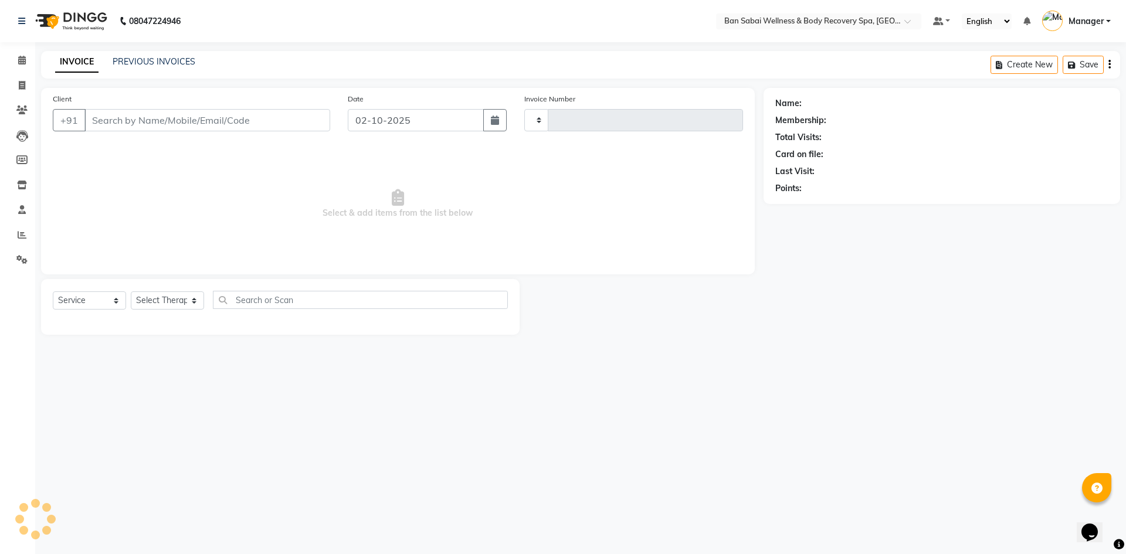
type input "0150"
select select "8743"
type input "9640909623"
select select "88797"
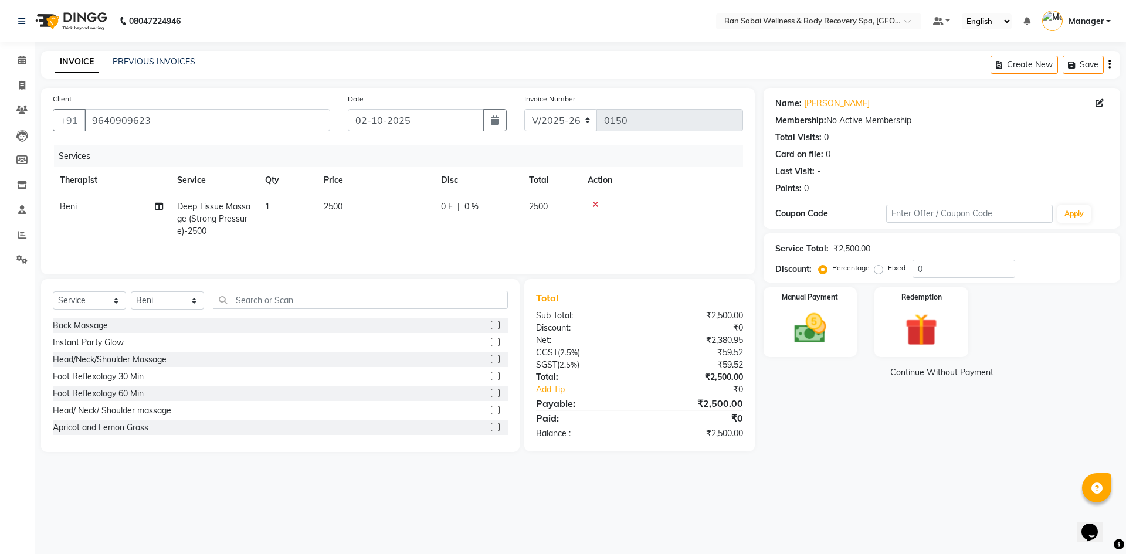
click at [382, 208] on td "2500" at bounding box center [375, 219] width 117 height 51
select select "88797"
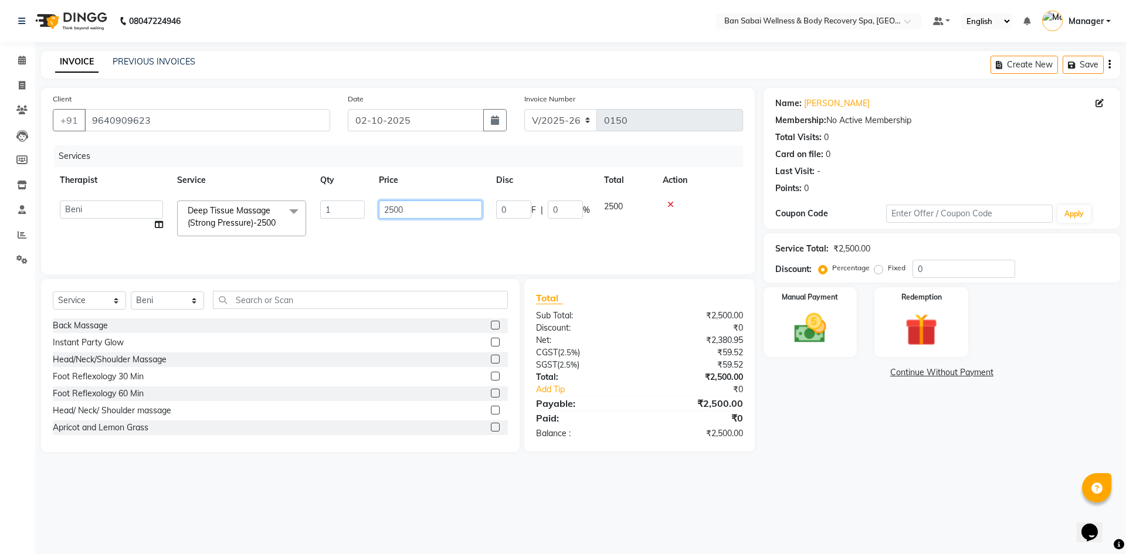
click at [435, 209] on input "2500" at bounding box center [430, 210] width 103 height 18
type input "2625"
click at [957, 262] on input "0" at bounding box center [964, 269] width 103 height 18
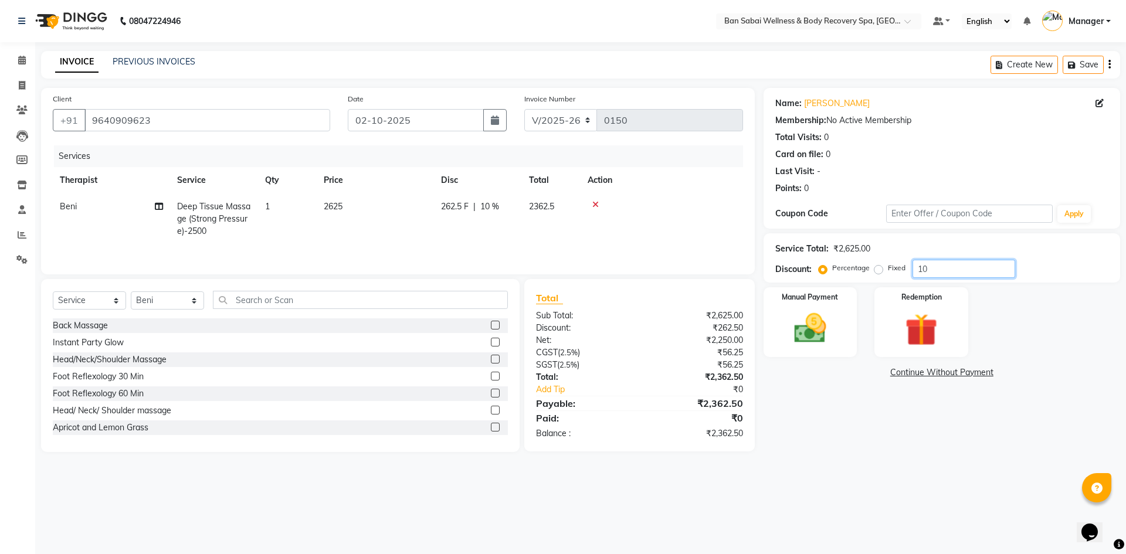
type input "10"
click at [545, 208] on span "2362.5" at bounding box center [541, 206] width 25 height 11
select select "88797"
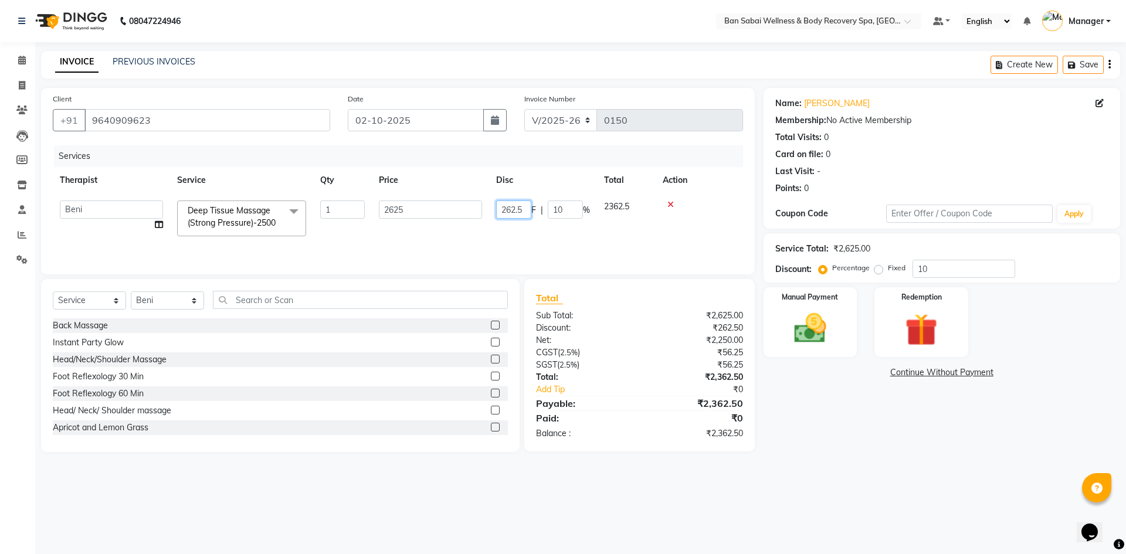
click at [527, 208] on input "262.5" at bounding box center [513, 210] width 35 height 18
type input "262"
click at [619, 232] on tr "Bella Beni Lucy Manager Mike Rin Rinky Tina Thapa Deep Tissue Massage (Strong P…" at bounding box center [398, 219] width 690 height 50
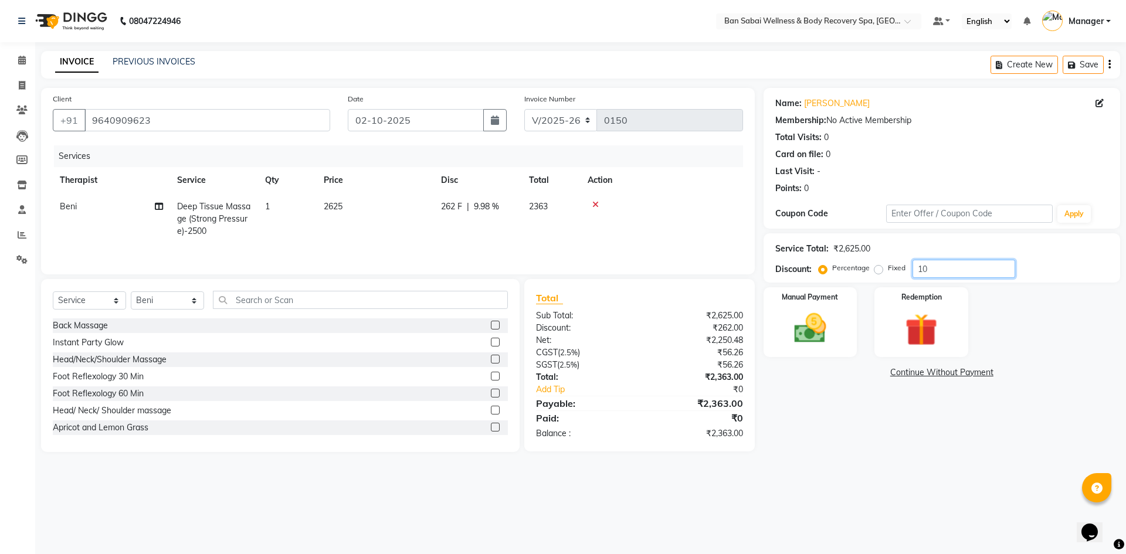
click at [938, 266] on input "10" at bounding box center [964, 269] width 103 height 18
click at [688, 237] on td at bounding box center [662, 219] width 162 height 51
click at [937, 267] on input "10" at bounding box center [964, 269] width 103 height 18
type input "1"
type input "9"
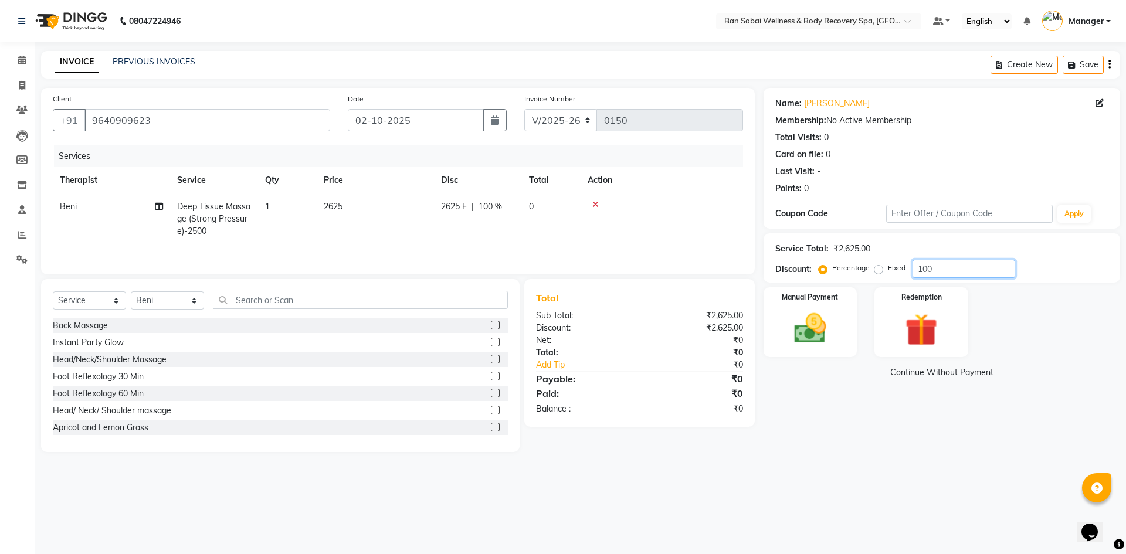
type input "10"
click at [365, 205] on td "2625" at bounding box center [375, 219] width 117 height 51
select select "88797"
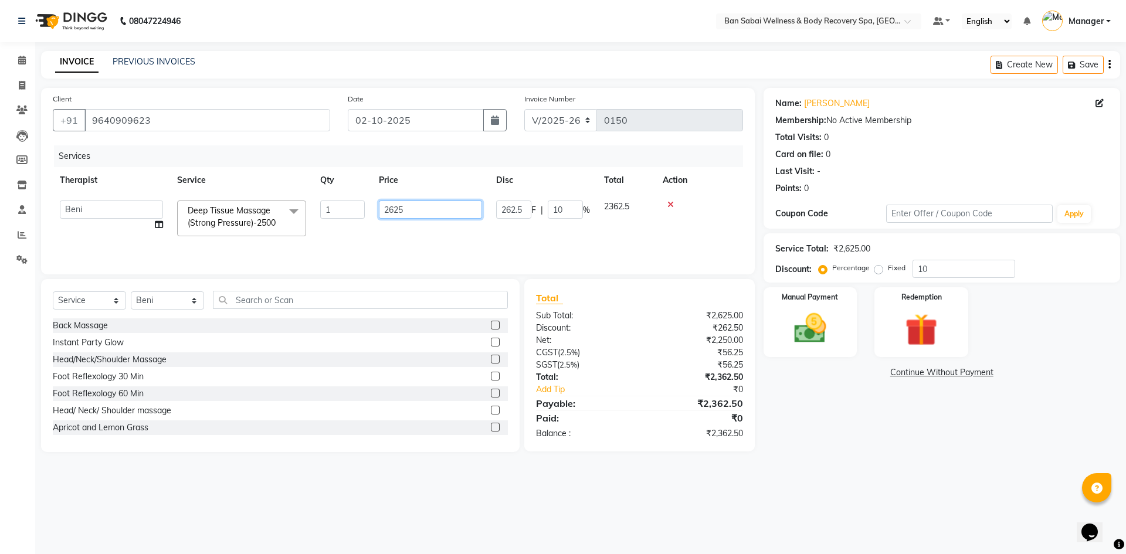
click at [444, 213] on input "2625" at bounding box center [430, 210] width 103 height 18
type input "2"
type input "2625"
click at [659, 233] on td at bounding box center [699, 219] width 87 height 50
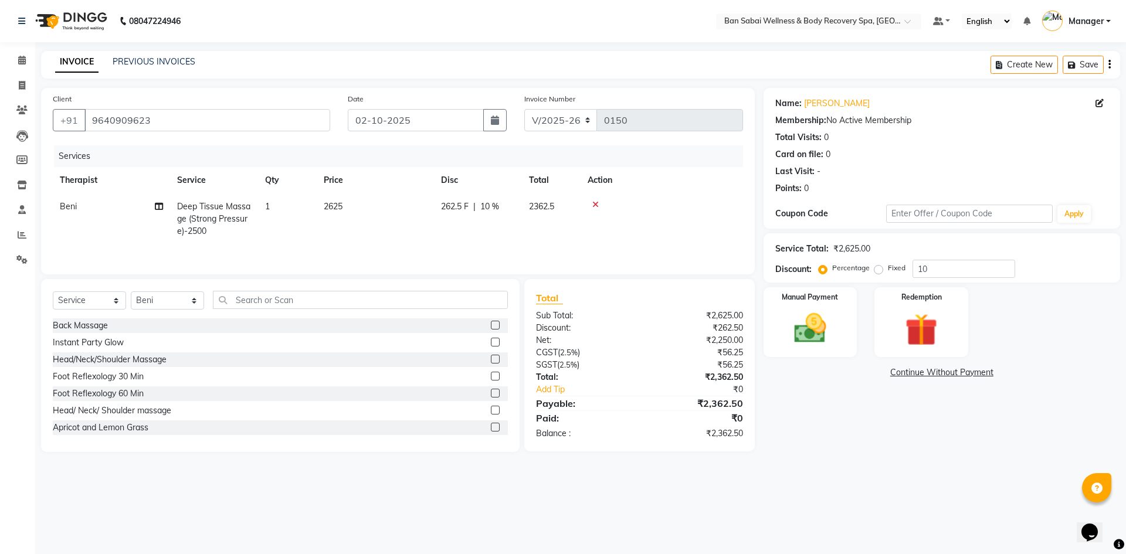
click at [552, 205] on span "2362.5" at bounding box center [541, 206] width 25 height 11
select select "88797"
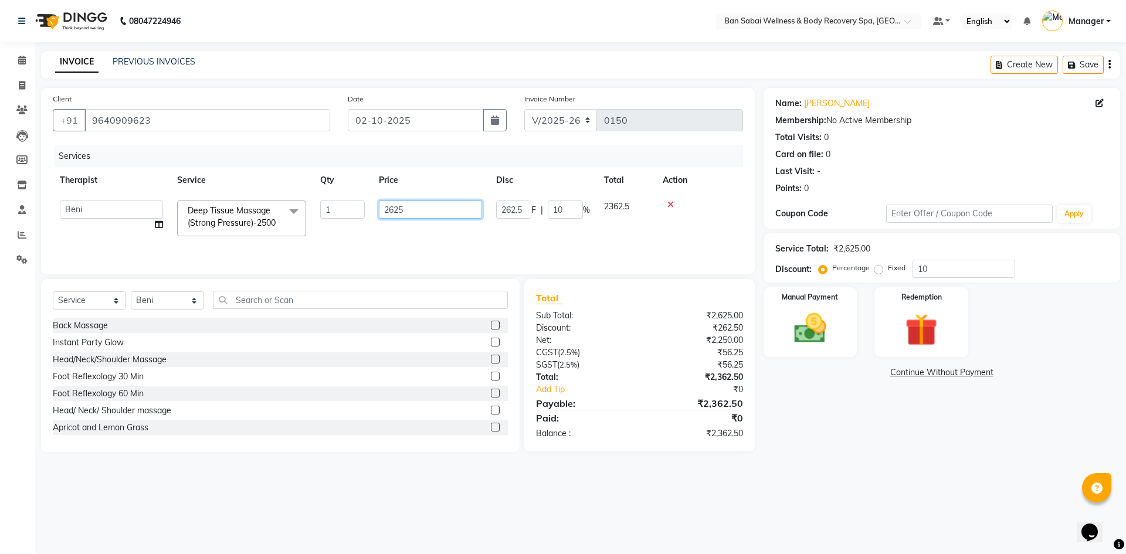
click at [426, 213] on input "2625" at bounding box center [430, 210] width 103 height 18
type input "2362"
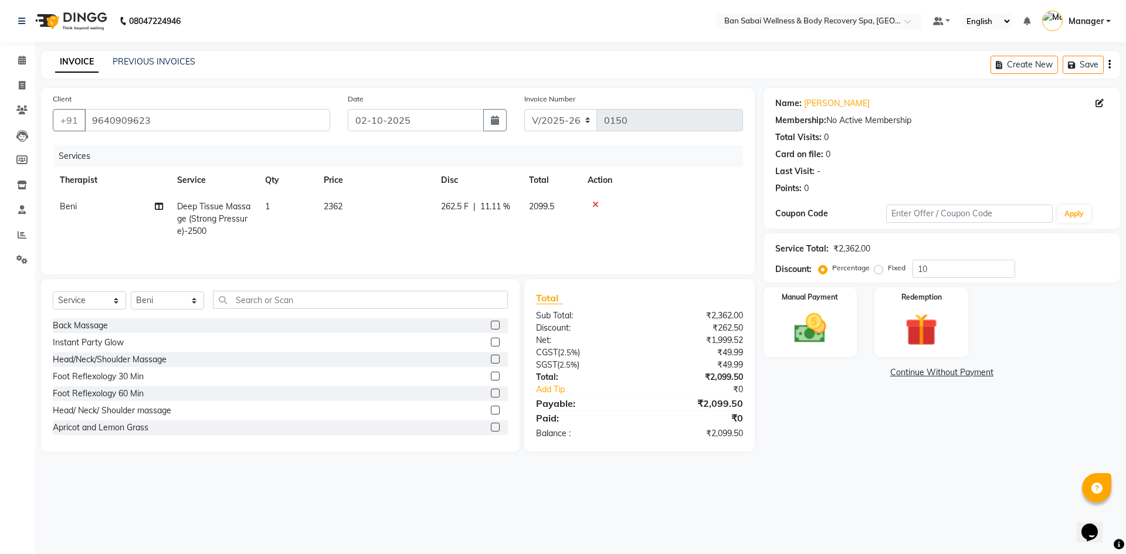
click at [669, 228] on td at bounding box center [662, 219] width 162 height 51
click at [363, 213] on td "2362" at bounding box center [375, 219] width 117 height 51
select select "88797"
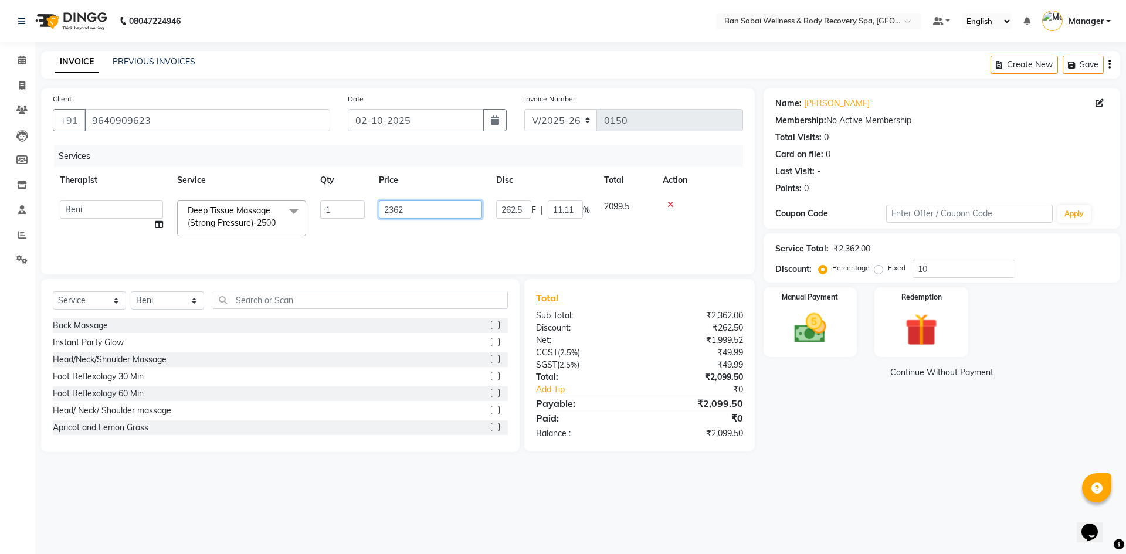
click at [422, 212] on input "2362" at bounding box center [430, 210] width 103 height 18
type input "2"
type input "2625"
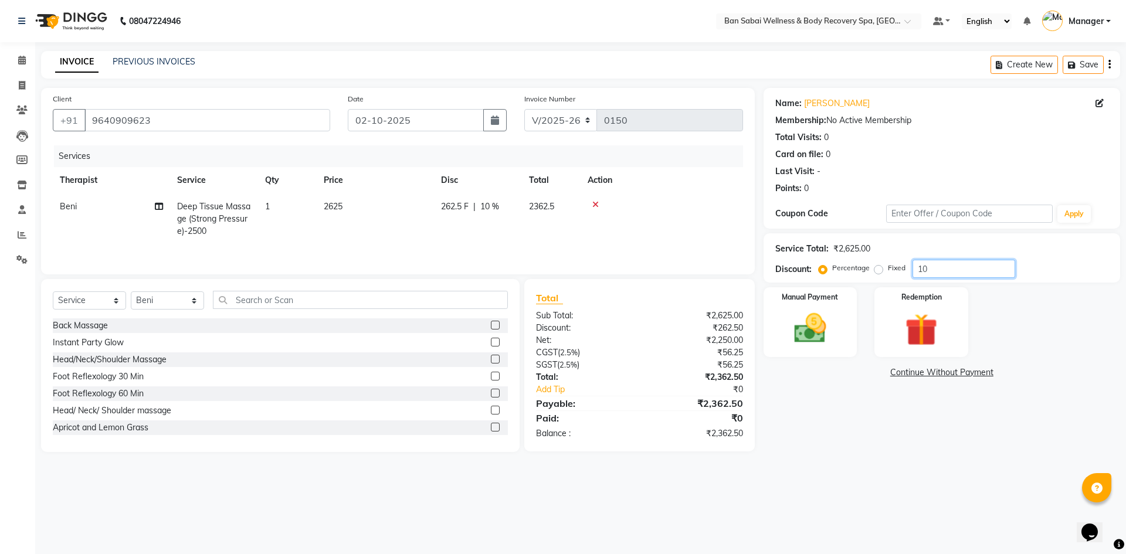
click at [970, 273] on input "10" at bounding box center [964, 269] width 103 height 18
click at [888, 269] on label "Fixed" at bounding box center [897, 268] width 18 height 11
click at [878, 269] on input "Fixed" at bounding box center [881, 268] width 8 height 8
radio input "true"
click at [937, 269] on input "10" at bounding box center [964, 269] width 103 height 18
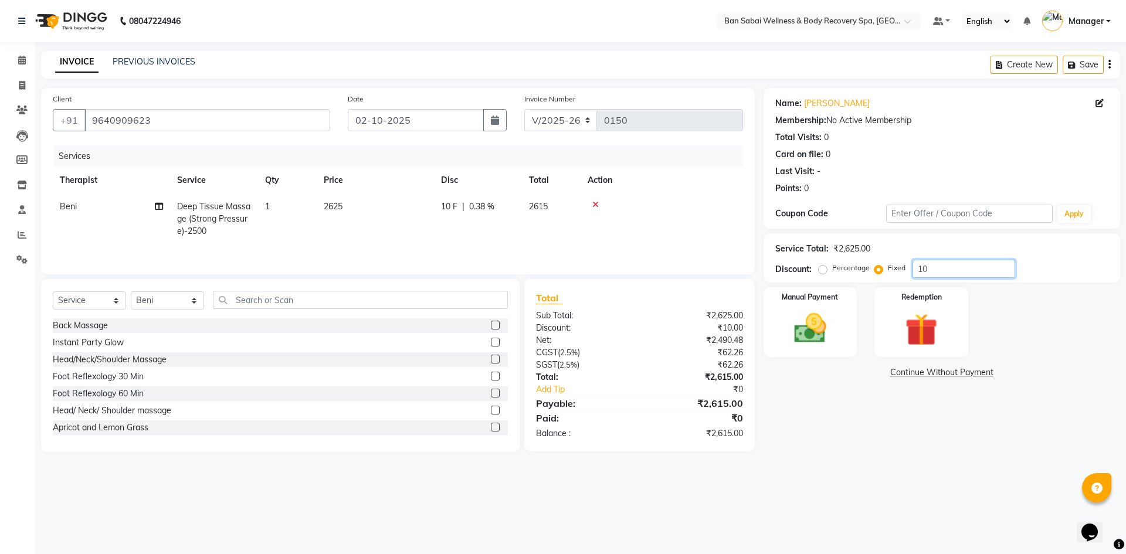
type input "1"
type input "2"
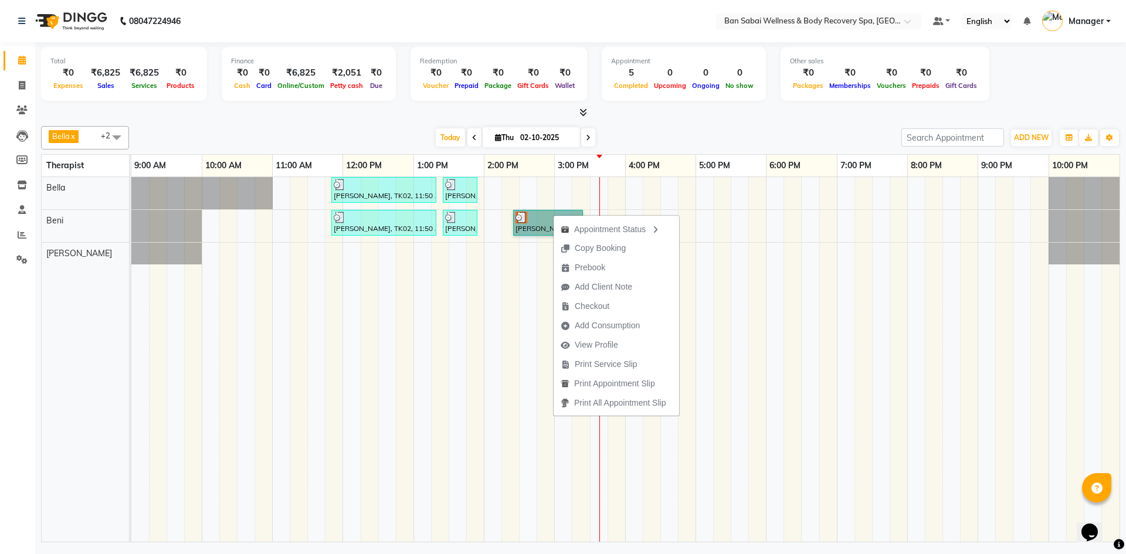
click at [776, 308] on td at bounding box center [775, 359] width 18 height 365
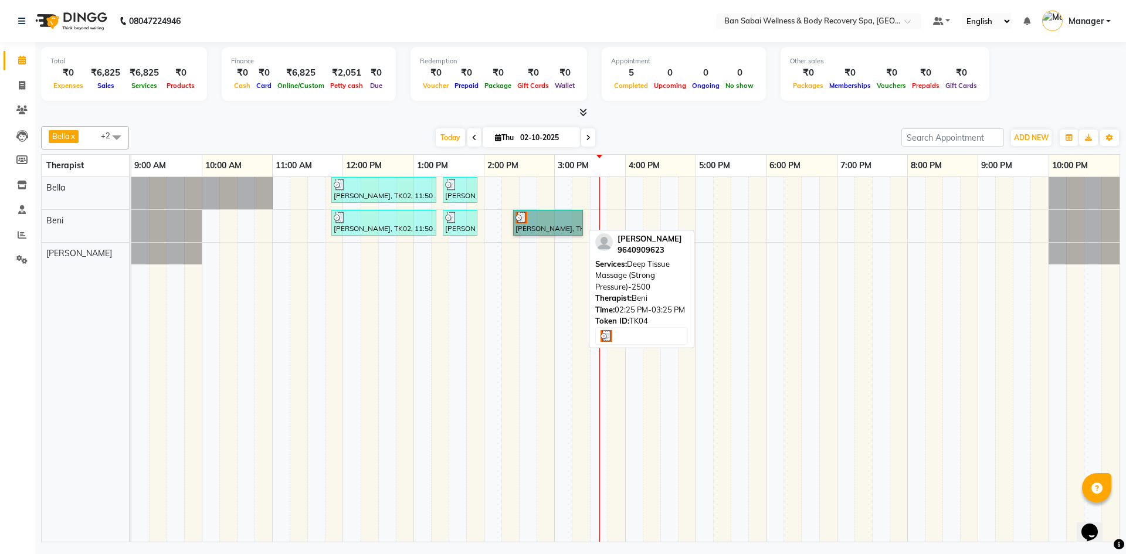
click at [560, 223] on link "[PERSON_NAME], TK04, 02:25 PM-03:25 PM, Deep Tissue Massage (Strong Pressure)-2…" at bounding box center [548, 223] width 70 height 26
select select "3"
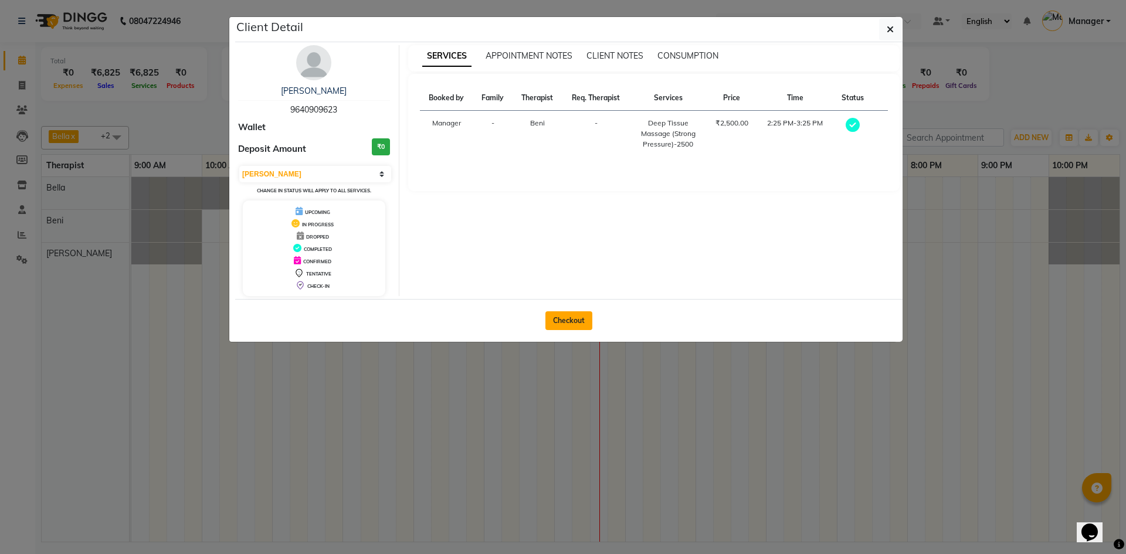
click at [575, 318] on button "Checkout" at bounding box center [568, 320] width 47 height 19
select select "8743"
select select "service"
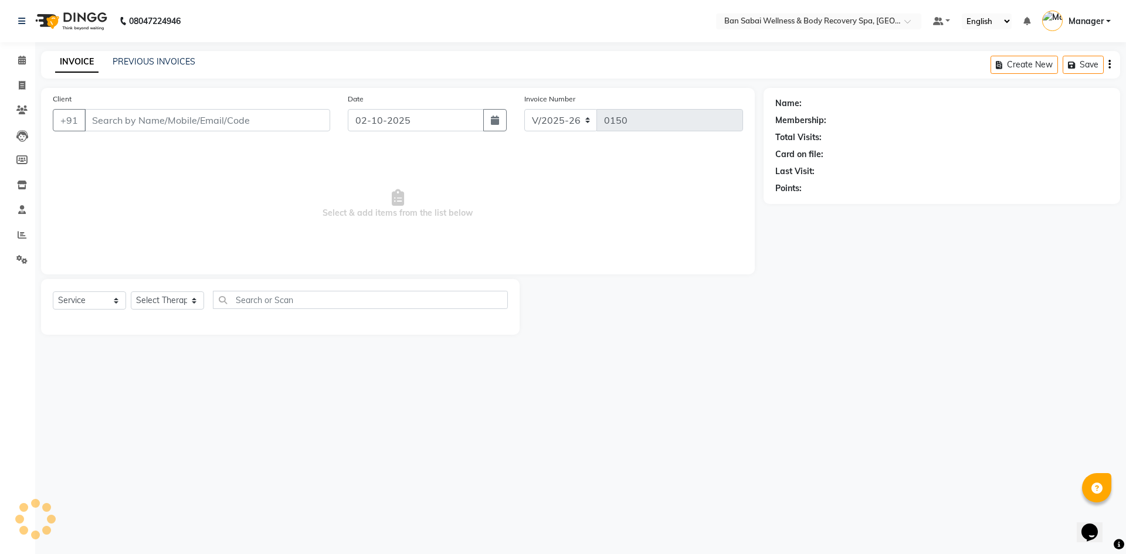
type input "9640909623"
select select "88797"
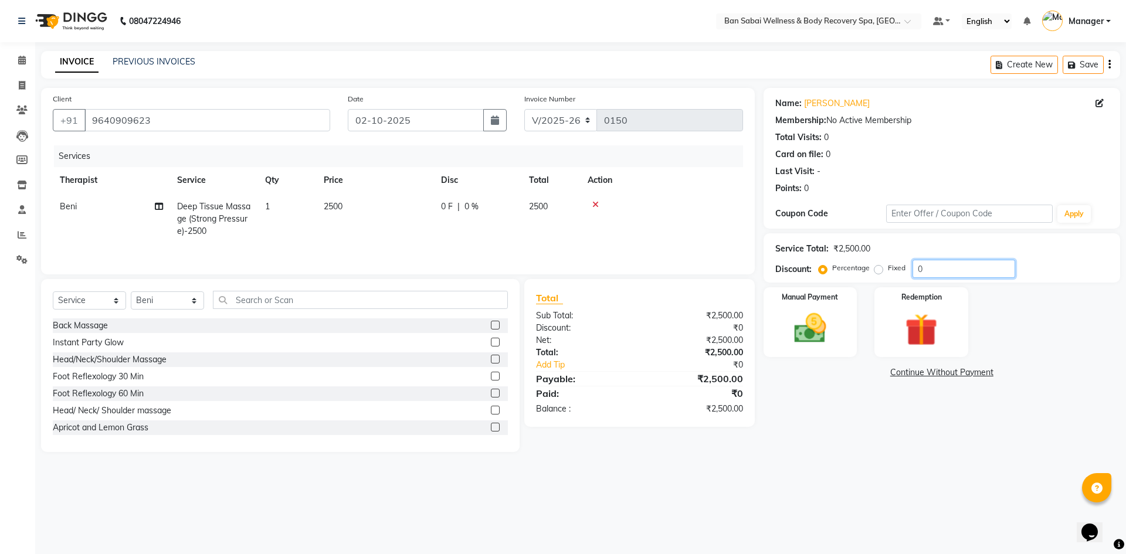
click at [936, 270] on input "0" at bounding box center [964, 269] width 103 height 18
type input "10"
click at [705, 221] on td at bounding box center [662, 219] width 162 height 51
click at [368, 203] on td "2500" at bounding box center [375, 219] width 117 height 51
select select "88797"
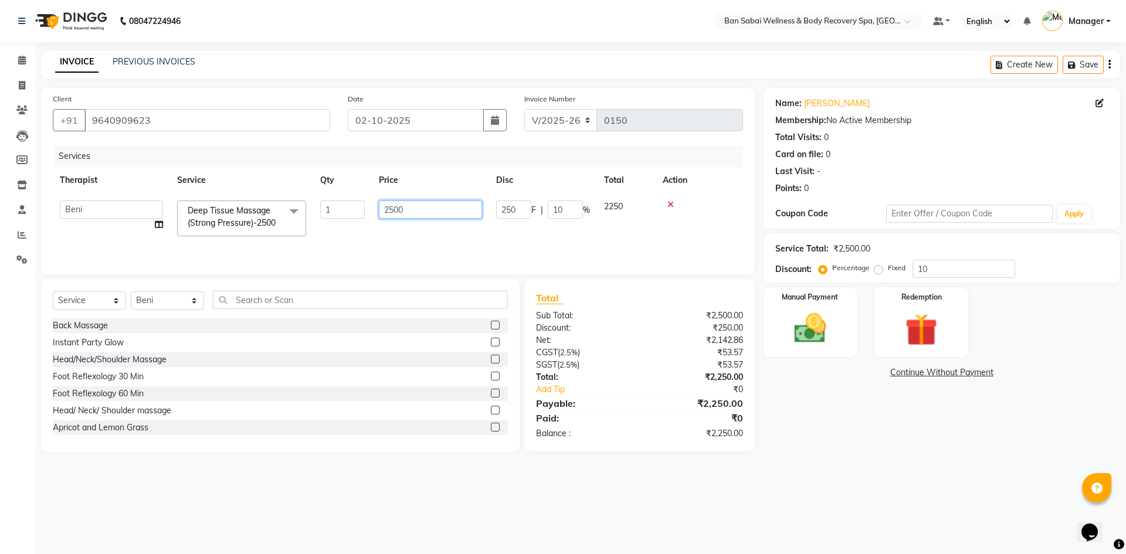
click at [448, 214] on input "2500" at bounding box center [430, 210] width 103 height 18
type input "2625"
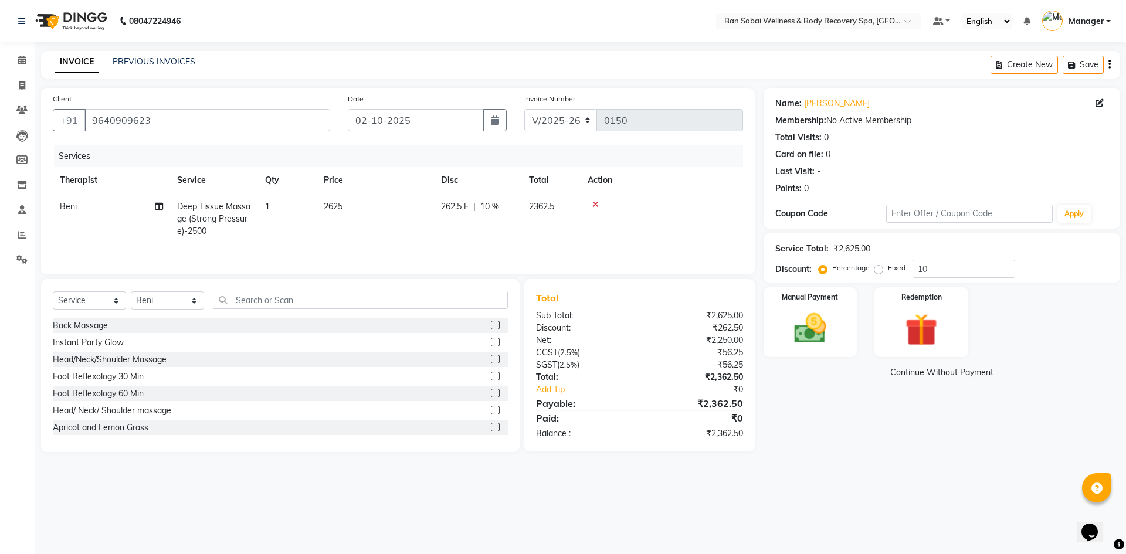
click at [596, 229] on tr "Beni Deep Tissue Massage (Strong Pressure)-2500 1 2625 262.5 F | 10 % 2362.5" at bounding box center [398, 219] width 690 height 51
click at [933, 269] on input "10" at bounding box center [964, 269] width 103 height 18
type input "1"
type input "9"
type input "10.019"
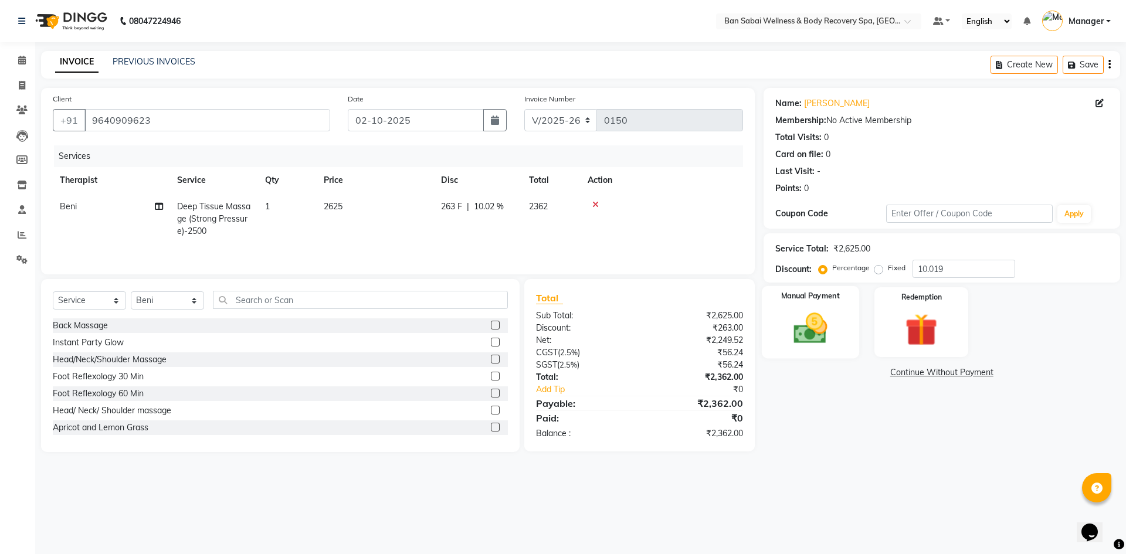
click at [829, 320] on img at bounding box center [810, 328] width 55 height 39
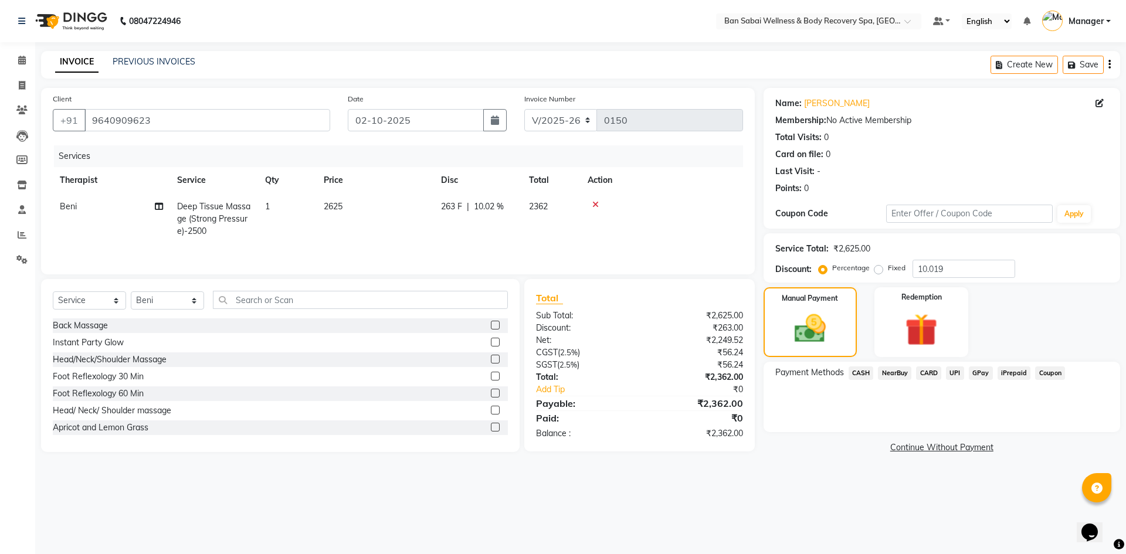
click at [981, 371] on span "GPay" at bounding box center [981, 373] width 24 height 13
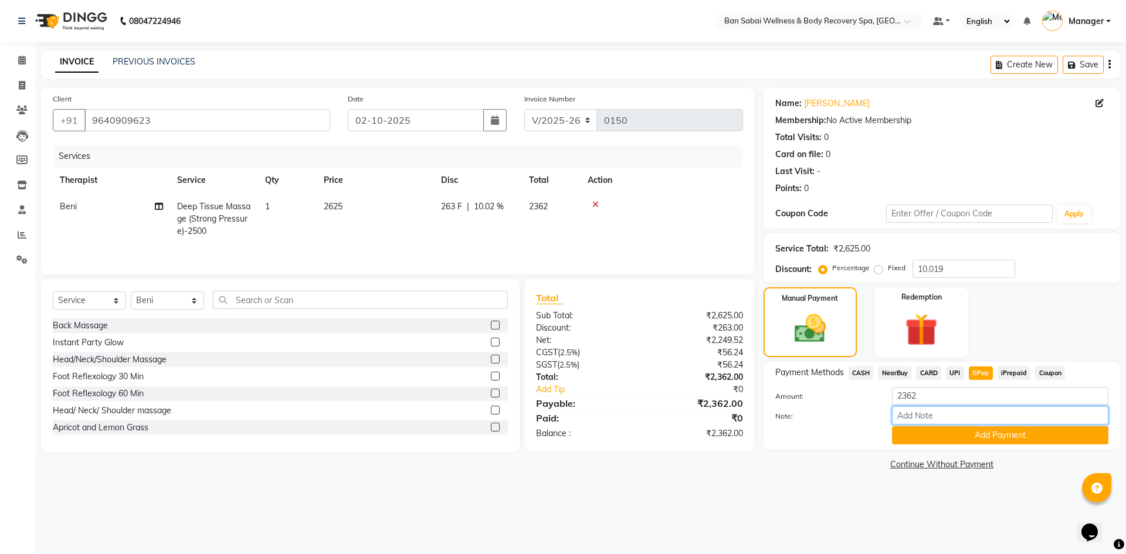
click at [975, 413] on input "Note:" at bounding box center [1000, 415] width 216 height 18
type input "kalyani nagar scanner"
click at [984, 430] on button "Add Payment" at bounding box center [1000, 435] width 216 height 18
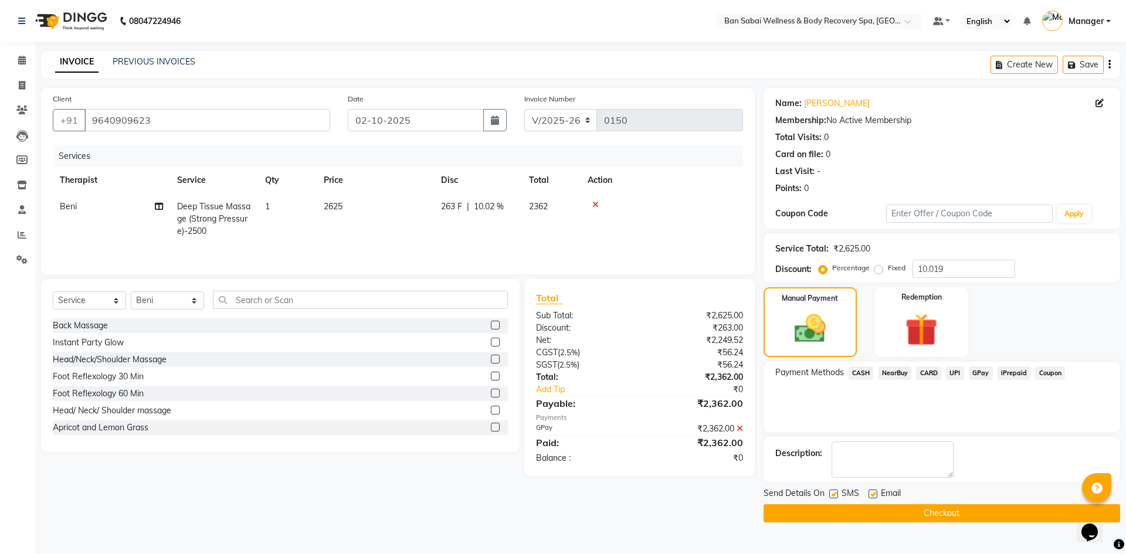
click at [938, 511] on button "Checkout" at bounding box center [942, 513] width 357 height 18
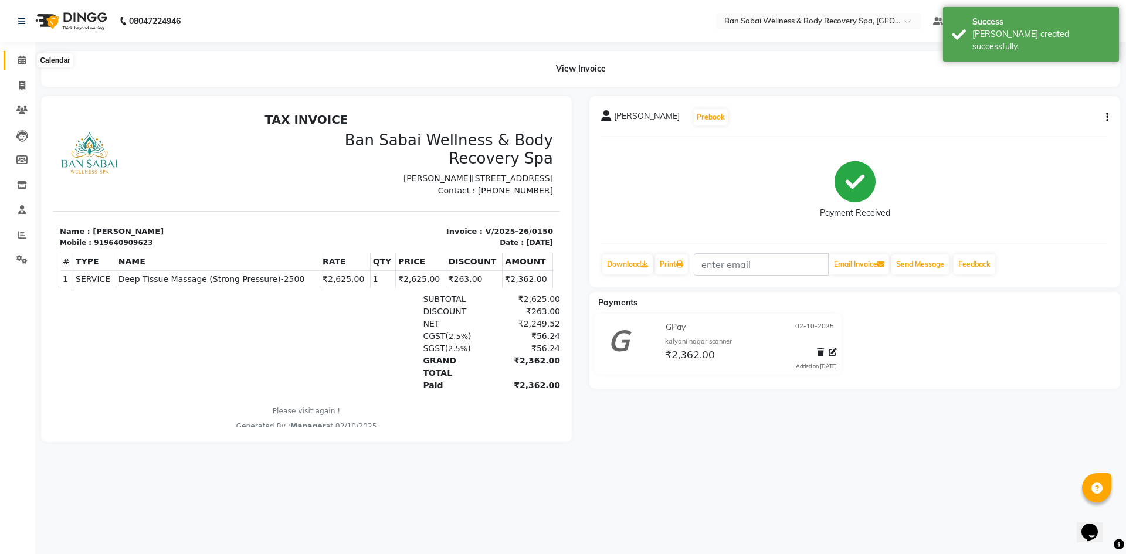
click at [21, 57] on icon at bounding box center [22, 60] width 8 height 9
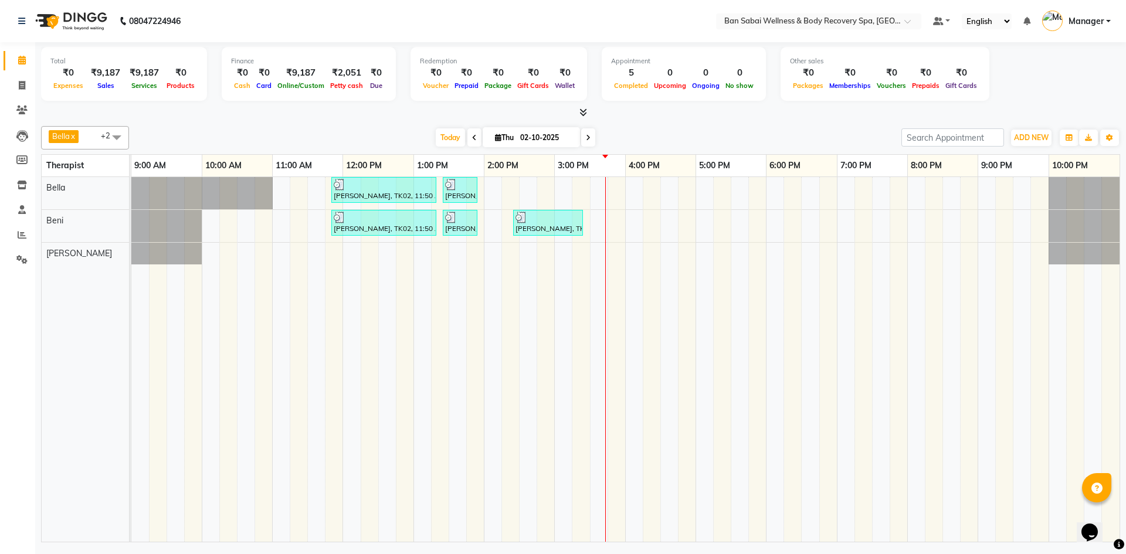
click at [582, 111] on icon at bounding box center [583, 112] width 8 height 9
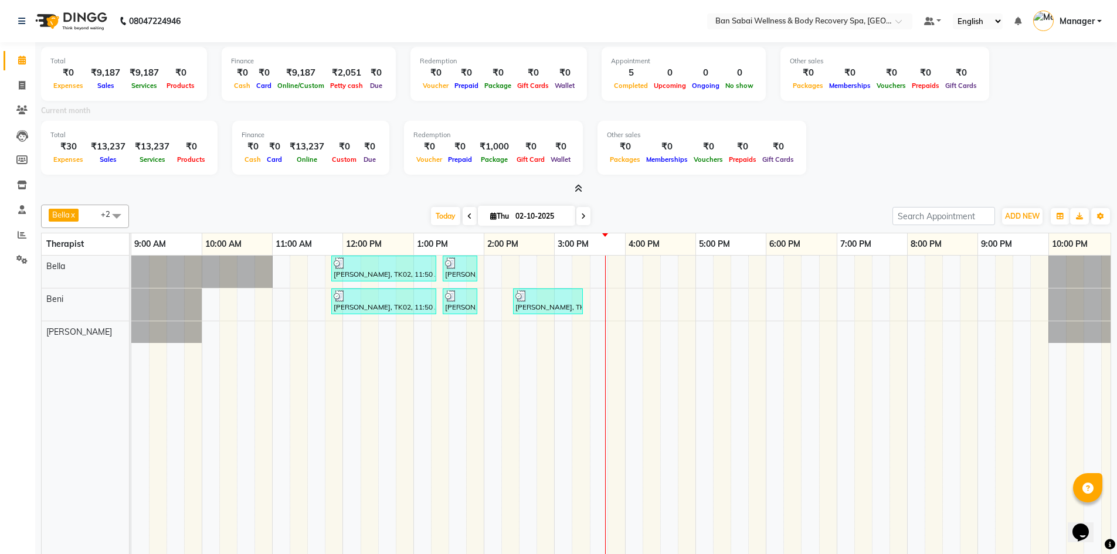
click at [576, 189] on icon at bounding box center [579, 188] width 8 height 9
